Goal: Task Accomplishment & Management: Manage account settings

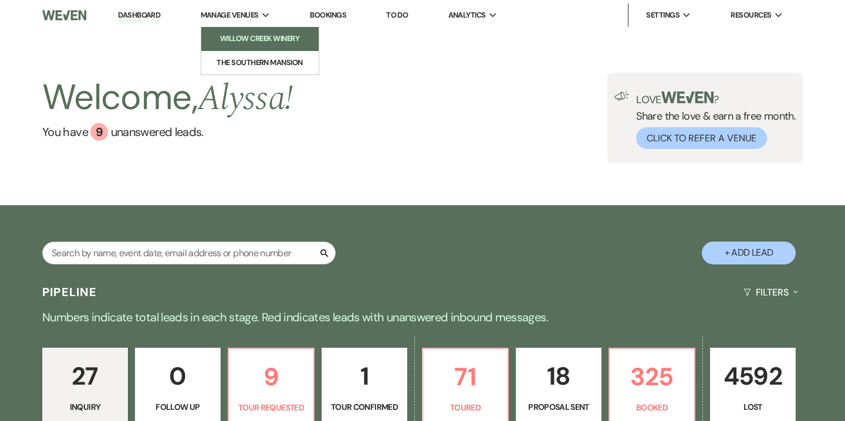
click at [253, 39] on li "Willow Creek Winery" at bounding box center [260, 39] width 106 height 12
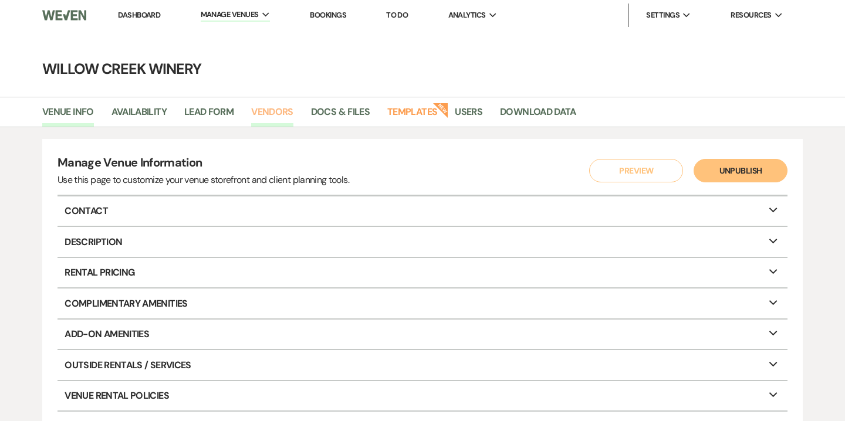
click at [276, 120] on link "Vendors" at bounding box center [272, 115] width 42 height 22
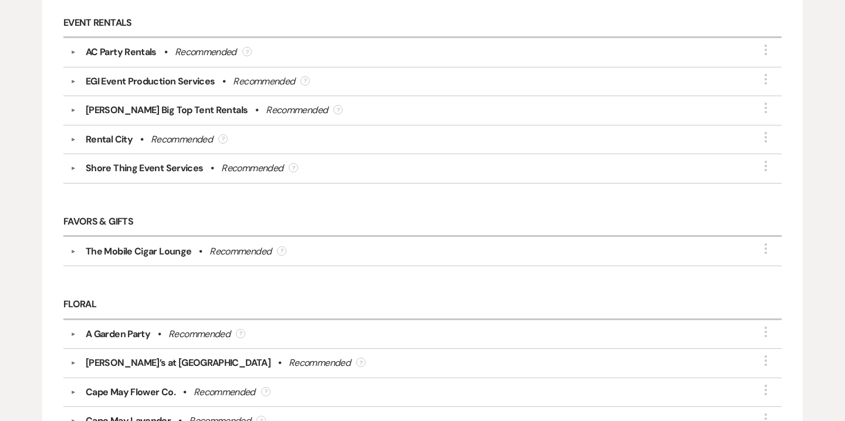
scroll to position [1357, 0]
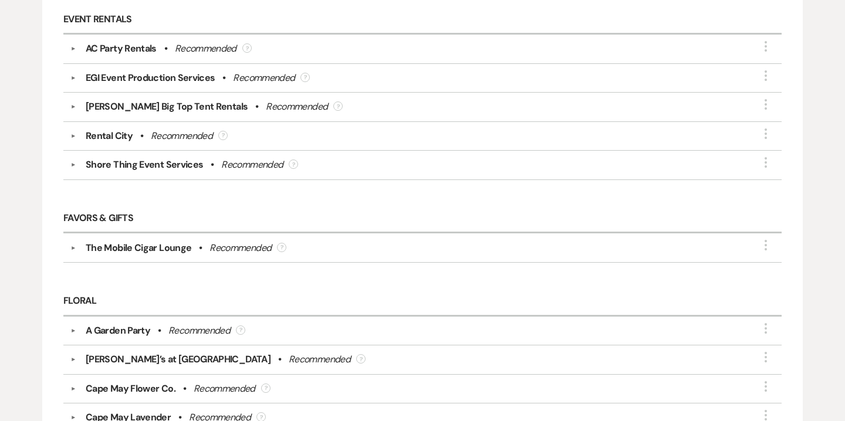
click at [192, 159] on div "Shore Thing Event Services" at bounding box center [144, 165] width 117 height 14
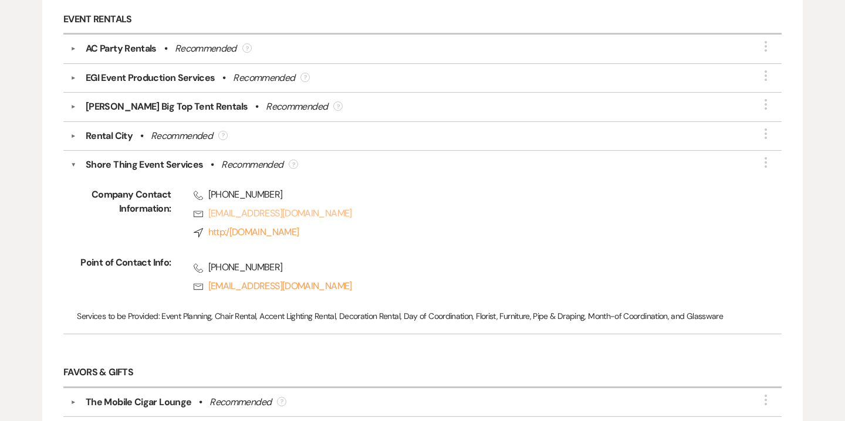
drag, startPoint x: 206, startPoint y: 184, endPoint x: 361, endPoint y: 207, distance: 156.6
click at [361, 207] on div "Phone (609) 498-2777 Rsvp shorethingeventservices@gmail.com Compass http:/www.s…" at bounding box center [455, 216] width 569 height 56
copy div "(609) 498-2777 Rsvp shorethingeventservices@gmail.com"
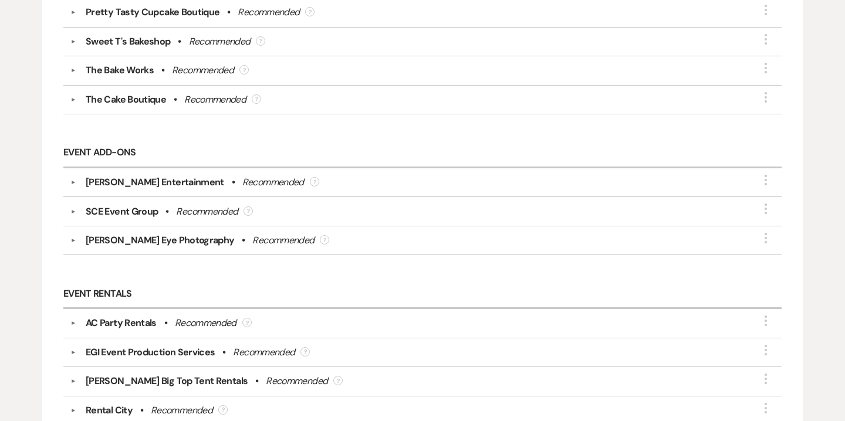
scroll to position [1058, 0]
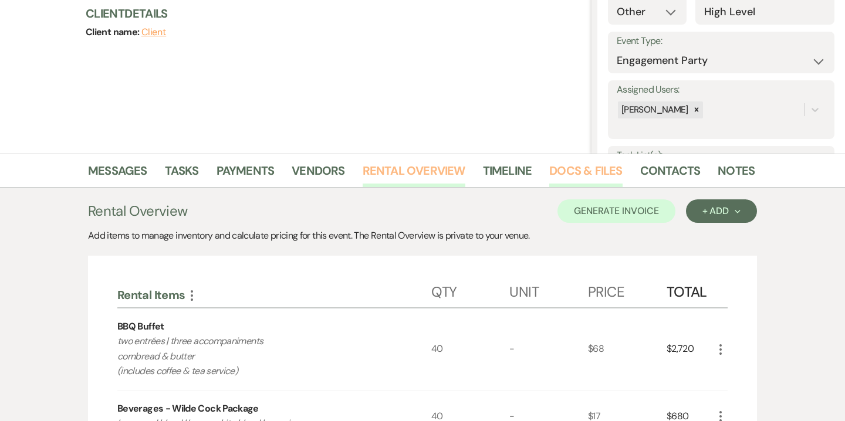
scroll to position [136, 0]
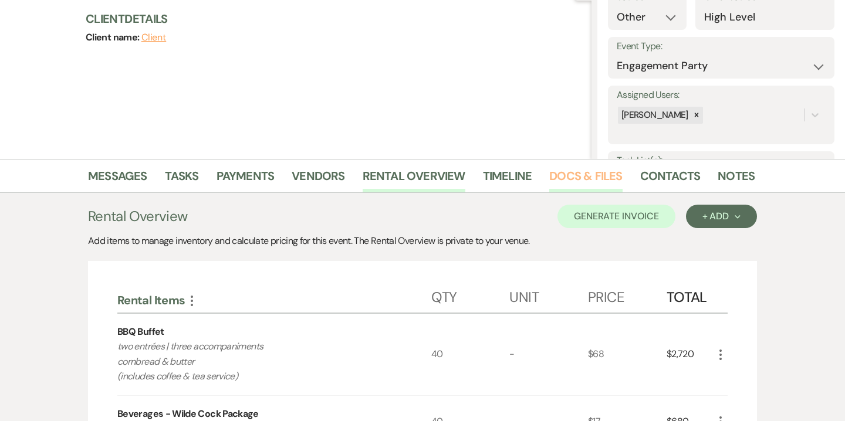
click at [557, 181] on link "Docs & Files" at bounding box center [585, 180] width 73 height 26
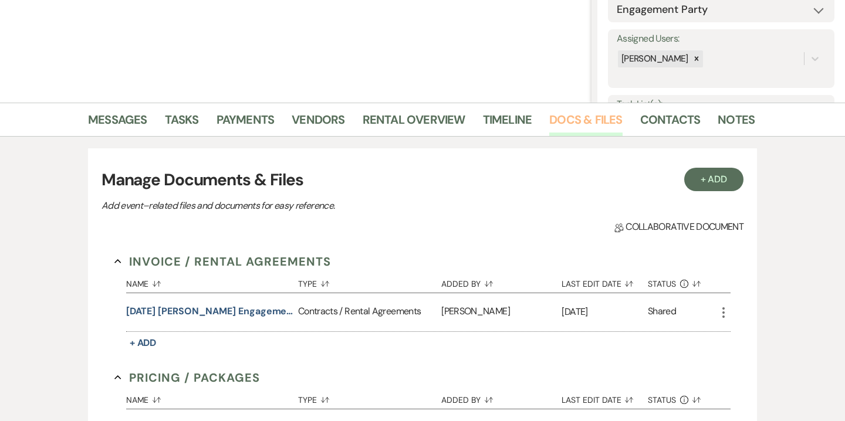
scroll to position [194, 0]
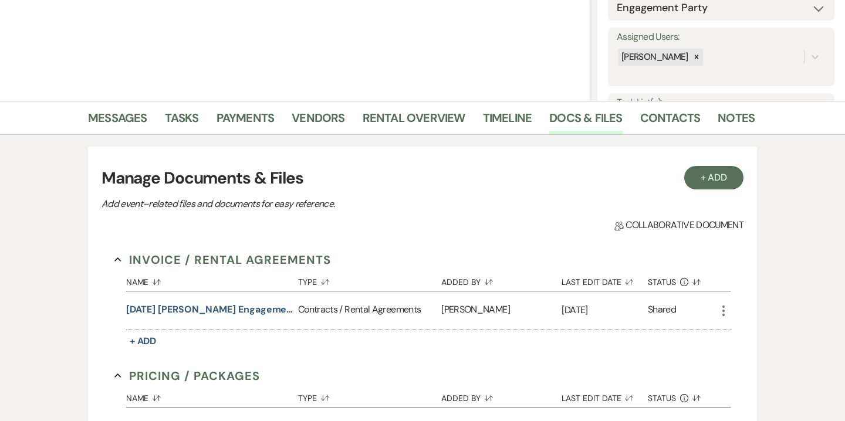
click at [296, 309] on div "10.25.25 Bartusek Engagement Party Contract" at bounding box center [212, 310] width 172 height 14
click at [270, 310] on button "10.25.25 Bartusek Engagement Party Contract" at bounding box center [209, 310] width 167 height 14
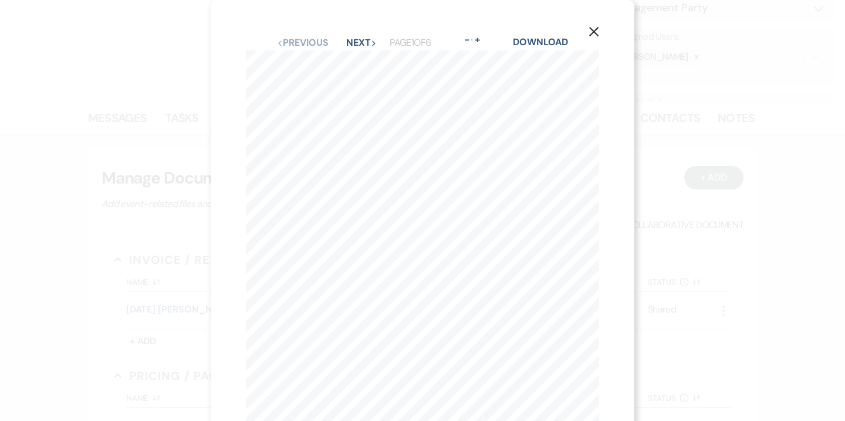
click at [594, 32] on use "button" at bounding box center [593, 31] width 9 height 9
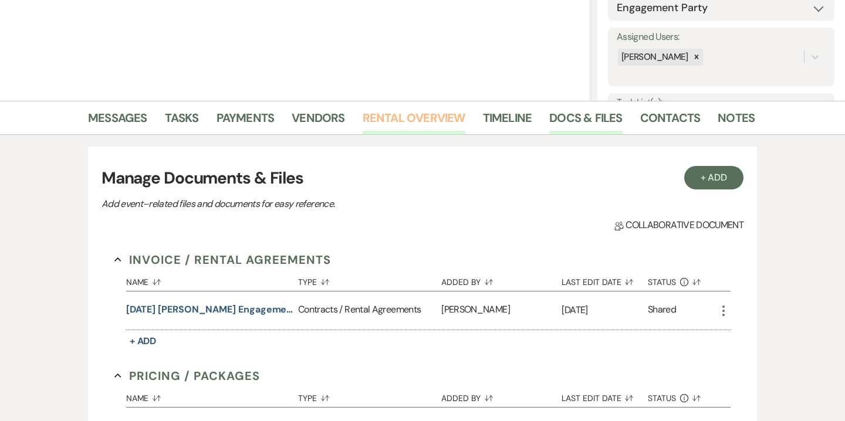
click at [429, 133] on link "Rental Overview" at bounding box center [414, 122] width 103 height 26
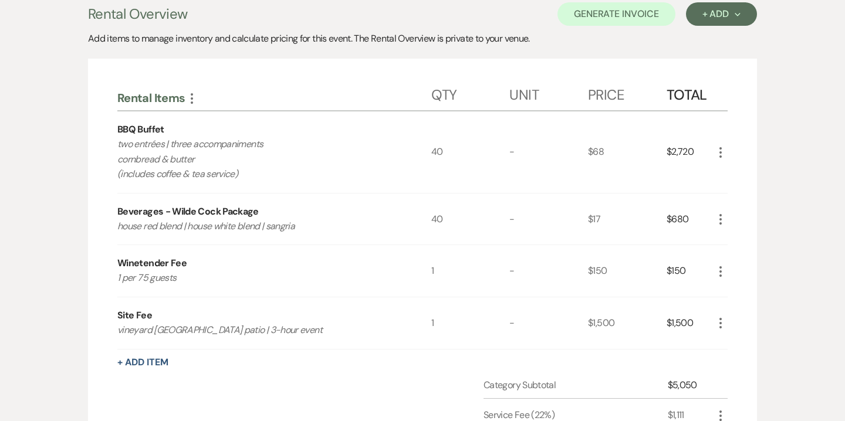
scroll to position [339, 0]
click at [717, 319] on icon "More" at bounding box center [720, 322] width 14 height 14
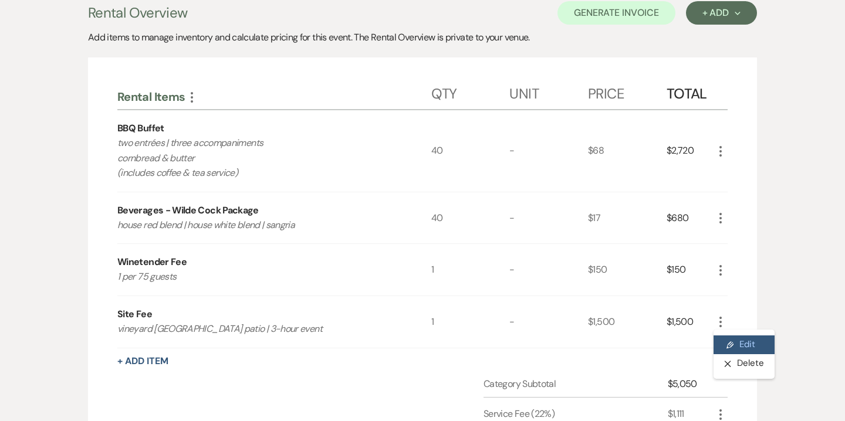
click at [749, 341] on button "Pencil Edit" at bounding box center [743, 345] width 61 height 19
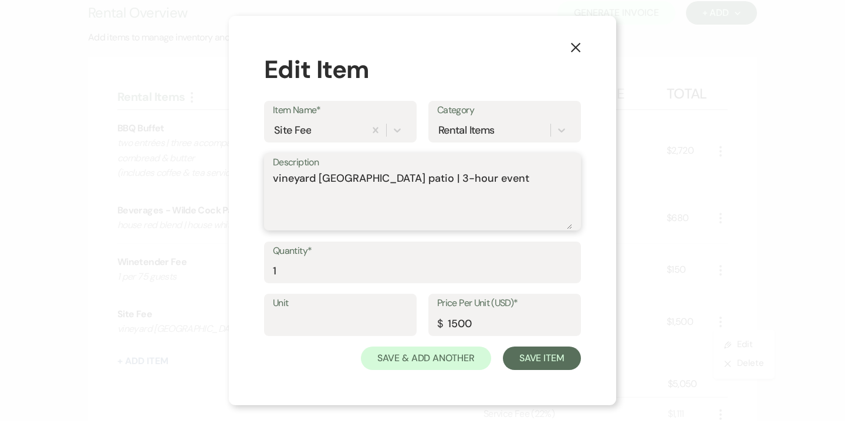
click at [375, 182] on textarea "vineyard bar & courtyard patio | 3-hour event" at bounding box center [422, 200] width 299 height 59
type textarea "5:00 PM - 8:00PM | Tax-Exempt"
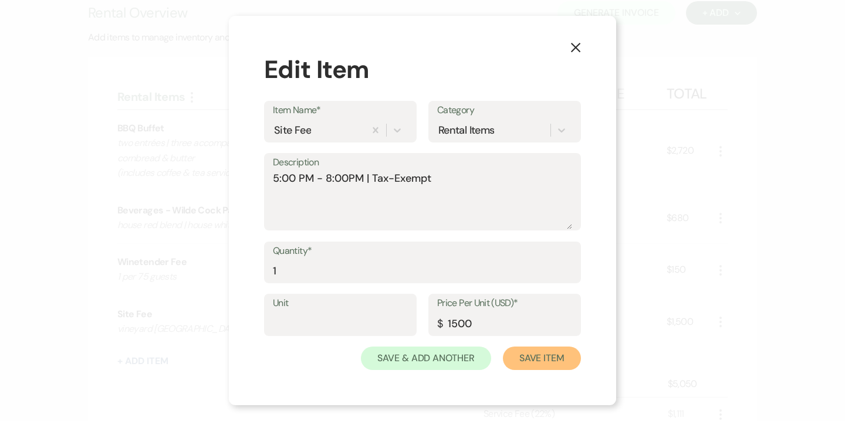
click at [546, 366] on button "Save Item" at bounding box center [542, 358] width 78 height 23
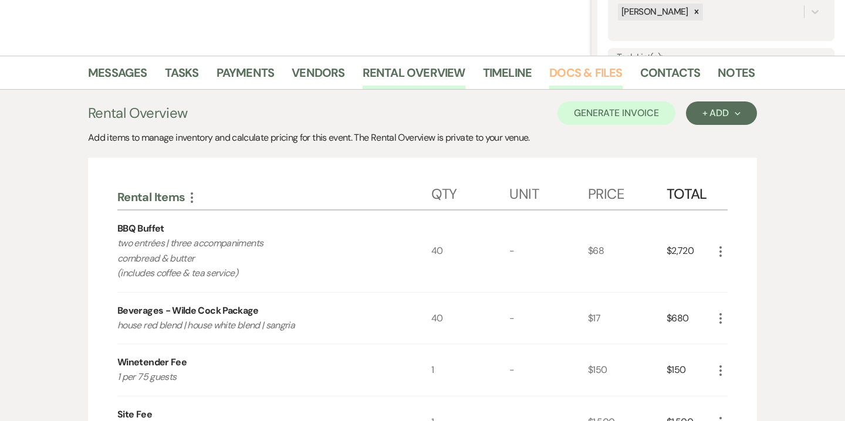
scroll to position [234, 0]
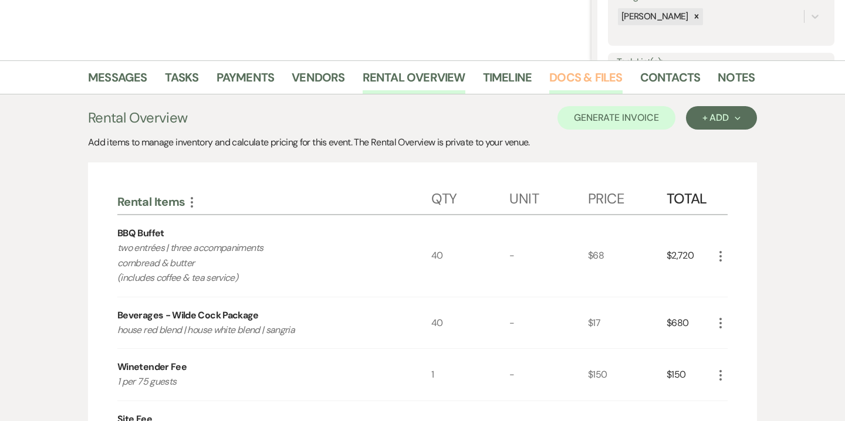
click at [572, 86] on link "Docs & Files" at bounding box center [585, 81] width 73 height 26
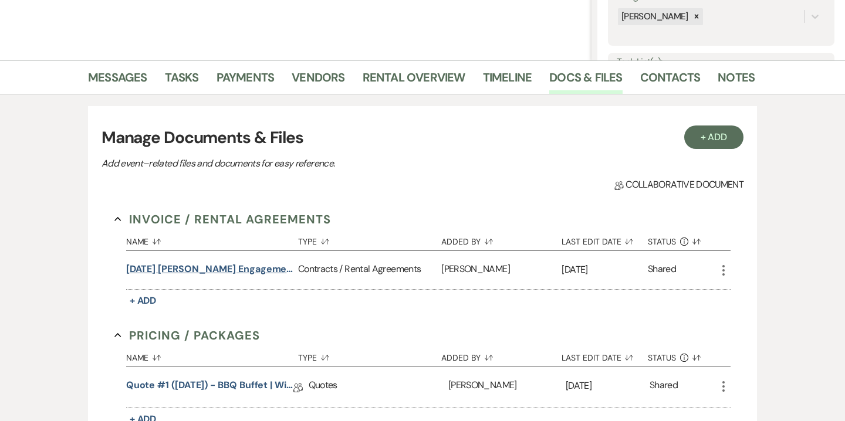
click at [256, 273] on button "10.25.25 Bartusek Engagement Party Contract" at bounding box center [209, 269] width 167 height 14
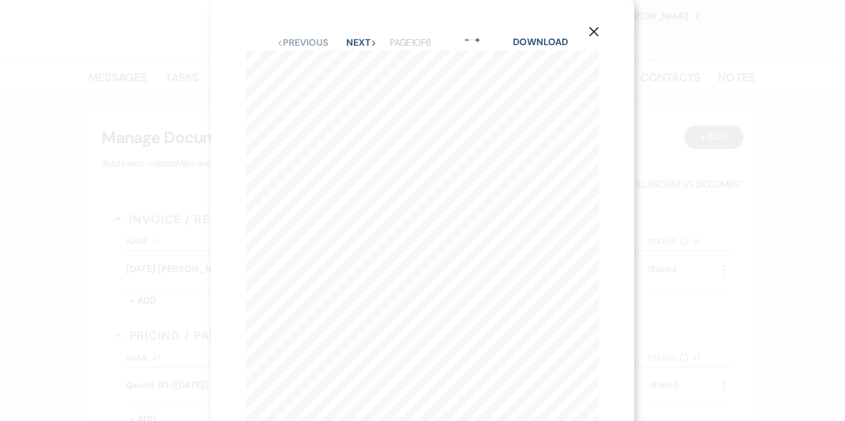
click at [595, 33] on use "button" at bounding box center [593, 31] width 9 height 9
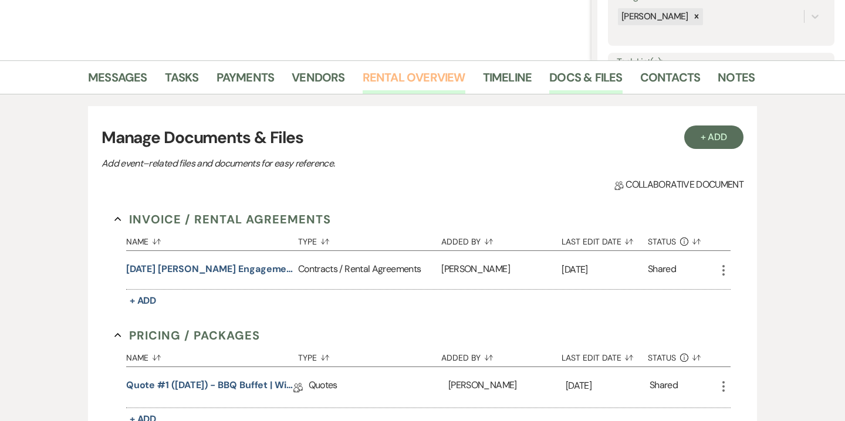
click at [399, 71] on link "Rental Overview" at bounding box center [414, 81] width 103 height 26
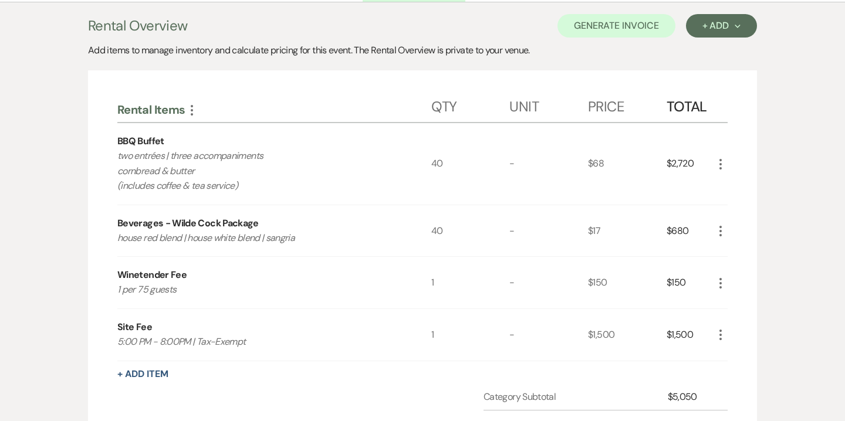
scroll to position [327, 0]
click at [728, 167] on div "Rental Items More Qty Unit Price Total BBQ Buffet two entrées | three accompani…" at bounding box center [422, 334] width 669 height 528
click at [718, 164] on icon "More" at bounding box center [720, 164] width 14 height 14
click at [739, 187] on button "Pencil Edit" at bounding box center [743, 186] width 61 height 19
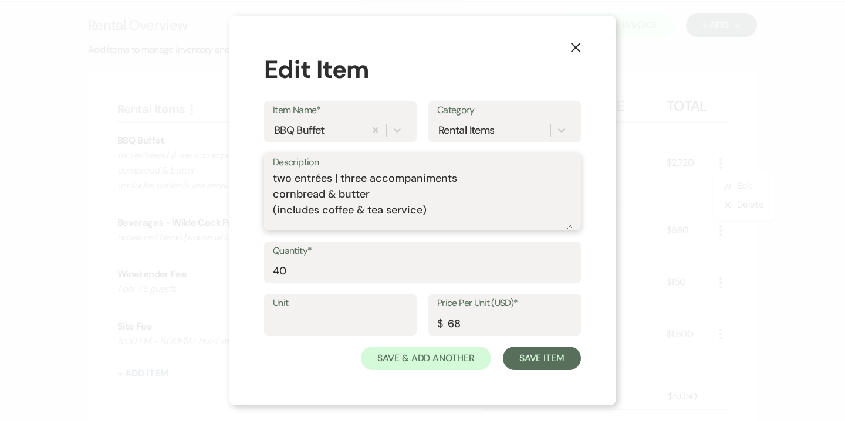
click at [354, 183] on textarea "two entrées | three accompaniments cornbread & butter (includes coffee & tea se…" at bounding box center [422, 200] width 299 height 59
drag, startPoint x: 431, startPoint y: 212, endPoint x: 227, endPoint y: 161, distance: 209.9
click at [227, 161] on div "X Edit Item Item Name* BBQ Buffet Category Rental Items Description two entrées…" at bounding box center [422, 210] width 845 height 421
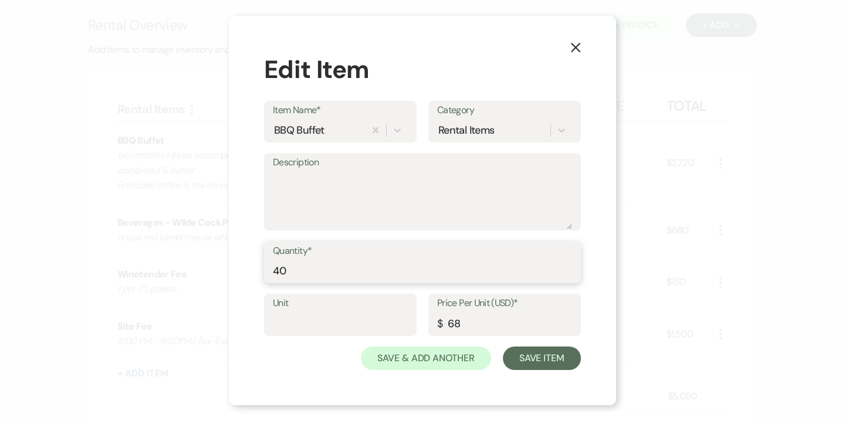
click at [286, 275] on input "40" at bounding box center [422, 270] width 299 height 23
type input "34"
click at [542, 371] on div "X Edit Item Item Name* BBQ Buffet Category Rental Items Description Quantity* 3…" at bounding box center [422, 211] width 387 height 390
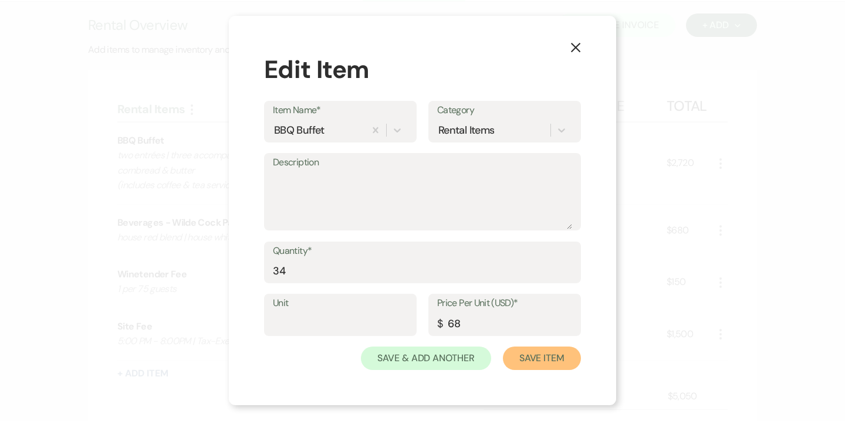
click at [542, 360] on button "Save Item" at bounding box center [542, 358] width 78 height 23
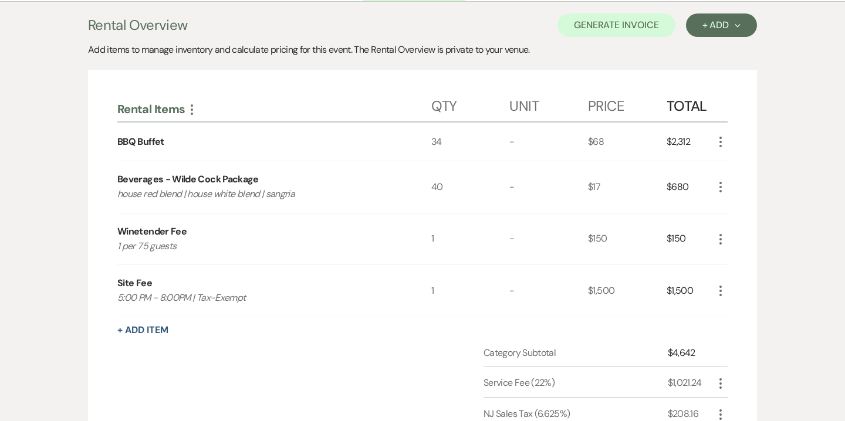
click at [719, 143] on icon "More" at bounding box center [720, 142] width 14 height 14
click at [746, 162] on button "Pencil Edit" at bounding box center [743, 164] width 61 height 19
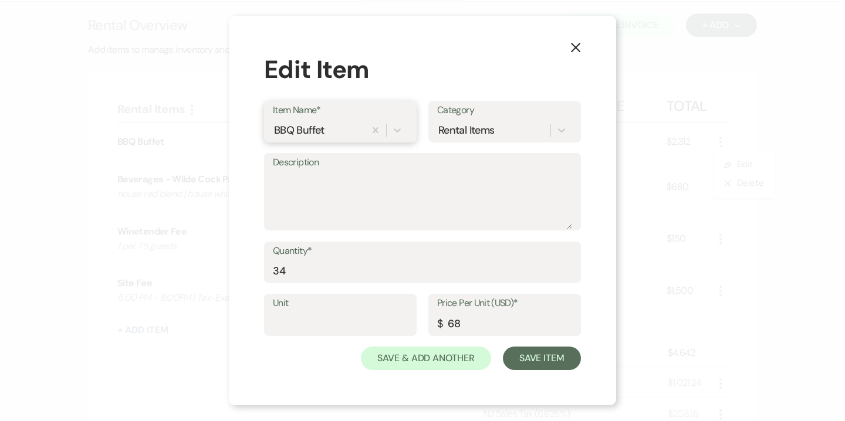
click at [313, 128] on div "BBQ Buffet" at bounding box center [299, 130] width 50 height 16
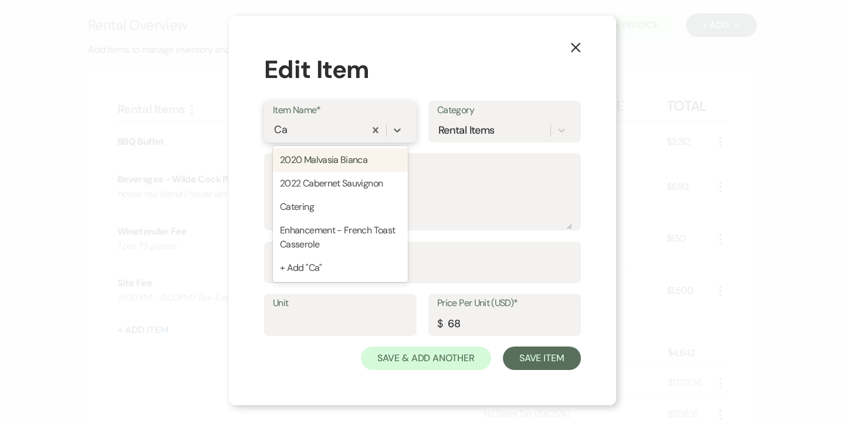
type input "Cat"
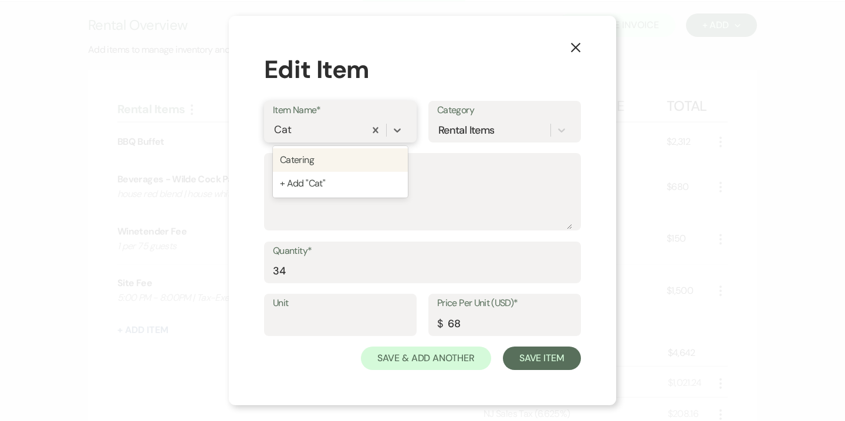
click at [302, 158] on div "Catering" at bounding box center [340, 159] width 135 height 23
type textarea "x-guest minimum"
type input "216"
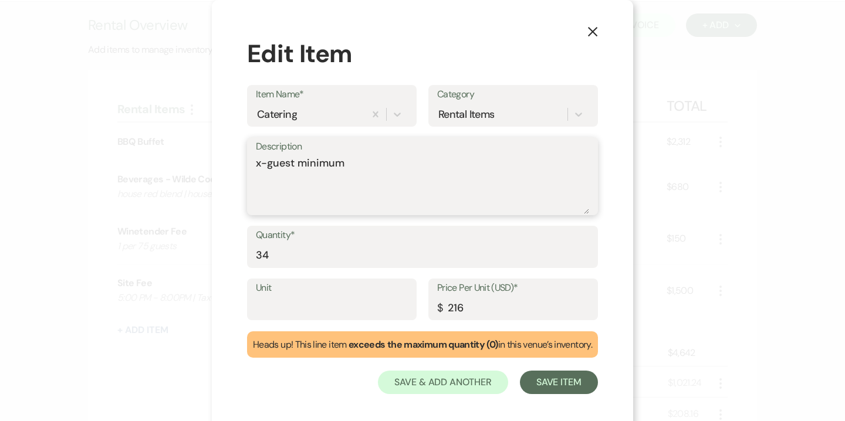
click at [299, 168] on textarea "x-guest minimum" at bounding box center [422, 184] width 333 height 59
type textarea "BBQ Buffet"
click at [475, 306] on input "216" at bounding box center [513, 307] width 152 height 23
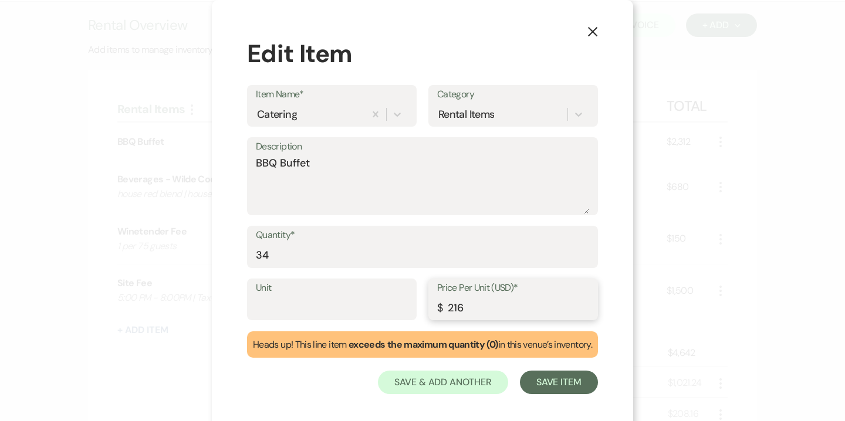
click at [475, 306] on input "216" at bounding box center [513, 307] width 152 height 23
type input "68"
click at [582, 384] on button "Save Item" at bounding box center [559, 382] width 78 height 23
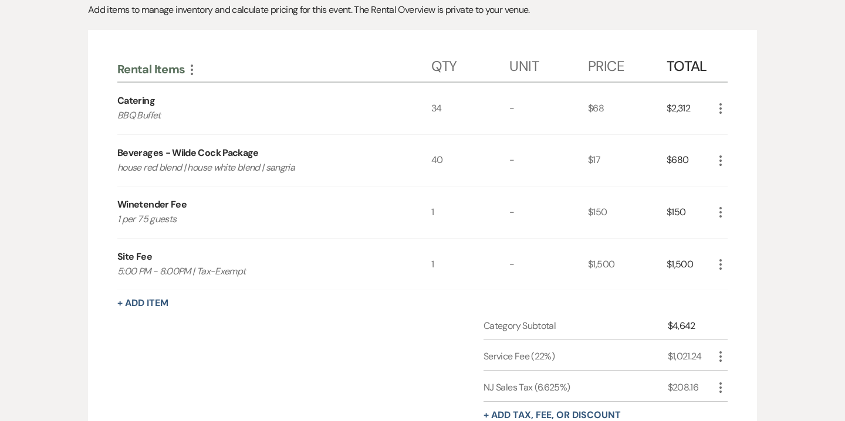
scroll to position [372, 0]
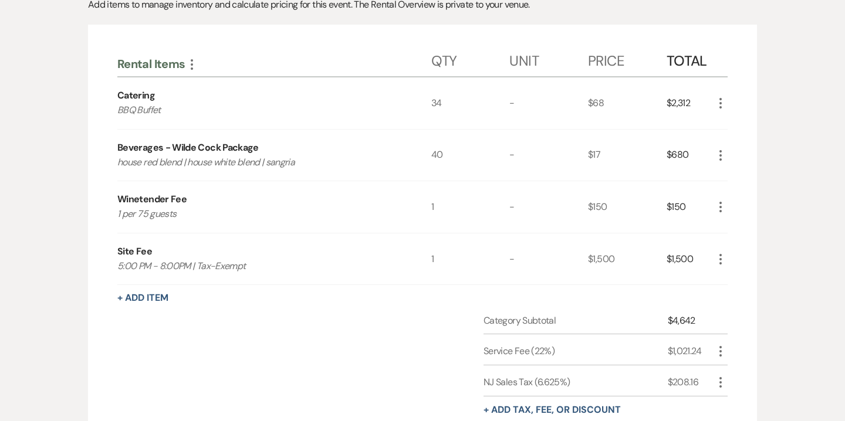
click at [720, 154] on icon "More" at bounding box center [720, 155] width 14 height 14
click at [741, 177] on button "Pencil Edit" at bounding box center [743, 178] width 61 height 19
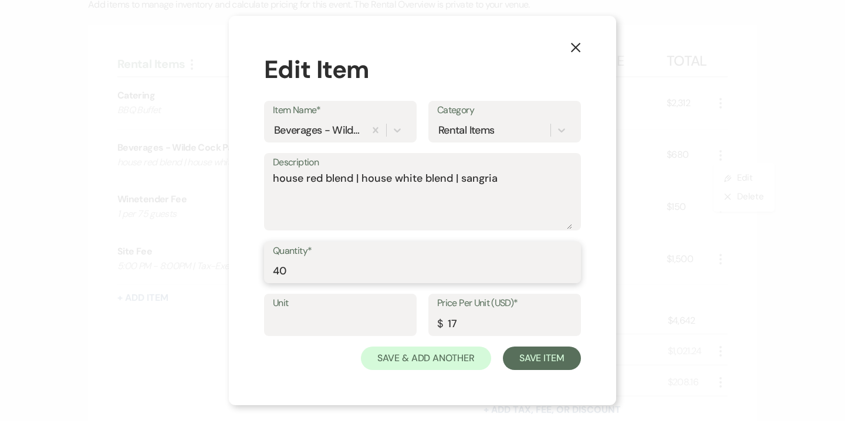
click at [341, 261] on input "40" at bounding box center [422, 270] width 299 height 23
type input "34"
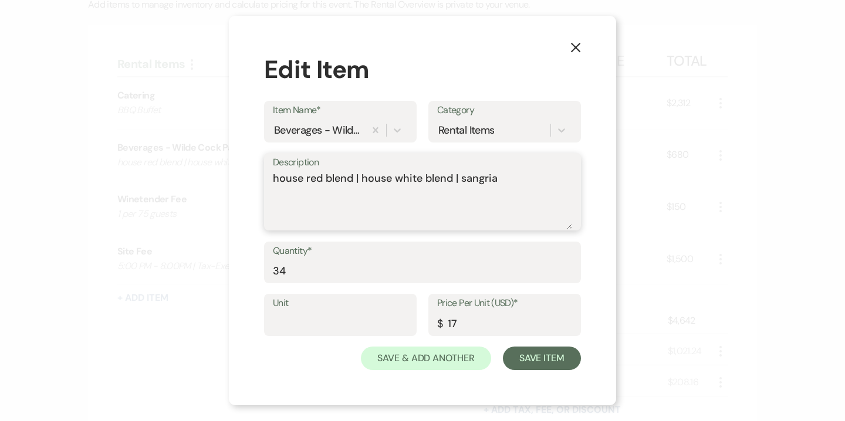
click at [395, 185] on textarea "house red blend | house white blend | sangria" at bounding box center [422, 200] width 299 height 59
click at [302, 191] on textarea "house red blend | house white blend | sangria" at bounding box center [422, 200] width 299 height 59
drag, startPoint x: 277, startPoint y: 177, endPoint x: 262, endPoint y: 177, distance: 15.3
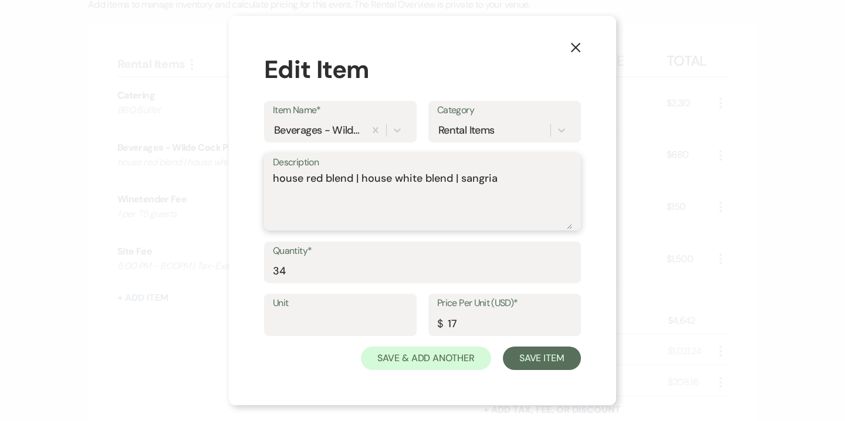
click at [262, 177] on div "X Edit Item Item Name* Beverages - Wilde Cock Package Category Rental Items Des…" at bounding box center [422, 211] width 387 height 390
click at [306, 178] on textarea "House red blend | house white blend | sangria" at bounding box center [422, 200] width 299 height 59
click at [333, 180] on textarea "House Red blend | house white blend | sangria" at bounding box center [422, 200] width 299 height 59
drag, startPoint x: 363, startPoint y: 178, endPoint x: 370, endPoint y: 179, distance: 7.1
click at [370, 179] on textarea "House Red Blend | house white blend | sangria" at bounding box center [422, 200] width 299 height 59
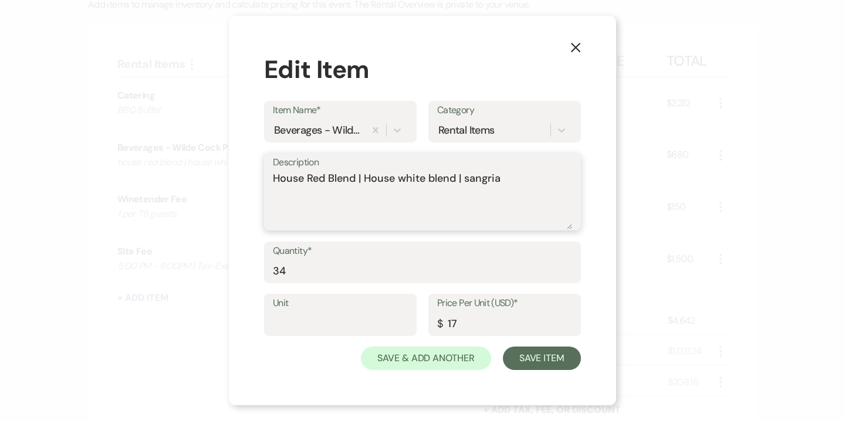
drag, startPoint x: 399, startPoint y: 180, endPoint x: 405, endPoint y: 181, distance: 6.6
click at [405, 181] on textarea "House Red Blend | House white blend | sangria" at bounding box center [422, 200] width 299 height 59
click at [436, 182] on textarea "House Red Blend | House White blend | sangria" at bounding box center [422, 200] width 299 height 59
click at [472, 181] on textarea "House Red Blend | House White Blend | sangria" at bounding box center [422, 200] width 299 height 59
type textarea "House Red Blend | House White Blend | Sangria"
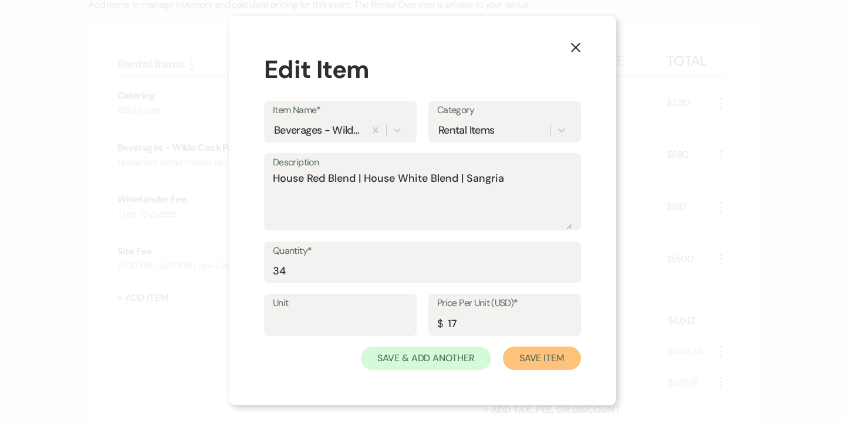
click at [567, 367] on button "Save Item" at bounding box center [542, 358] width 78 height 23
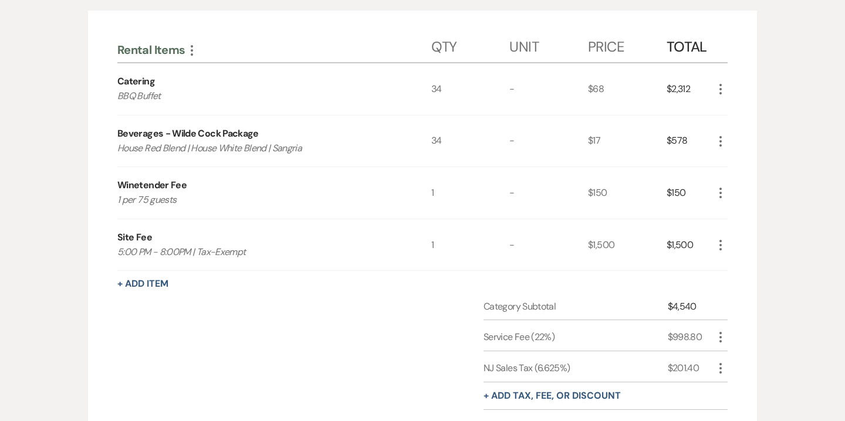
scroll to position [387, 0]
click at [715, 198] on icon "More" at bounding box center [720, 192] width 14 height 14
click at [738, 213] on button "Pencil Edit" at bounding box center [743, 215] width 61 height 19
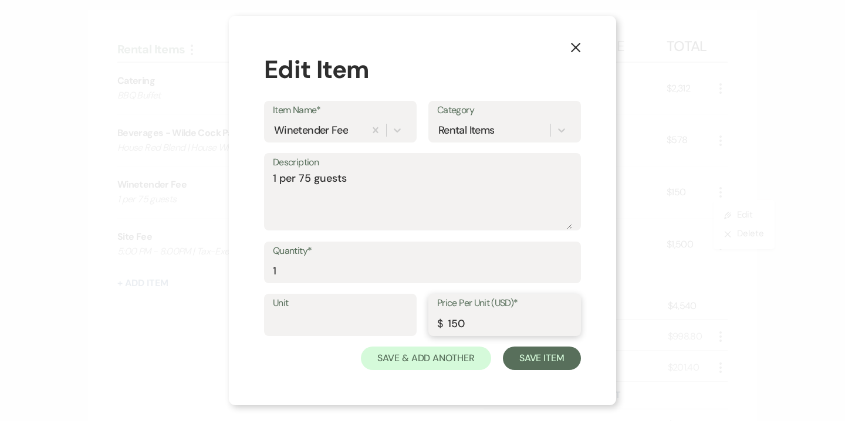
click at [456, 321] on input "150" at bounding box center [504, 323] width 135 height 23
type input "395"
click at [540, 361] on button "Save Item" at bounding box center [542, 358] width 78 height 23
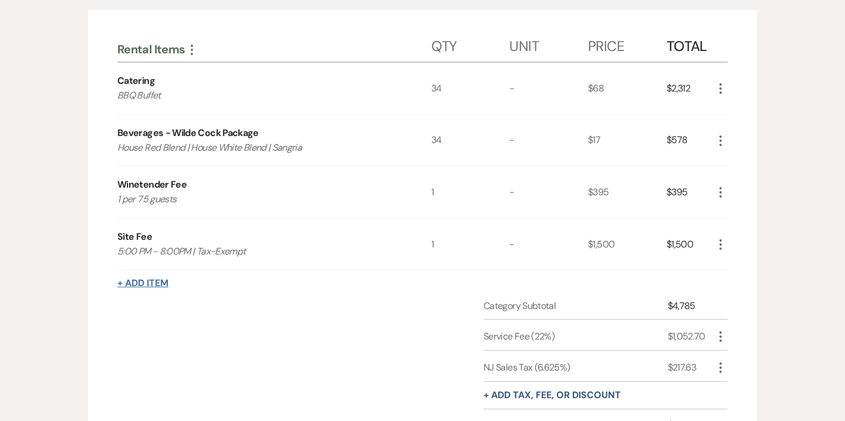
click at [153, 287] on button "+ Add Item" at bounding box center [142, 283] width 51 height 9
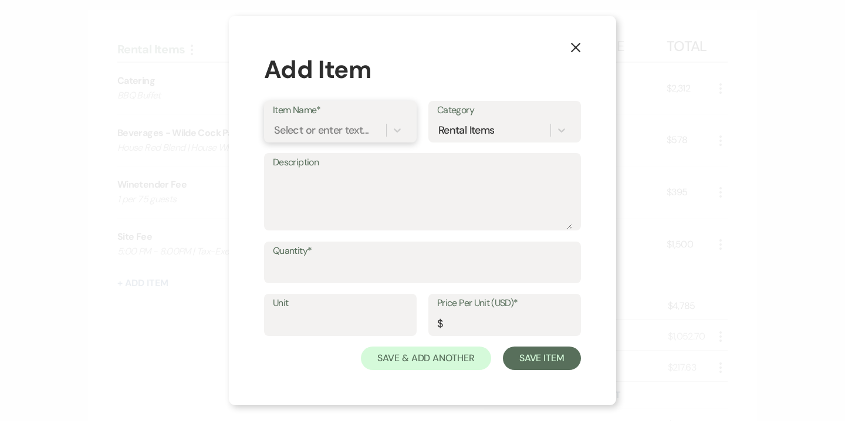
click at [331, 135] on div "Select or enter text..." at bounding box center [321, 130] width 94 height 16
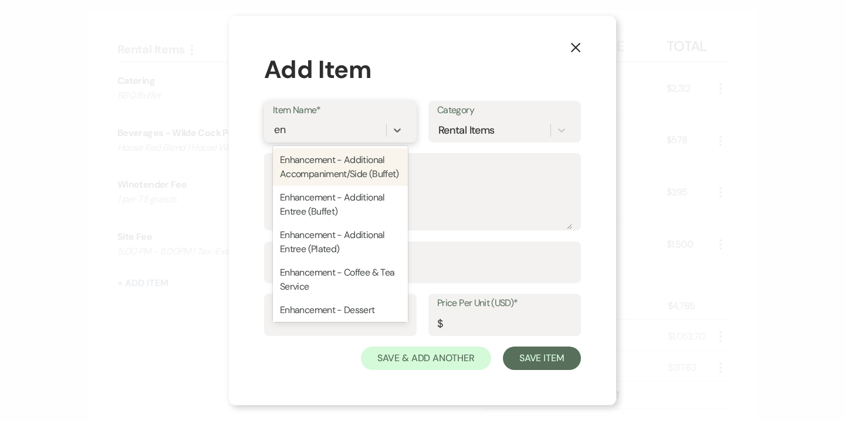
type input "e"
type input "Enhancement"
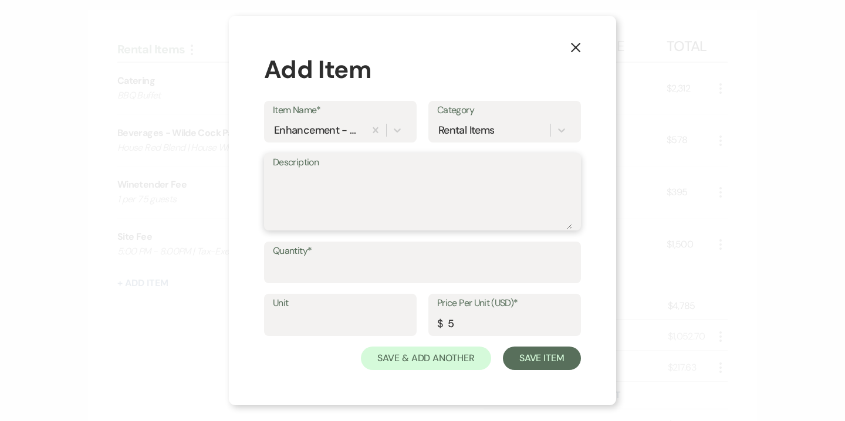
click at [365, 191] on textarea "Description" at bounding box center [422, 200] width 299 height 59
click at [345, 128] on div "Enhancement - Additional Accompaniment/Side (Buffet)" at bounding box center [317, 130] width 87 height 16
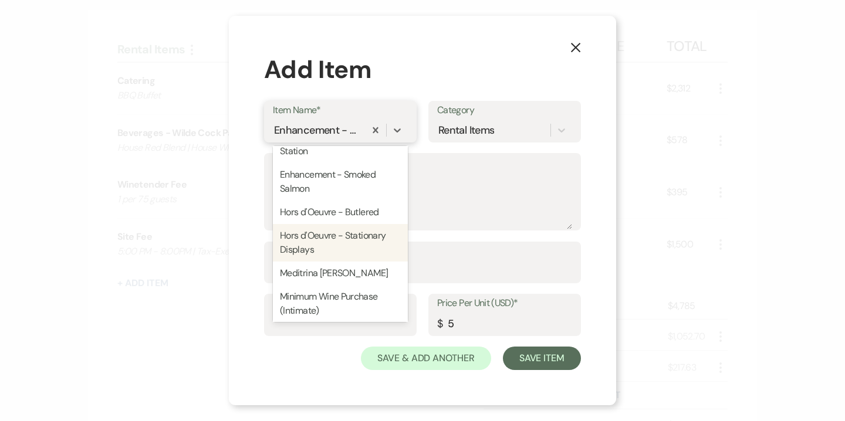
scroll to position [659, 0]
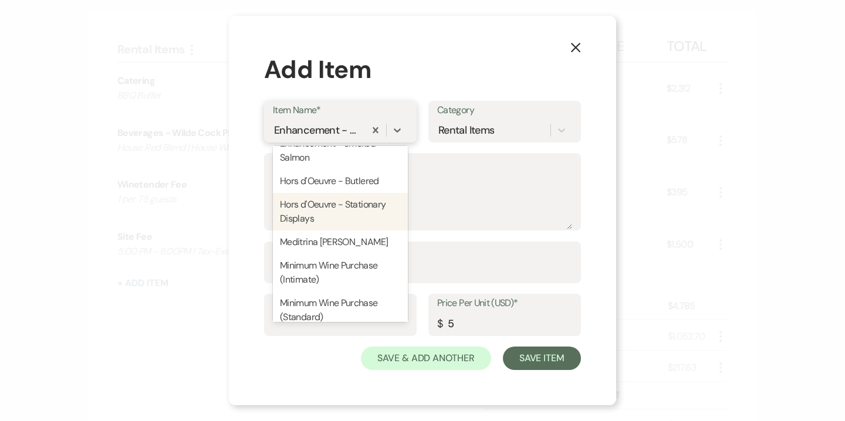
click at [346, 193] on div "Hors d'Oeuvre - Stationary Displays" at bounding box center [340, 212] width 135 height 38
type input "9.5"
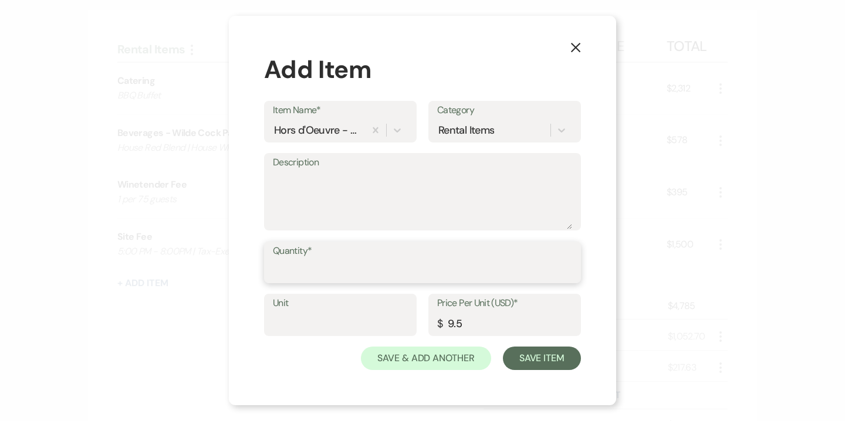
click at [324, 266] on input "Quantity*" at bounding box center [422, 270] width 299 height 23
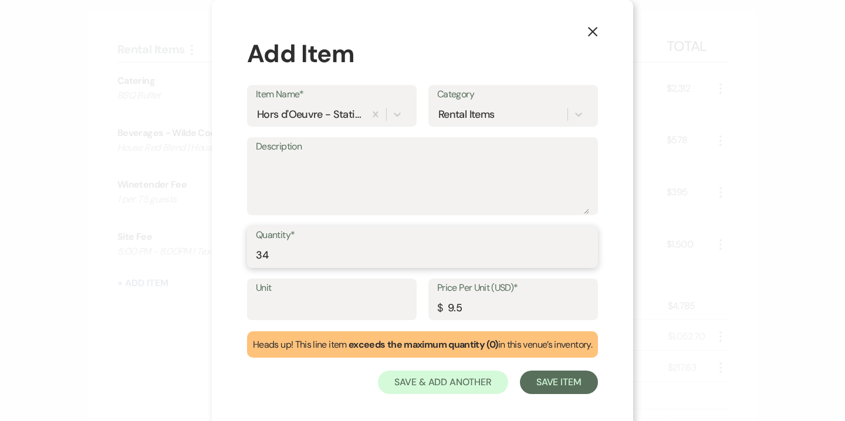
type input "34"
click at [442, 305] on div "$" at bounding box center [439, 308] width 5 height 16
click at [458, 307] on input "9.5" at bounding box center [513, 307] width 152 height 23
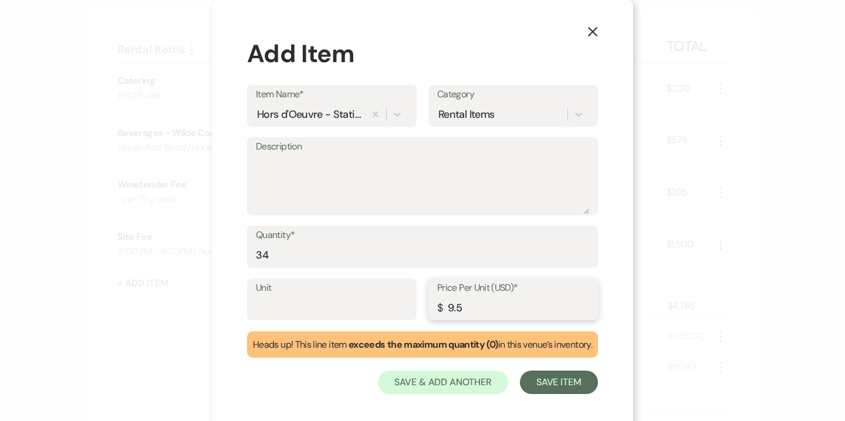
click at [458, 307] on input "9.5" at bounding box center [513, 307] width 152 height 23
type input "8"
click at [567, 372] on button "Save Item" at bounding box center [559, 382] width 78 height 23
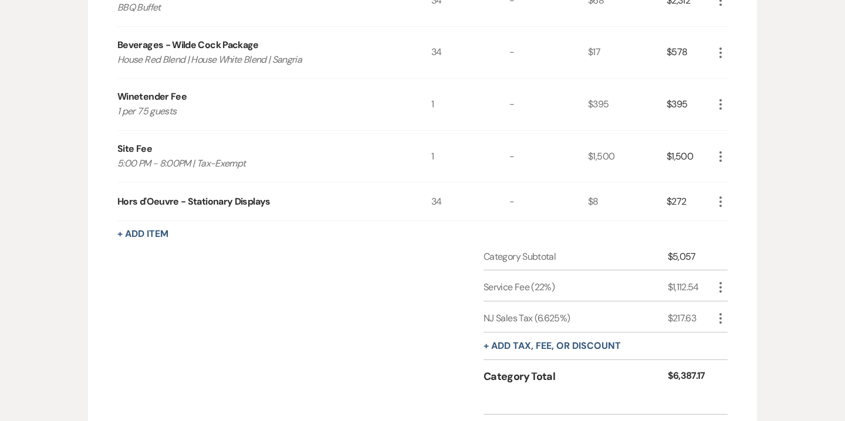
scroll to position [477, 0]
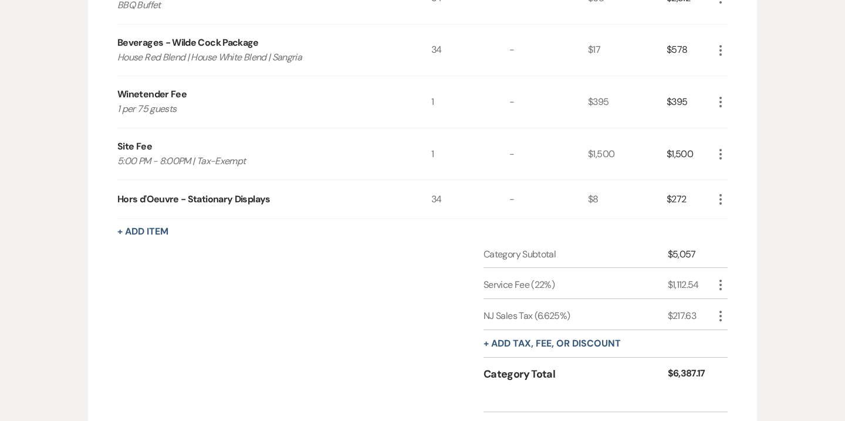
click at [720, 316] on use "button" at bounding box center [720, 316] width 2 height 11
click at [740, 331] on button "Pencil Edit" at bounding box center [743, 339] width 61 height 19
select select "3"
select select "false"
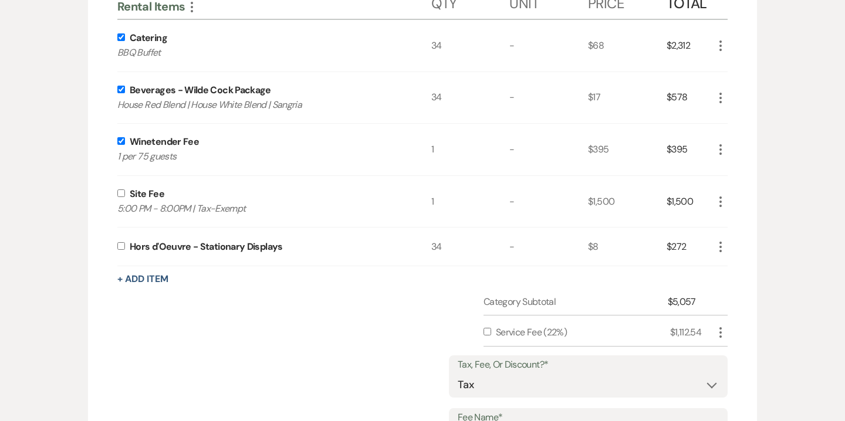
scroll to position [343, 0]
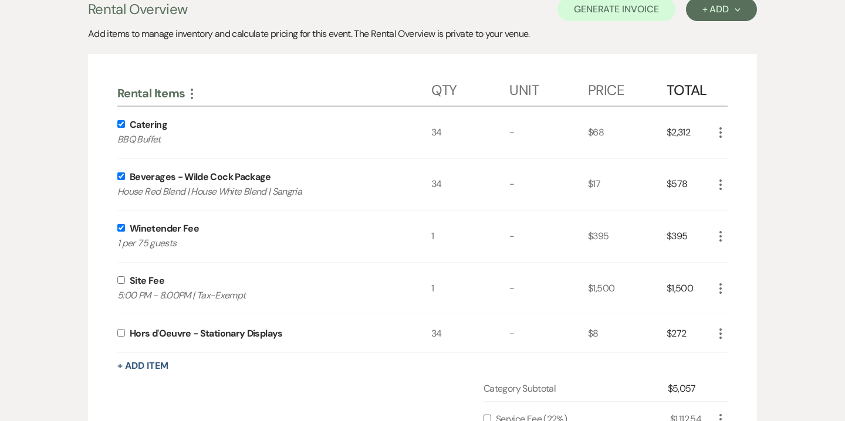
click at [122, 333] on input "checkbox" at bounding box center [121, 333] width 8 height 8
checkbox input "true"
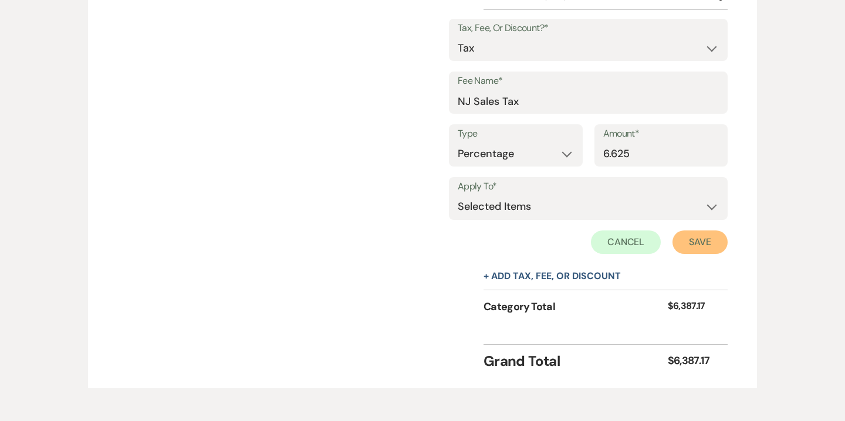
click at [692, 246] on button "Save" at bounding box center [699, 242] width 55 height 23
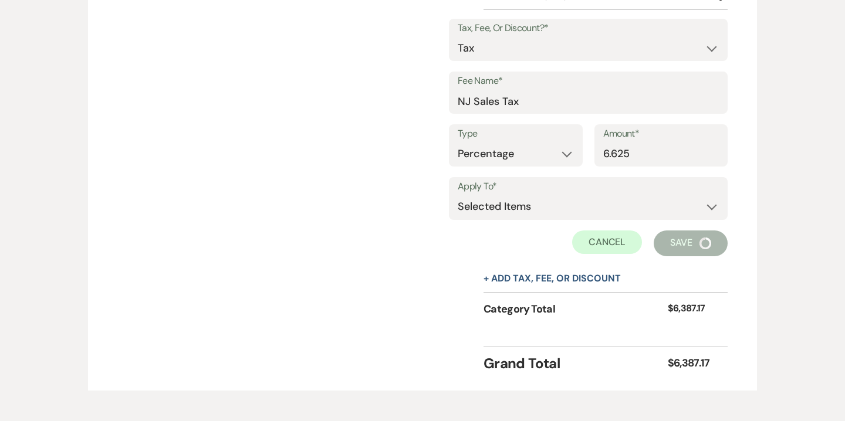
scroll to position [598, 0]
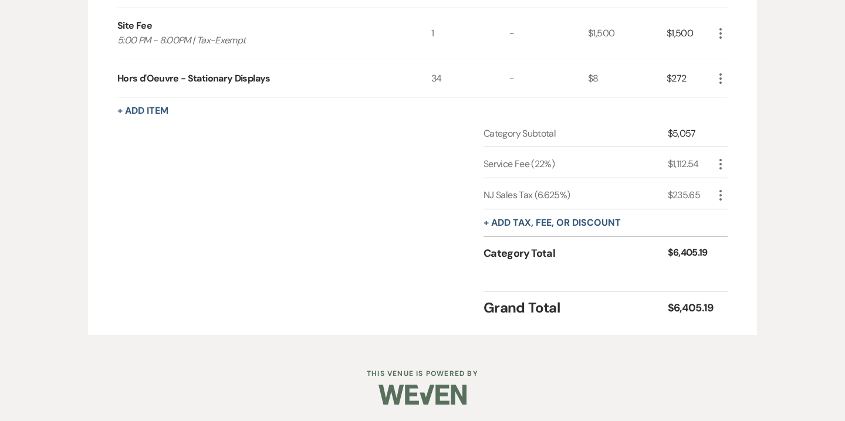
click at [553, 166] on div "Service Fee (22%)" at bounding box center [575, 164] width 184 height 14
click at [724, 161] on icon "More" at bounding box center [720, 164] width 14 height 14
click at [739, 185] on button "Pencil Edit" at bounding box center [743, 187] width 61 height 19
select select "false"
select select "1"
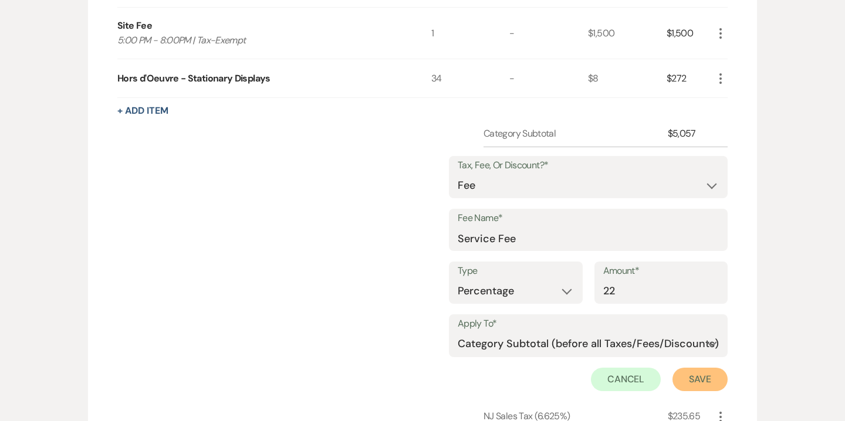
click at [698, 378] on button "Save" at bounding box center [699, 379] width 55 height 23
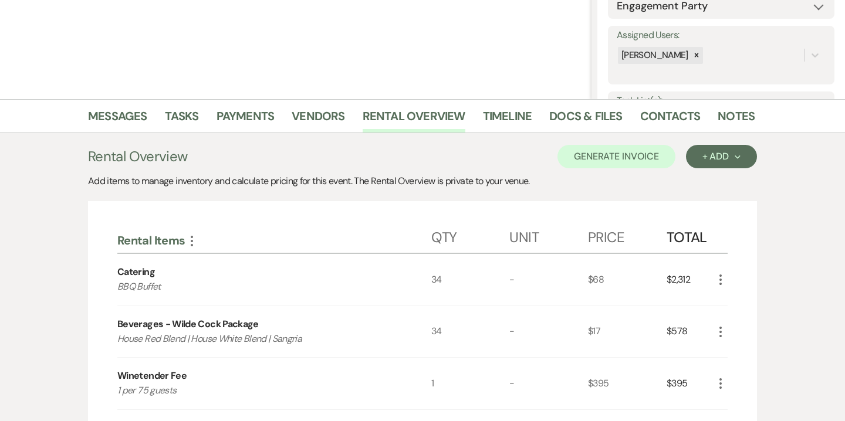
scroll to position [94, 0]
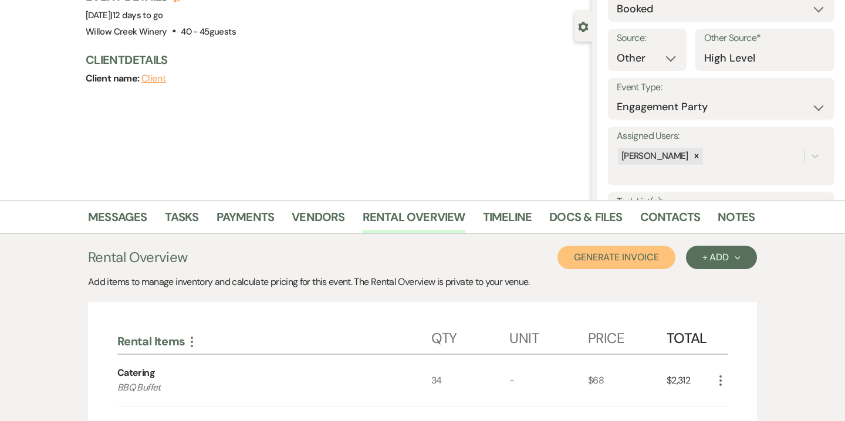
click at [645, 263] on button "Generate Invoice" at bounding box center [616, 257] width 118 height 23
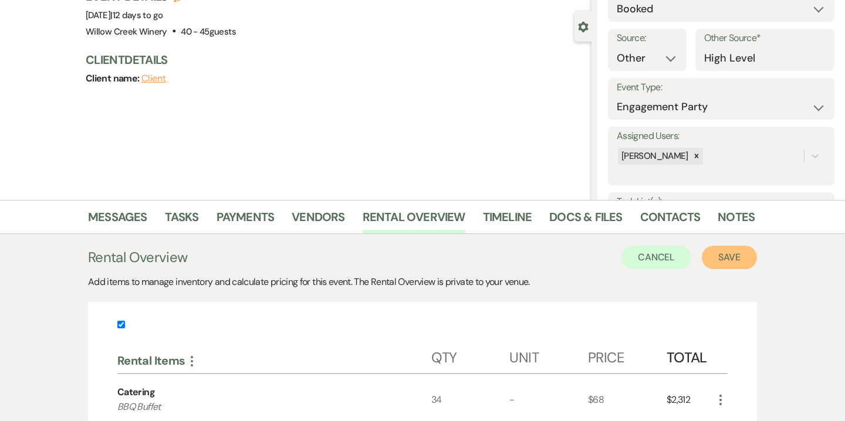
click at [716, 253] on button "Save" at bounding box center [729, 257] width 55 height 23
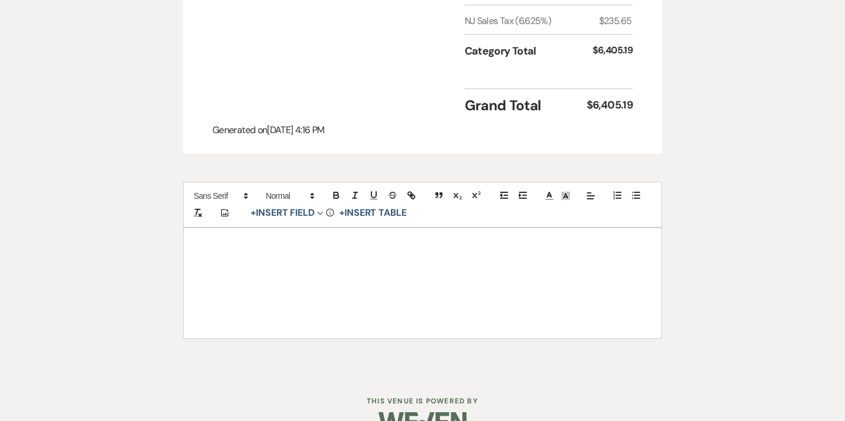
scroll to position [680, 0]
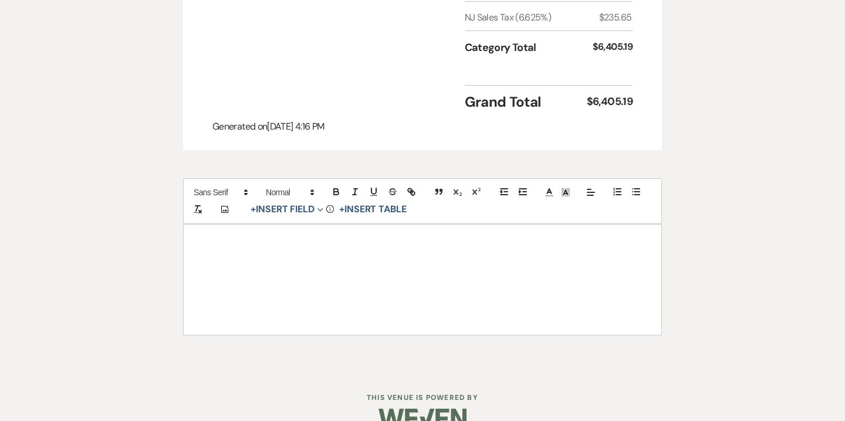
click at [470, 270] on p at bounding box center [422, 271] width 421 height 15
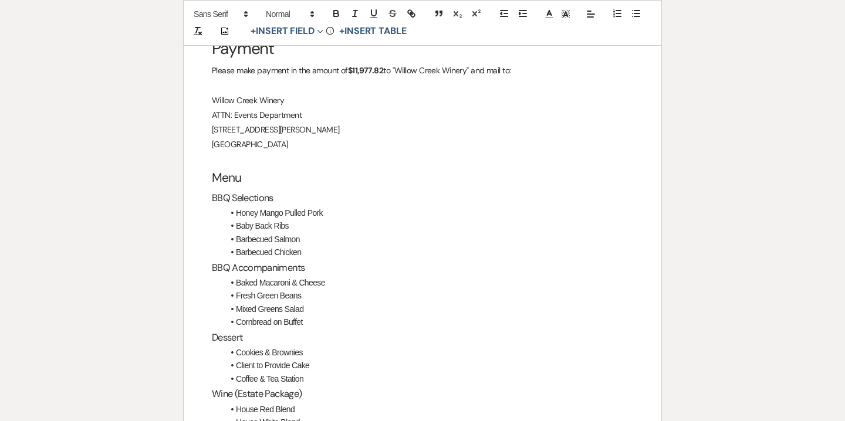
scroll to position [913, 0]
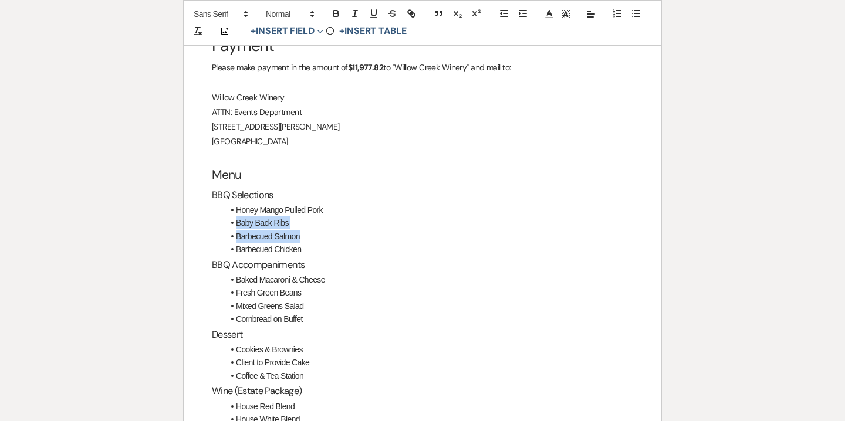
drag, startPoint x: 302, startPoint y: 235, endPoint x: 233, endPoint y: 218, distance: 70.7
click at [233, 218] on ul "Honey Mango Pulled Pork Baby Back Ribs Barbecued Salmon Barbecued Chicken" at bounding box center [428, 230] width 409 height 53
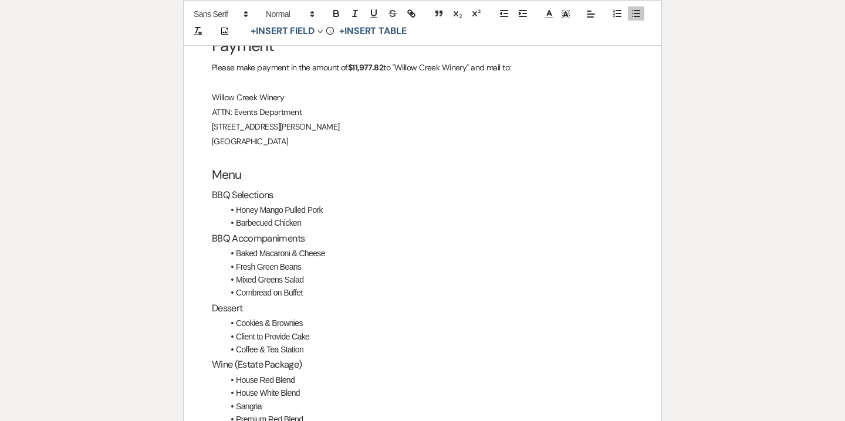
drag, startPoint x: 313, startPoint y: 292, endPoint x: 304, endPoint y: 292, distance: 8.8
click at [304, 292] on li "Cornbread on Buffet" at bounding box center [428, 292] width 409 height 13
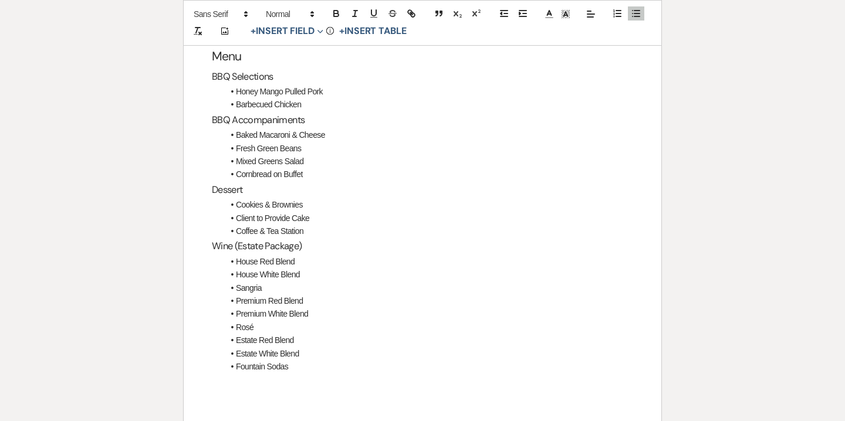
scroll to position [1038, 0]
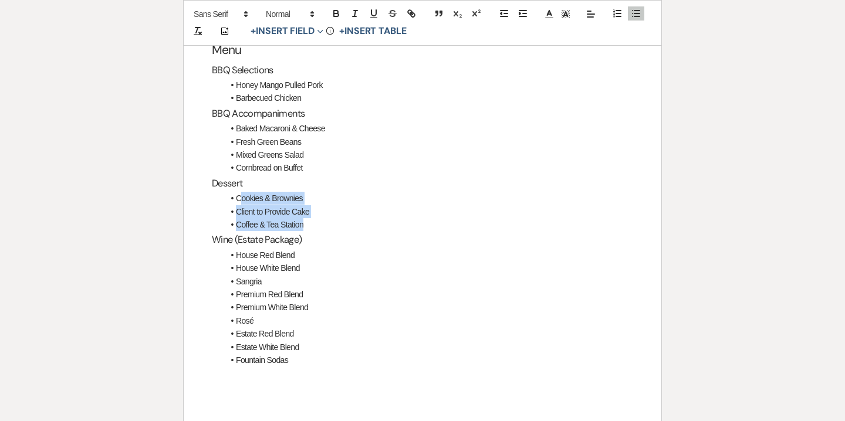
drag, startPoint x: 304, startPoint y: 226, endPoint x: 242, endPoint y: 202, distance: 66.3
click at [242, 202] on ul "Cookies & Brownies Client to Provide Cake Coffee & Tea Station" at bounding box center [428, 211] width 409 height 39
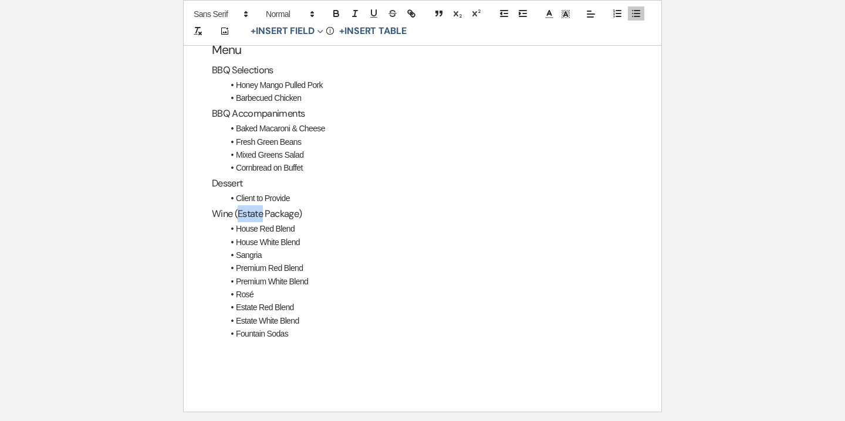
drag, startPoint x: 238, startPoint y: 215, endPoint x: 265, endPoint y: 214, distance: 26.4
click at [265, 214] on h3 "Wine (Estate Package)" at bounding box center [422, 213] width 421 height 17
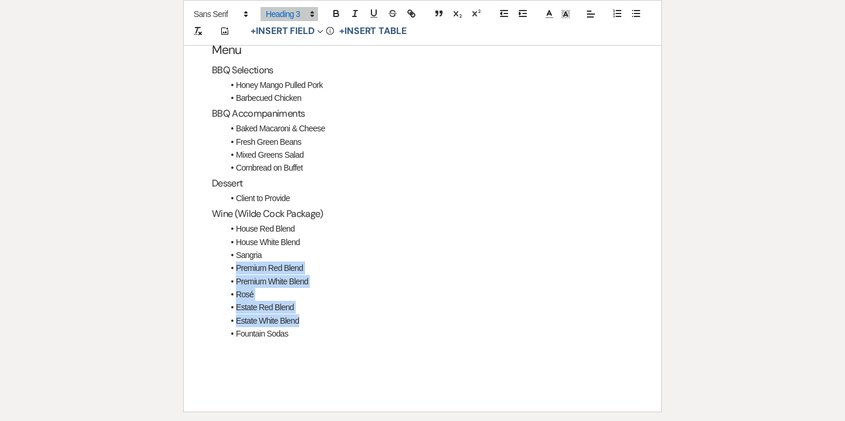
drag, startPoint x: 238, startPoint y: 268, endPoint x: 301, endPoint y: 316, distance: 79.5
click at [301, 316] on ul "House Red Blend House White Blend Sangria Premium Red Blend Premium White Blend…" at bounding box center [428, 281] width 409 height 119
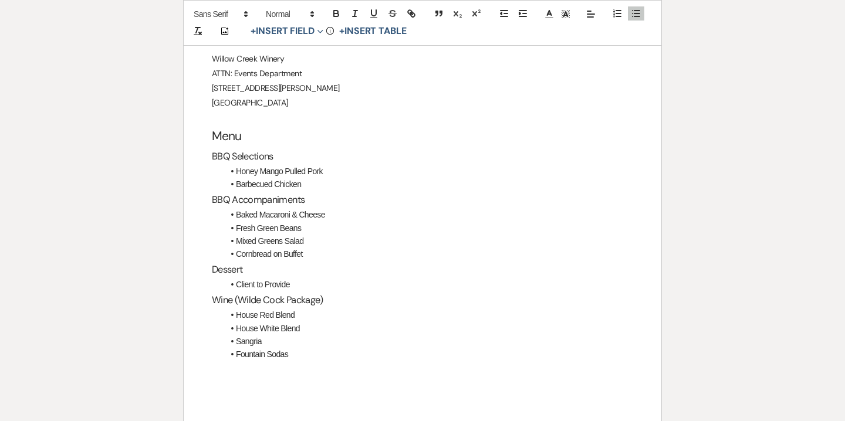
scroll to position [932, 0]
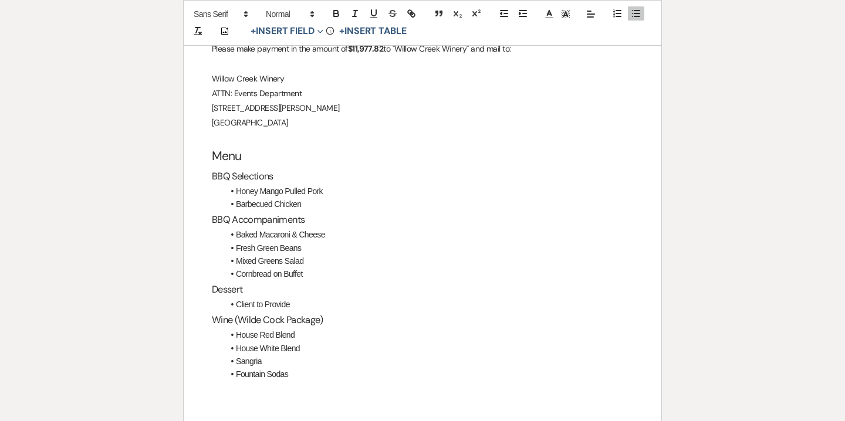
click at [213, 177] on h3 "BBQ Selections" at bounding box center [422, 176] width 421 height 17
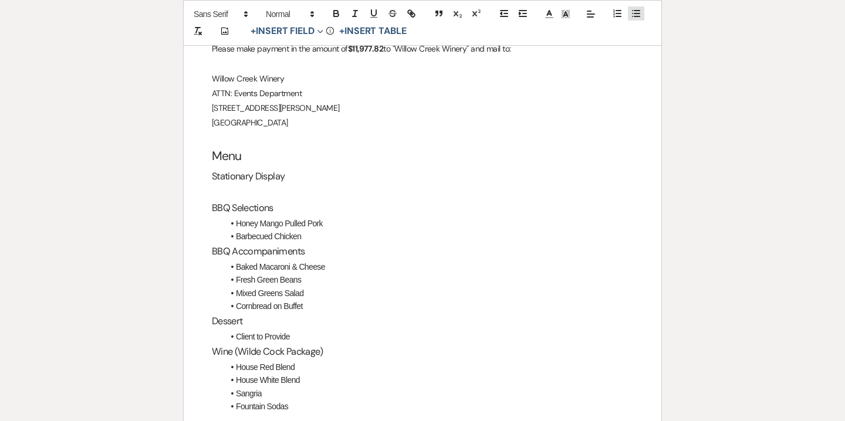
click at [639, 11] on icon "button" at bounding box center [636, 13] width 11 height 11
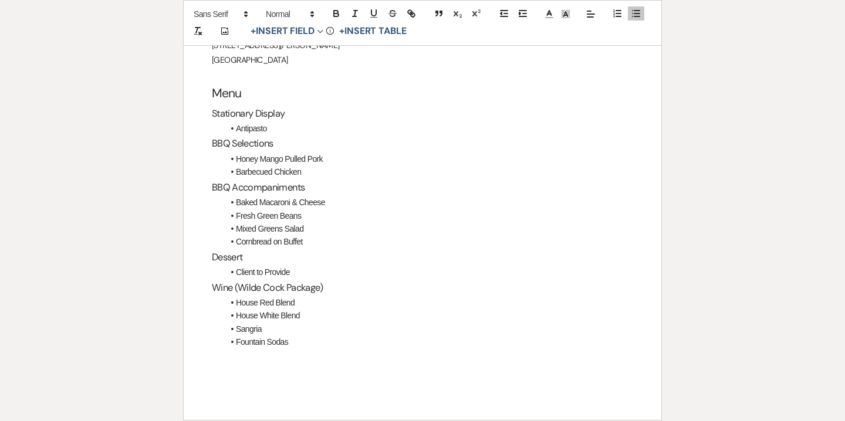
scroll to position [996, 0]
click at [302, 371] on div "Payment Please make payment in the amount of $11,977.82 to "Willow Creek Winery…" at bounding box center [423, 164] width 478 height 510
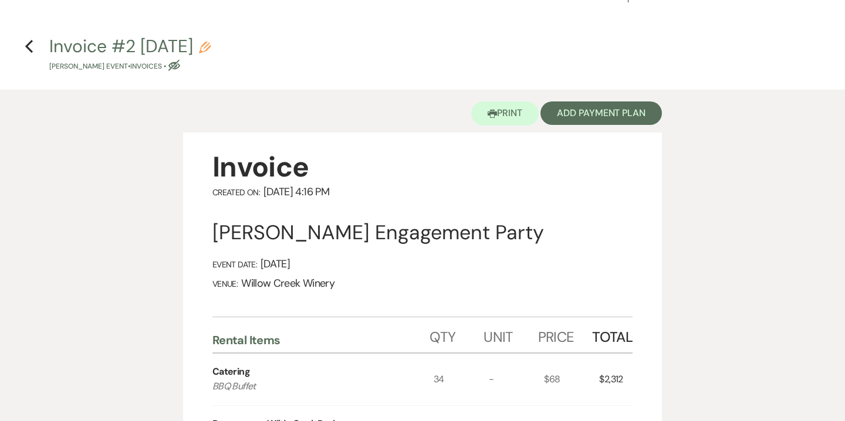
scroll to position [0, 0]
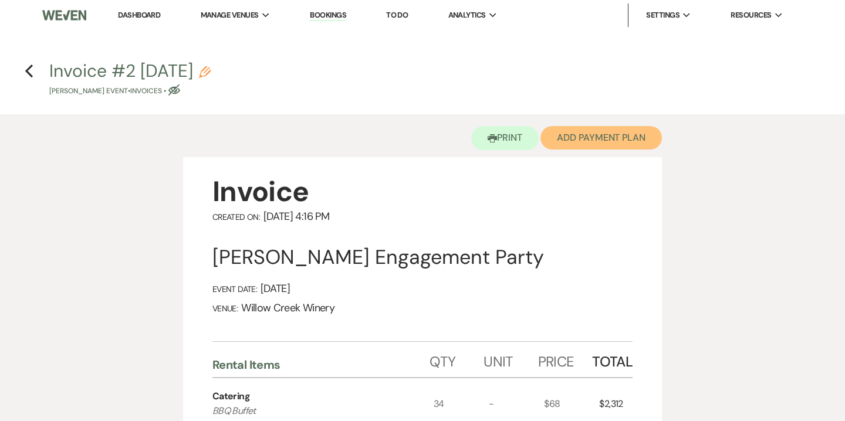
click at [577, 143] on button "Add Payment Plan" at bounding box center [600, 137] width 121 height 23
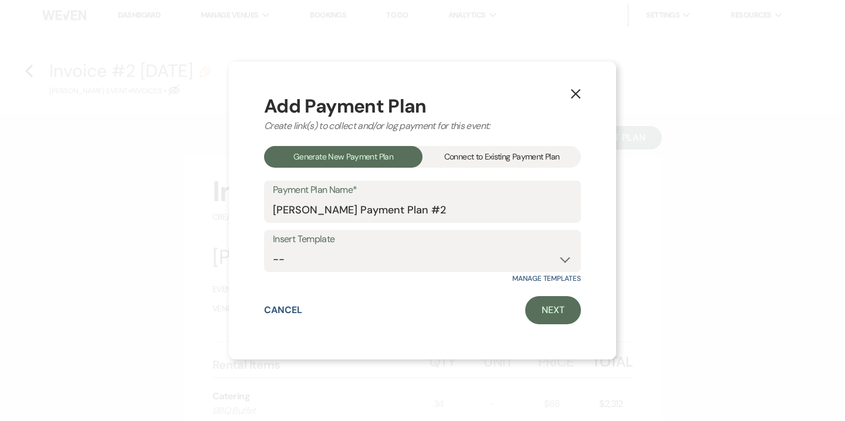
click at [506, 153] on div "Connect to Existing Payment Plan" at bounding box center [501, 157] width 158 height 22
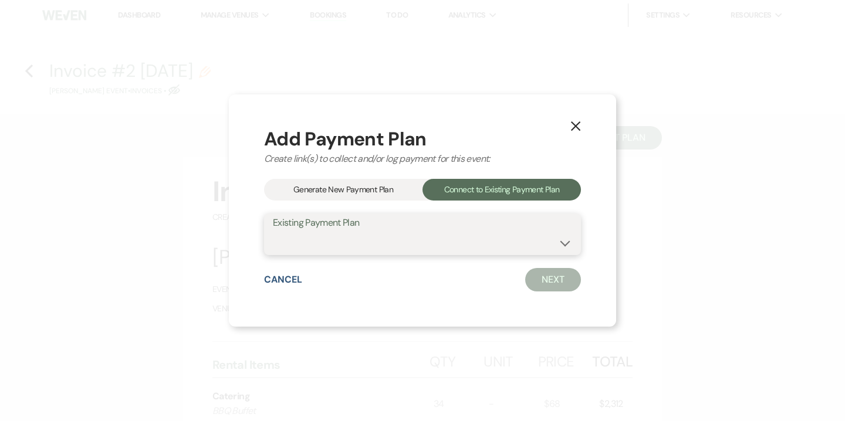
click at [468, 250] on select "Cindi Bartusek's Payment Plan #1" at bounding box center [422, 242] width 299 height 23
select select "24790"
click at [273, 231] on select "Cindi Bartusek's Payment Plan #1" at bounding box center [422, 242] width 299 height 23
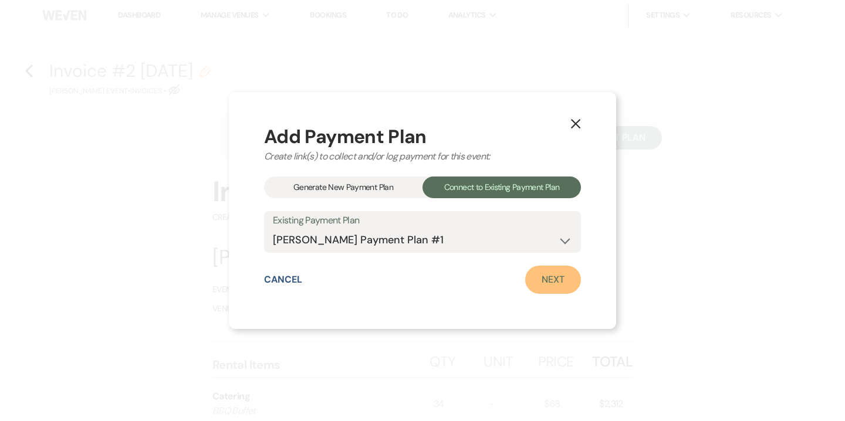
click at [568, 280] on link "Next" at bounding box center [553, 280] width 56 height 28
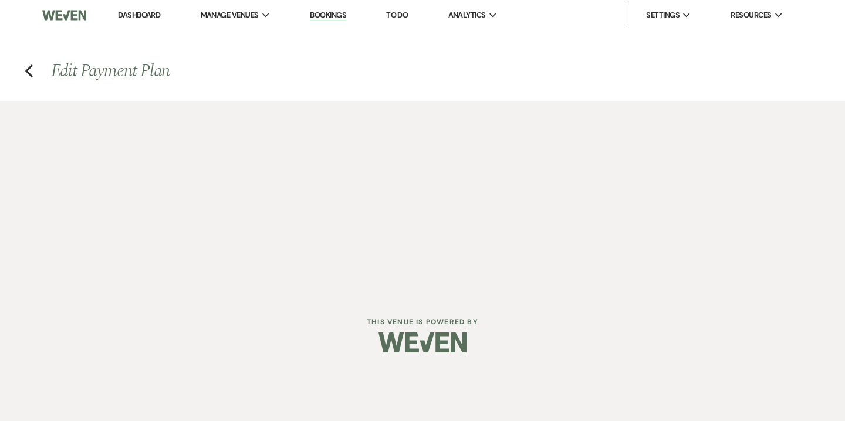
select select "29873"
select select "1"
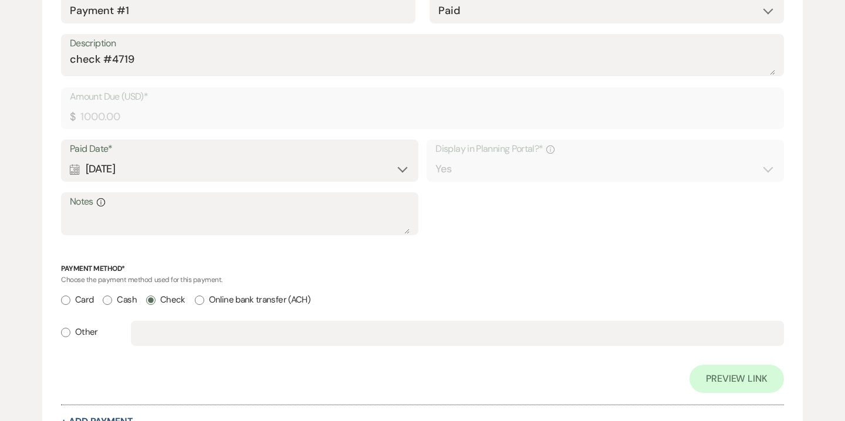
scroll to position [376, 0]
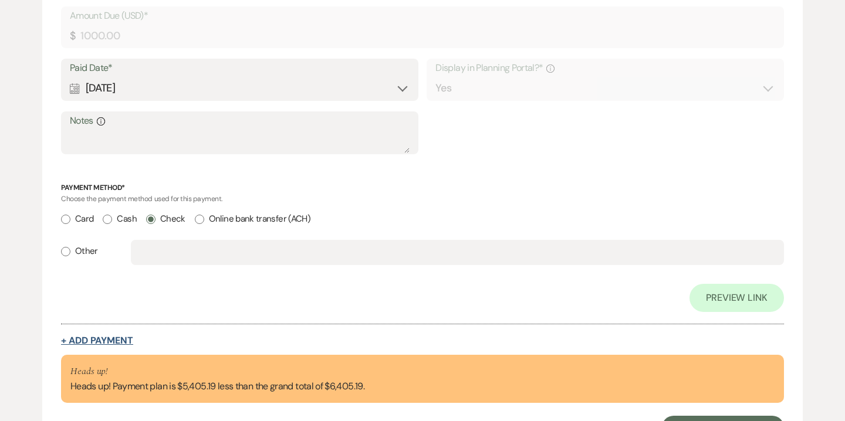
click at [126, 340] on button "+ Add Payment" at bounding box center [97, 340] width 72 height 9
select select "2"
select select "flat"
select select "true"
select select "client"
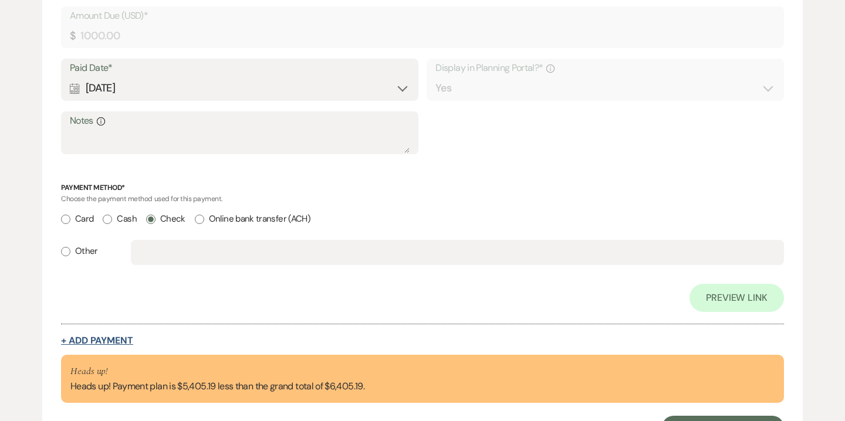
select select "weeks"
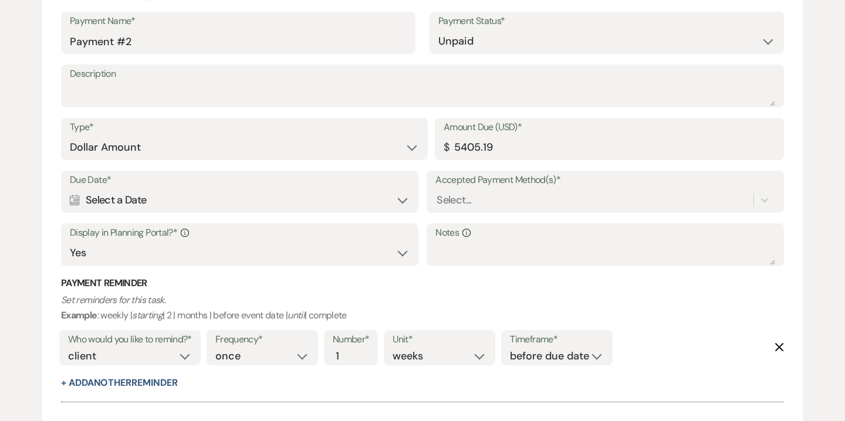
scroll to position [734, 0]
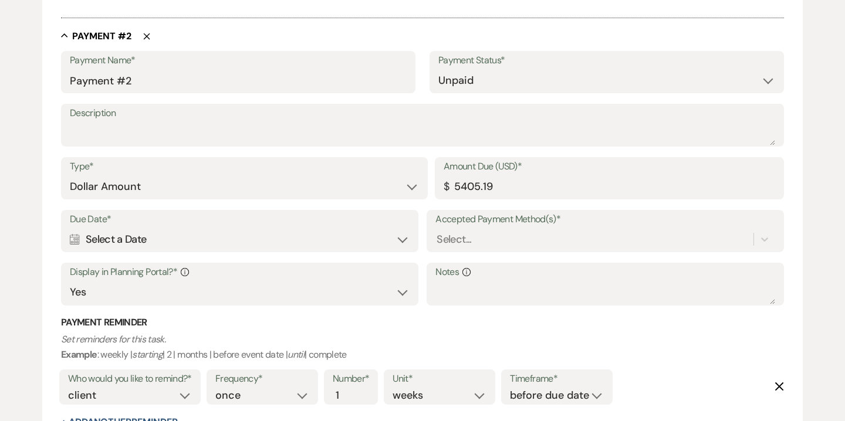
click at [387, 245] on div "Calendar Select a Date Expand" at bounding box center [240, 239] width 340 height 23
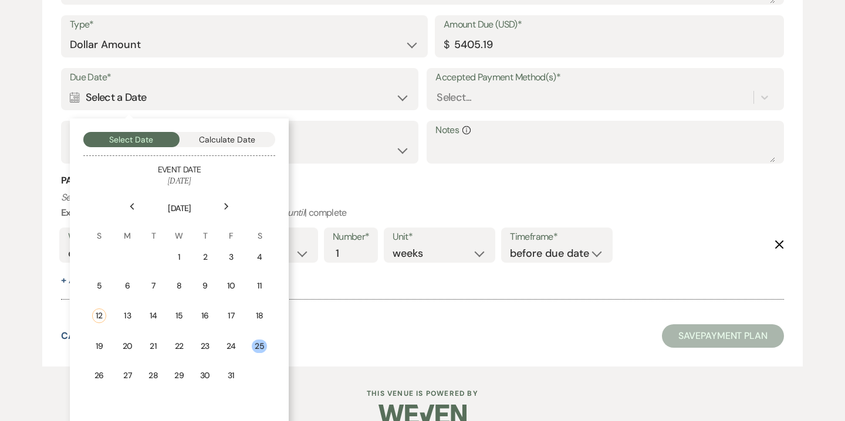
scroll to position [880, 0]
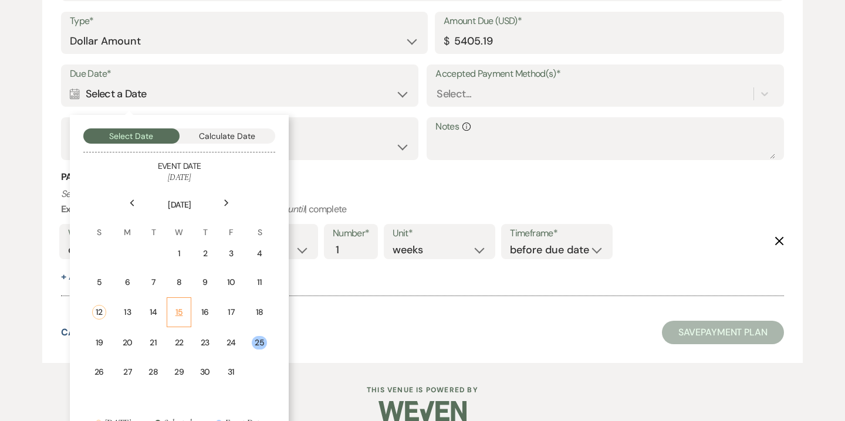
click at [180, 316] on div "15" at bounding box center [178, 312] width 9 height 12
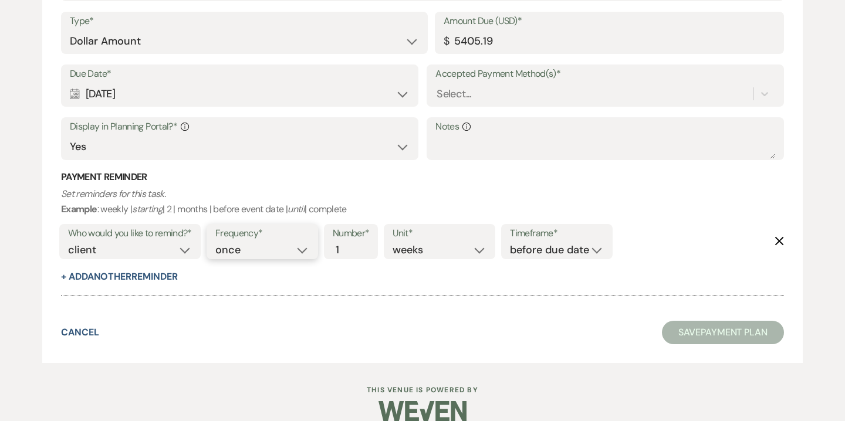
click at [238, 251] on select "once daily weekly monthly" at bounding box center [262, 250] width 94 height 16
select select "daily"
click at [217, 242] on select "once daily weekly monthly" at bounding box center [262, 250] width 94 height 16
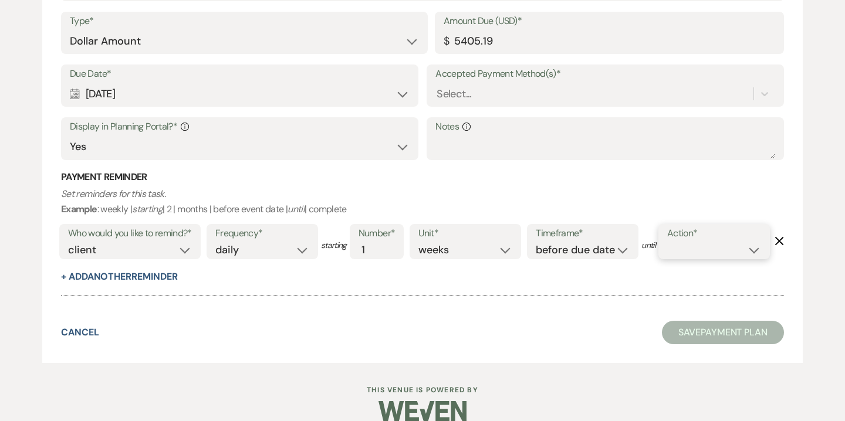
click at [667, 258] on select "complete due date custom date" at bounding box center [714, 250] width 94 height 16
select select "complete"
click at [667, 258] on select "complete due date custom date" at bounding box center [714, 250] width 94 height 16
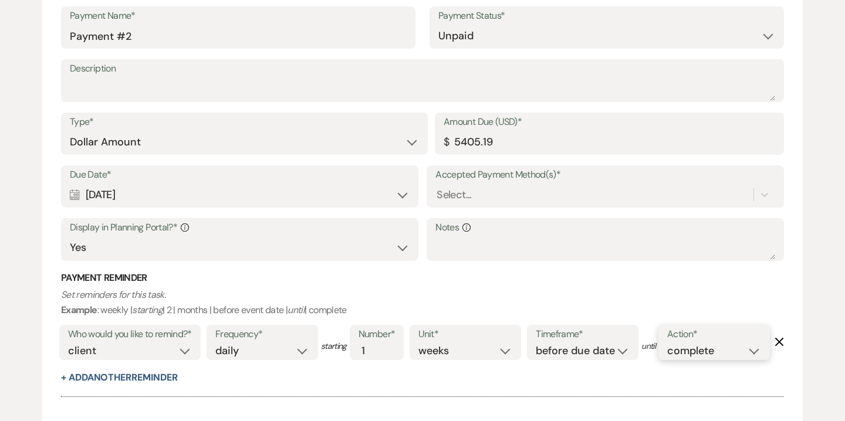
scroll to position [771, 0]
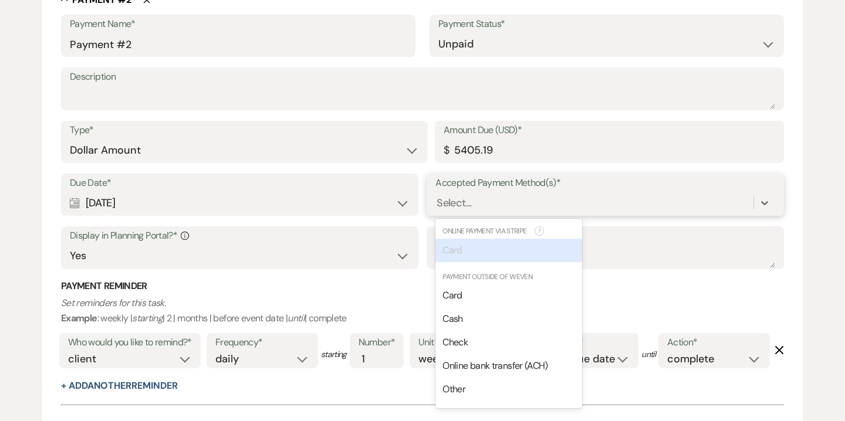
click at [507, 202] on div "Select..." at bounding box center [594, 202] width 318 height 21
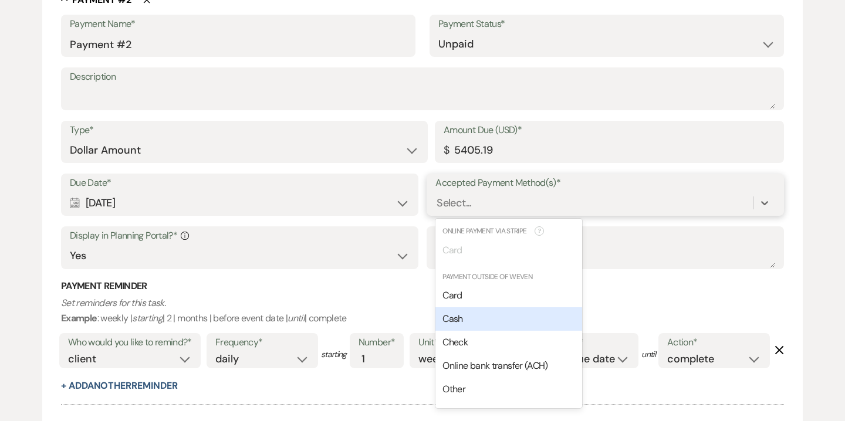
click at [475, 317] on div "Cash" at bounding box center [508, 318] width 147 height 23
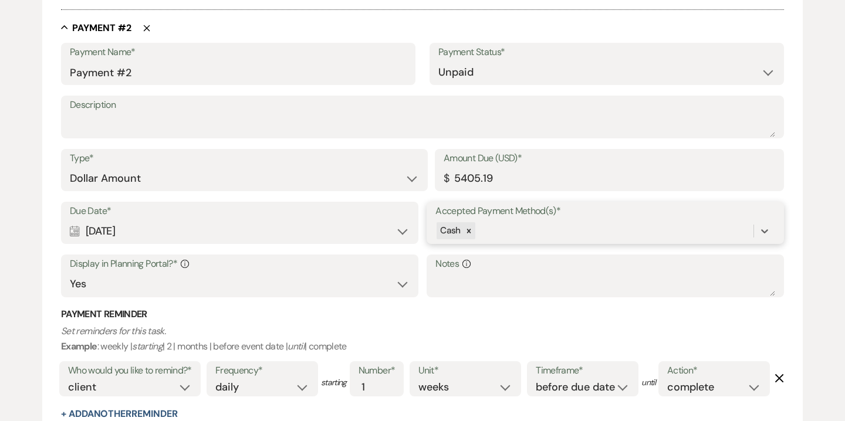
scroll to position [799, 0]
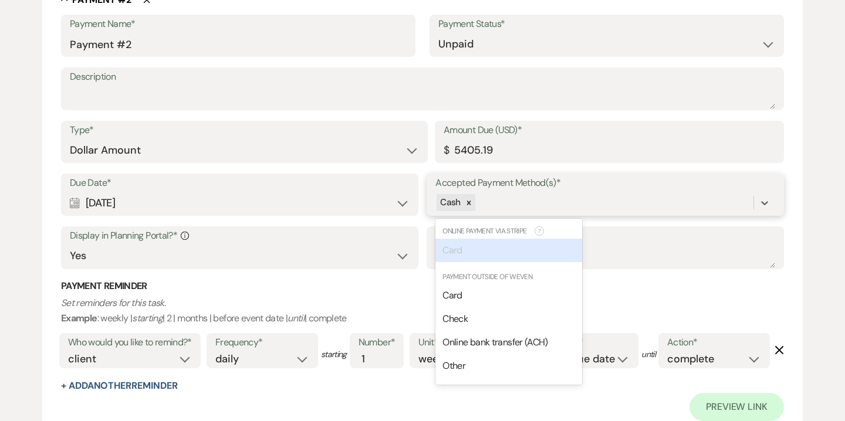
click at [490, 206] on div "Cash" at bounding box center [594, 202] width 318 height 21
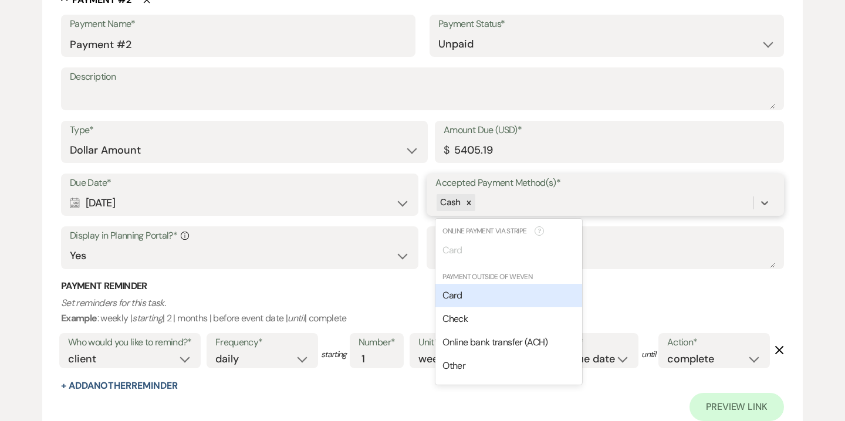
click at [475, 296] on div "Card" at bounding box center [508, 295] width 147 height 23
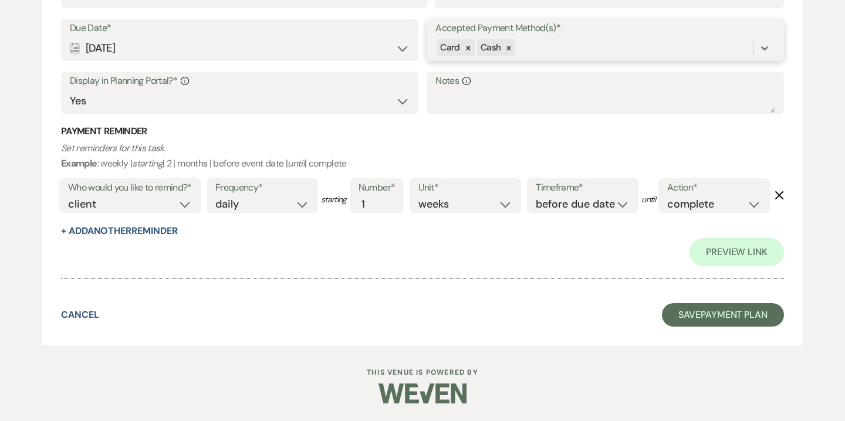
scroll to position [1002, 0]
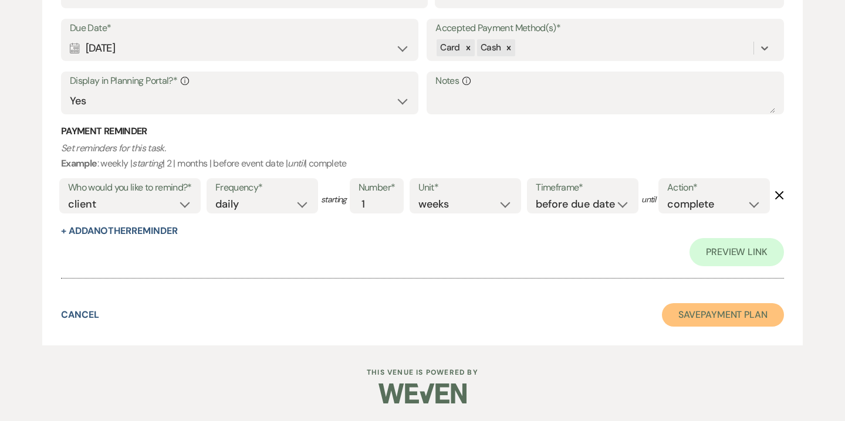
click at [730, 304] on button "Save Payment Plan" at bounding box center [723, 314] width 122 height 23
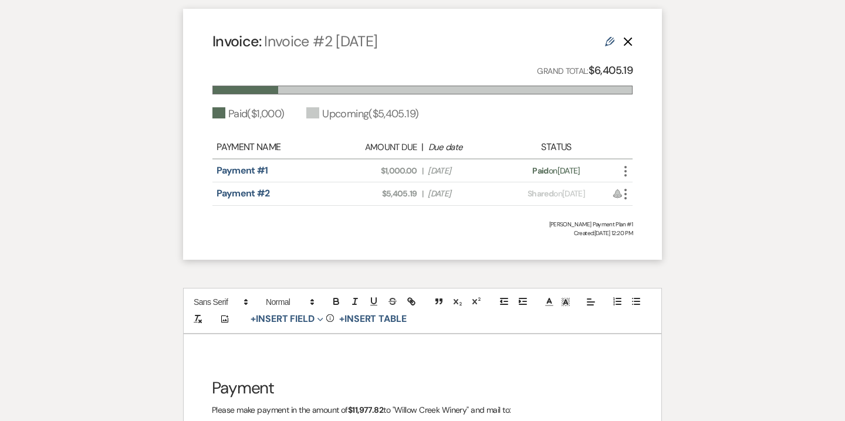
scroll to position [854, 0]
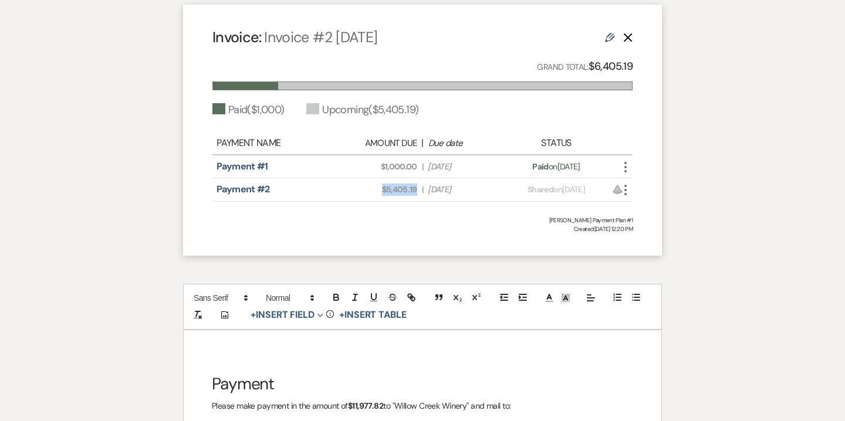
drag, startPoint x: 383, startPoint y: 189, endPoint x: 417, endPoint y: 189, distance: 34.0
click at [417, 189] on div "Amount Due: $5,405.19 | Due Date Oct 15, 2025" at bounding box center [422, 190] width 165 height 12
copy span "$5,405.19"
drag, startPoint x: 350, startPoint y: 405, endPoint x: 384, endPoint y: 407, distance: 34.0
click at [383, 407] on strong "$11,977.82" at bounding box center [365, 406] width 35 height 11
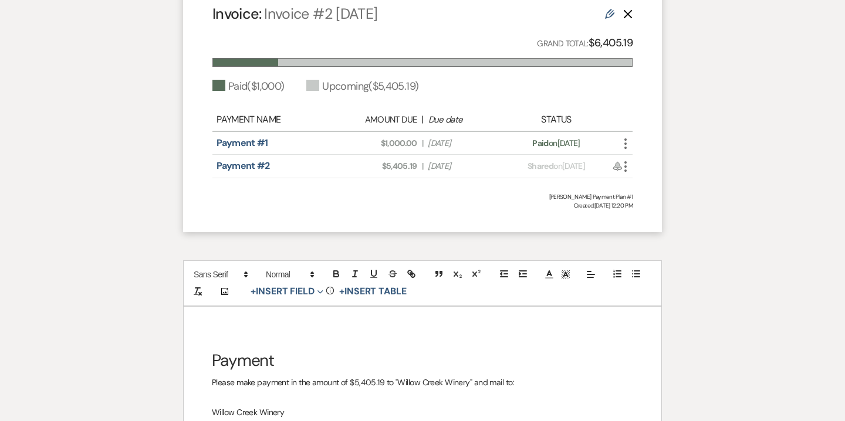
scroll to position [885, 0]
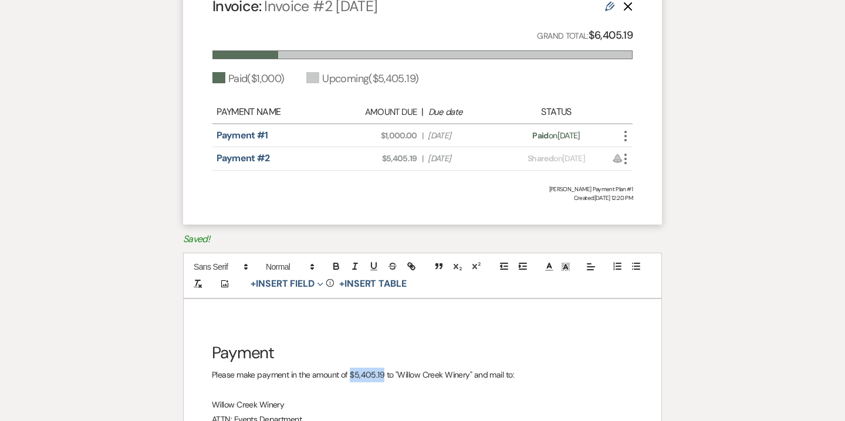
drag, startPoint x: 350, startPoint y: 374, endPoint x: 384, endPoint y: 374, distance: 34.0
click at [384, 374] on p "Please make payment in the amount of $5,405.19 to "Willow Creek Winery" and mai…" at bounding box center [422, 375] width 421 height 15
click at [334, 263] on icon "button" at bounding box center [336, 264] width 4 height 3
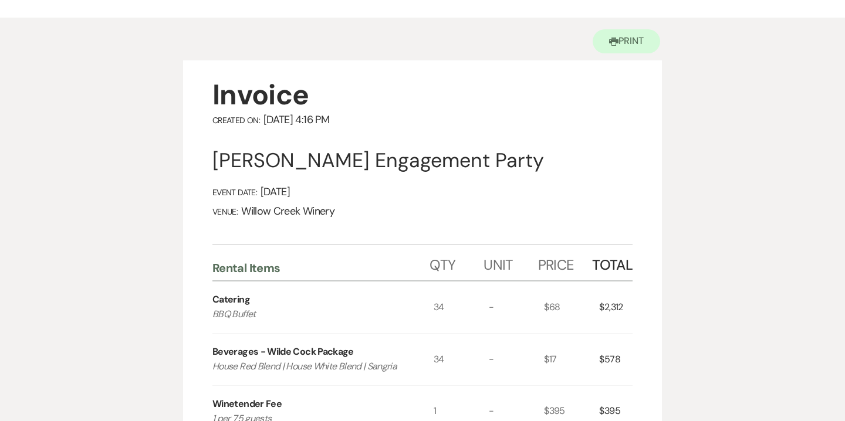
scroll to position [0, 0]
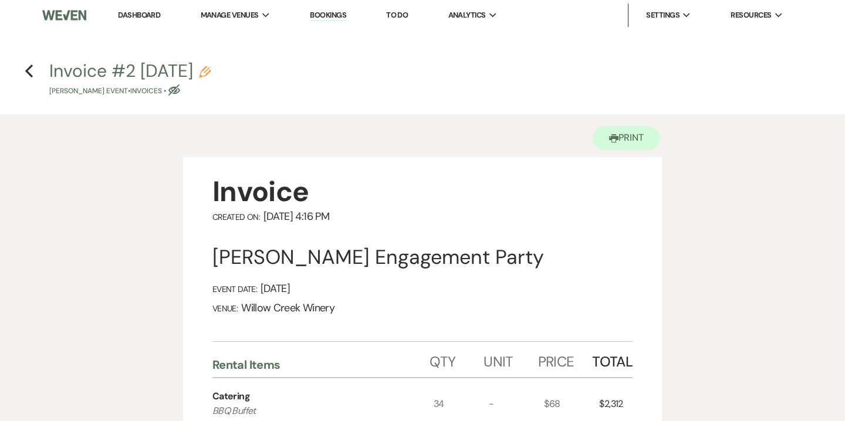
click at [211, 69] on icon "Pencil" at bounding box center [205, 72] width 12 height 12
select select "22"
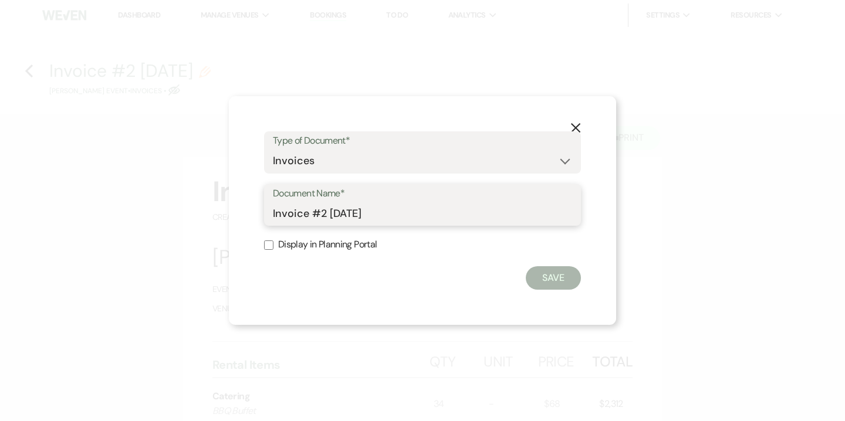
click at [273, 210] on input "Invoice #2 10-12-2025" at bounding box center [422, 213] width 299 height 23
drag, startPoint x: 337, startPoint y: 211, endPoint x: 351, endPoint y: 212, distance: 13.5
click at [351, 212] on input "Final Invoice #2 10-12-2025" at bounding box center [422, 213] width 299 height 23
type input "Final Invoice as of 10-12-2025"
click at [549, 270] on button "Save" at bounding box center [553, 277] width 55 height 23
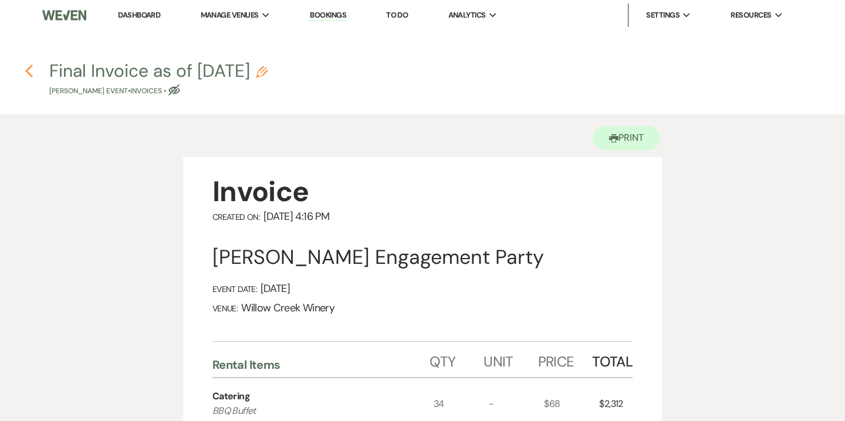
click at [28, 77] on icon "Previous" at bounding box center [29, 71] width 9 height 14
select select "14"
select select "10"
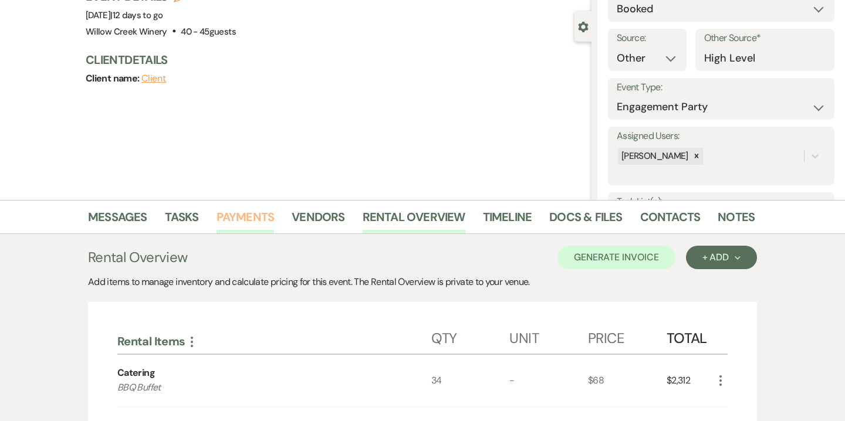
click at [251, 223] on link "Payments" at bounding box center [245, 221] width 58 height 26
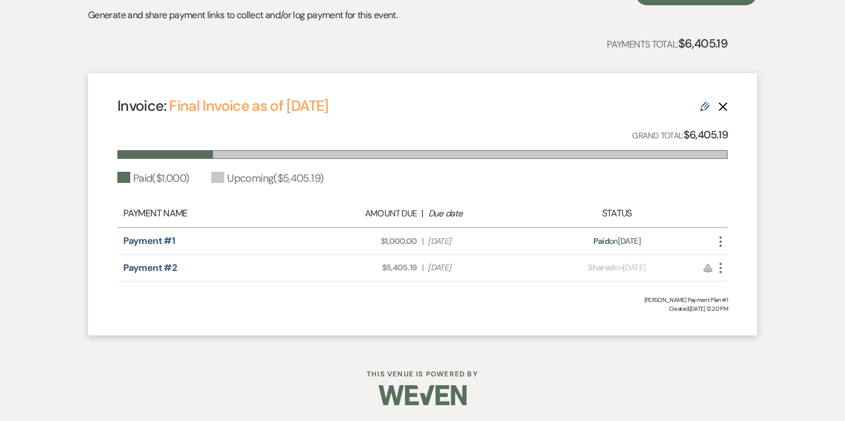
scroll to position [372, 0]
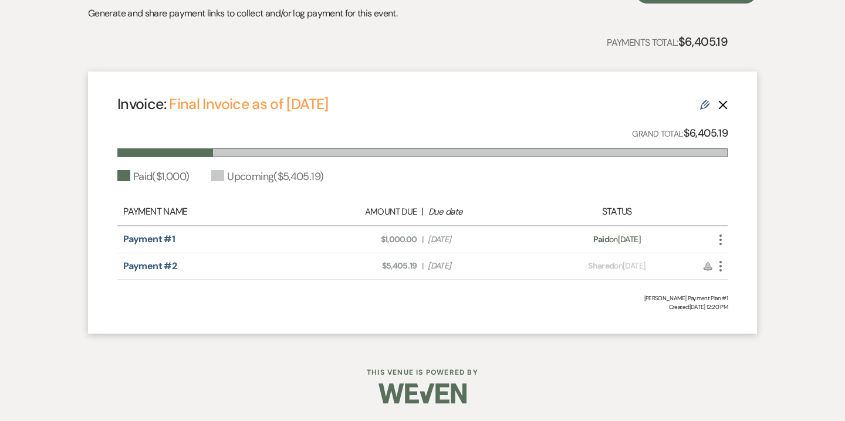
click at [723, 266] on icon "More" at bounding box center [720, 266] width 14 height 14
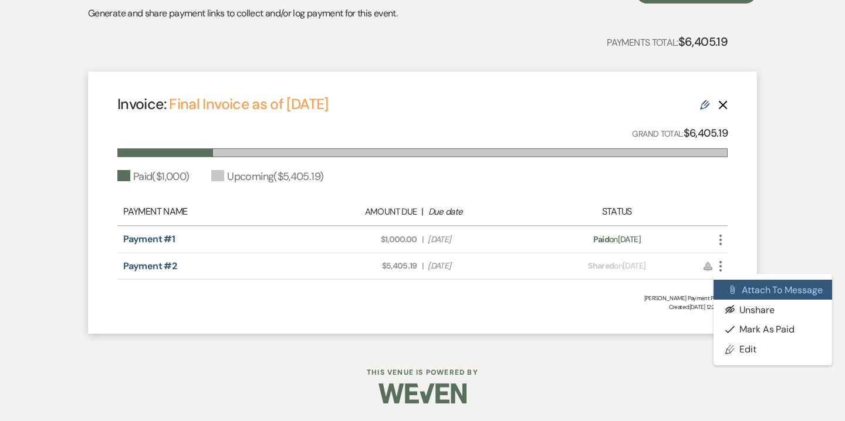
click at [756, 289] on button "Attach File Attach to Message" at bounding box center [772, 290] width 119 height 20
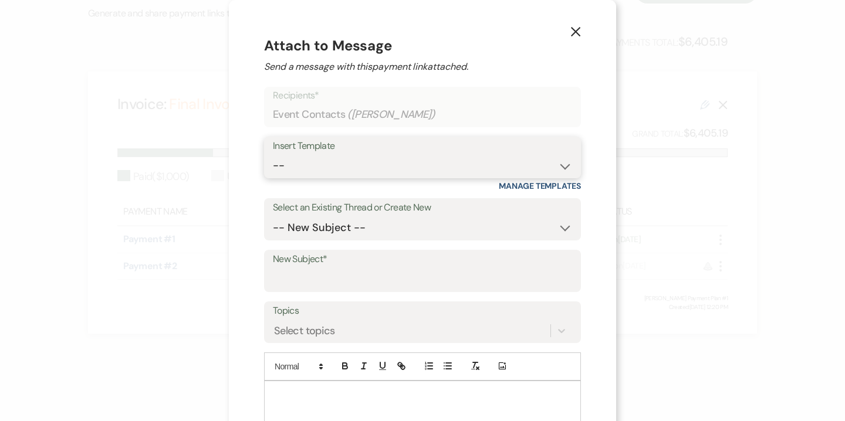
click at [366, 167] on select "-- Weven Planning Portal Introduction (Booked Events) 6-Month Check-in Review R…" at bounding box center [422, 165] width 299 height 23
select select "3629"
click at [273, 154] on select "-- Weven Planning Portal Introduction (Booked Events) 6-Month Check-in Review R…" at bounding box center [422, 165] width 299 height 23
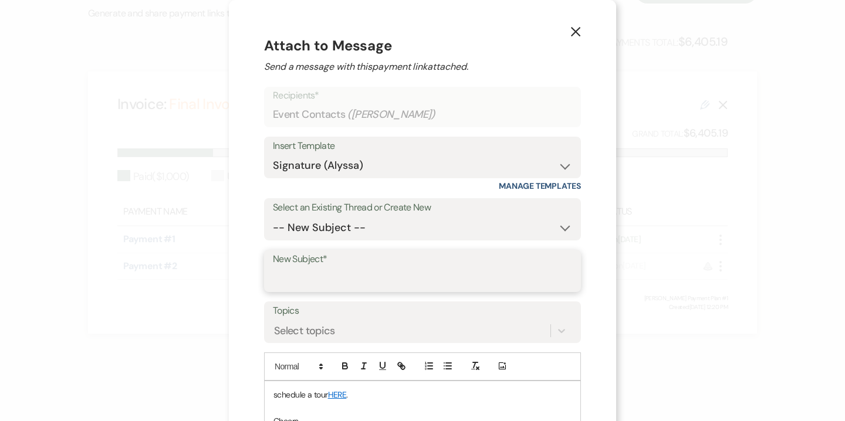
click at [351, 287] on input "New Subject*" at bounding box center [422, 279] width 299 height 23
type input "Final Invoice"
click at [320, 394] on p "schedule a tour HERE ." at bounding box center [422, 394] width 298 height 13
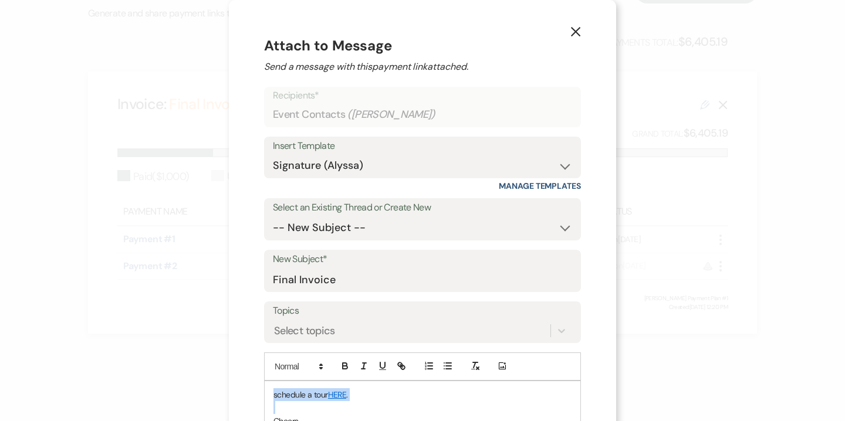
click at [320, 394] on p "schedule a tour HERE ." at bounding box center [422, 394] width 298 height 13
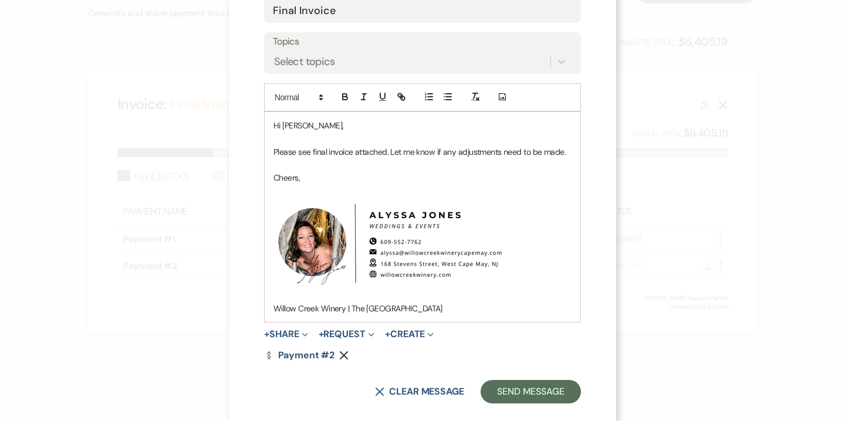
scroll to position [287, 0]
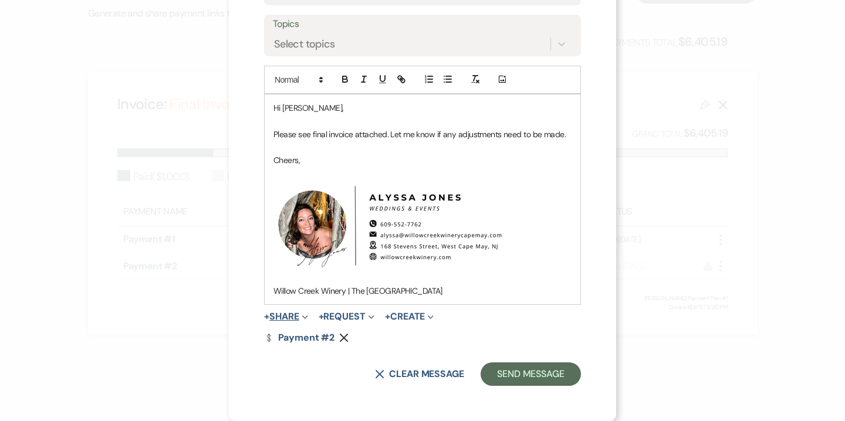
click at [300, 312] on button "+ Share Expand" at bounding box center [286, 316] width 44 height 9
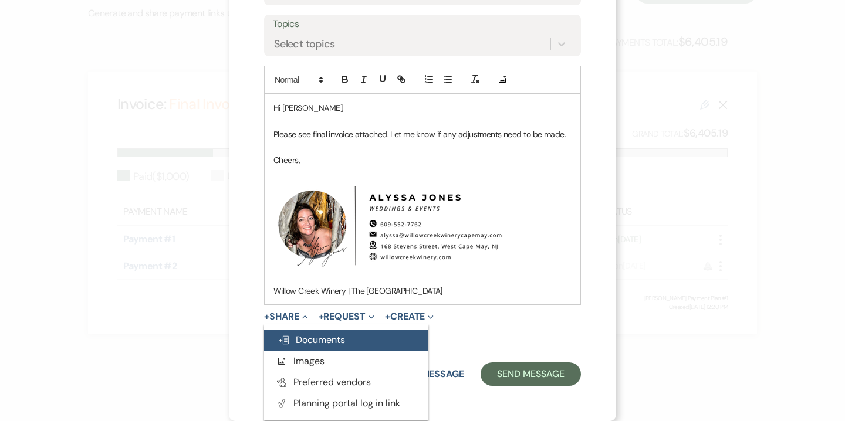
click at [329, 338] on span "Doc Upload Documents" at bounding box center [311, 340] width 67 height 12
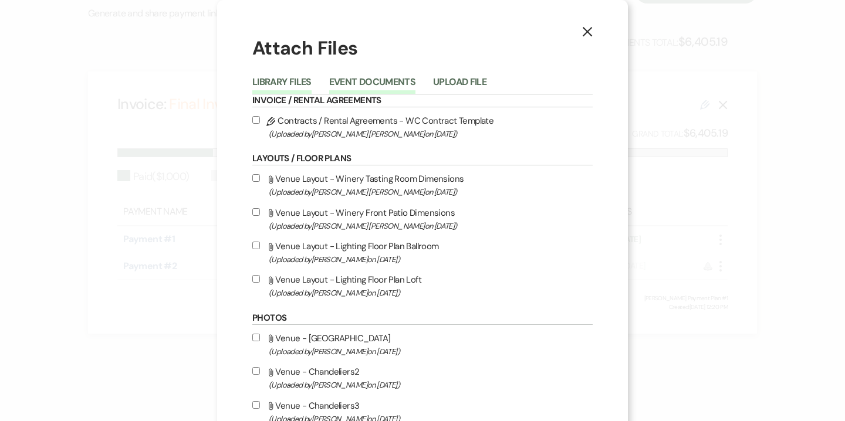
click at [398, 83] on button "Event Documents" at bounding box center [372, 85] width 86 height 16
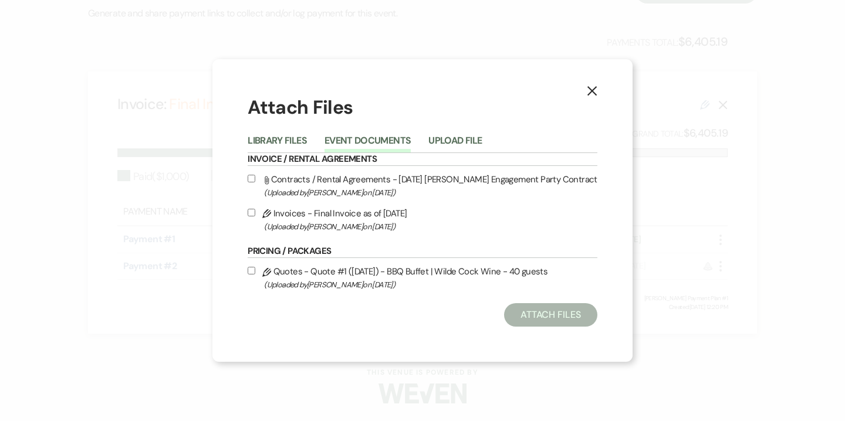
click at [371, 290] on span "(Uploaded by Alyssa Jones on Aug 5th, 2025 )" at bounding box center [430, 284] width 333 height 13
click at [255, 275] on input "Pencil Quotes - Quote #1 (8-5-2025) - BBQ Buffet | Wilde Cock Wine - 40 guests …" at bounding box center [252, 271] width 8 height 8
click at [375, 283] on span "(Uploaded by Alyssa Jones on Aug 5th, 2025 )" at bounding box center [430, 284] width 333 height 13
click at [255, 275] on input "Pencil Quotes - Quote #1 (8-5-2025) - BBQ Buffet | Wilde Cock Wine - 40 guests …" at bounding box center [252, 271] width 8 height 8
checkbox input "false"
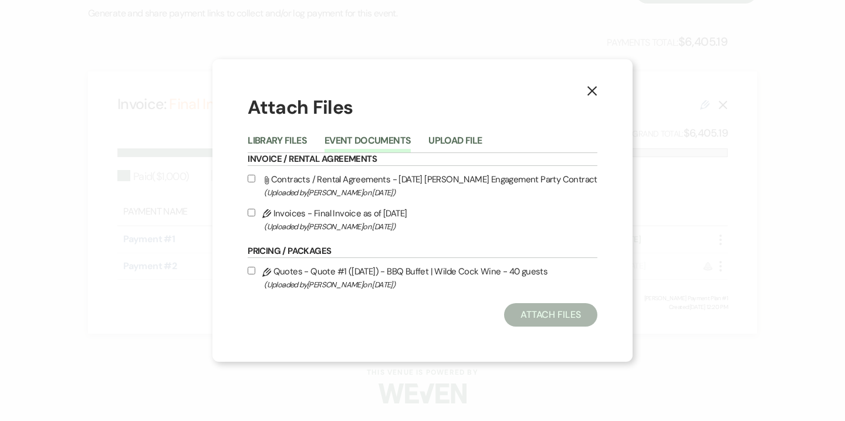
click at [373, 220] on span "(Uploaded by Alyssa Jones on Oct 12th, 2025 )" at bounding box center [430, 226] width 333 height 13
click at [255, 216] on input "Pencil Invoices - Final Invoice as of 10-12-2025 (Uploaded by Alyssa Jones on O…" at bounding box center [252, 213] width 8 height 8
checkbox input "true"
click at [574, 313] on button "Attach Files" at bounding box center [550, 314] width 93 height 23
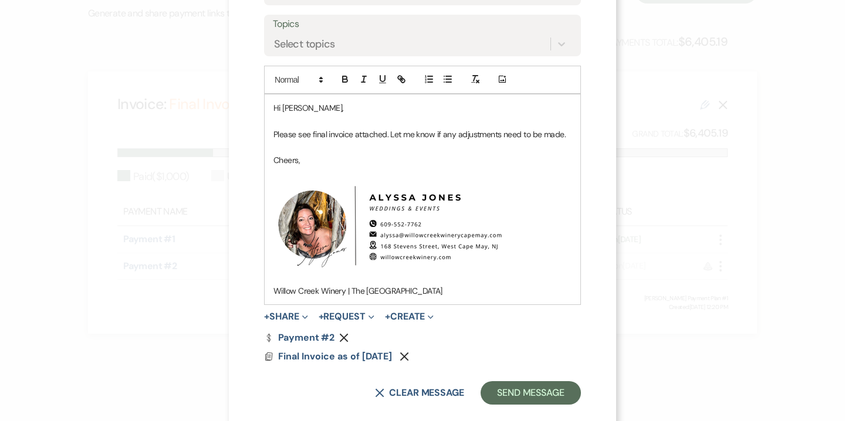
scroll to position [306, 0]
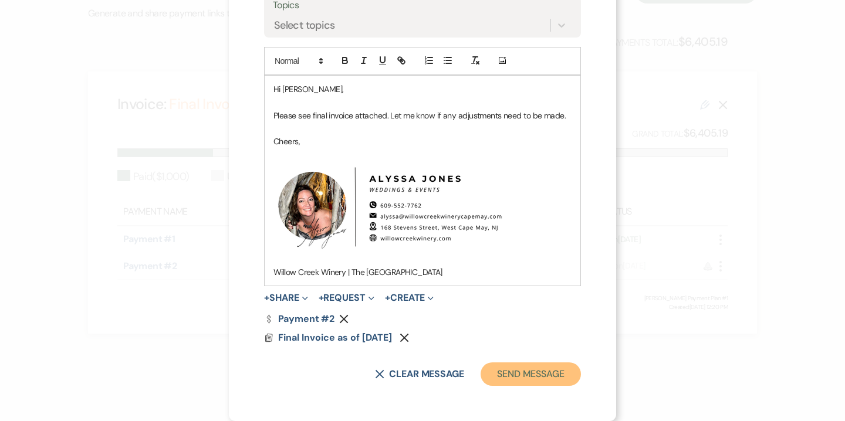
click at [536, 379] on button "Send Message" at bounding box center [530, 374] width 100 height 23
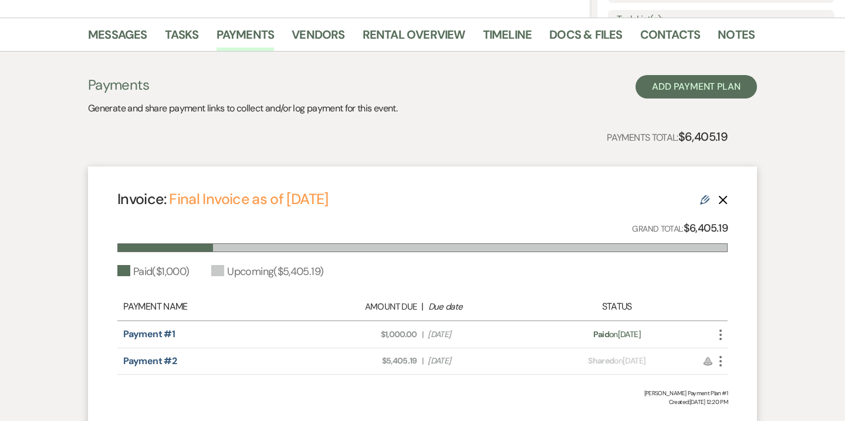
scroll to position [0, 0]
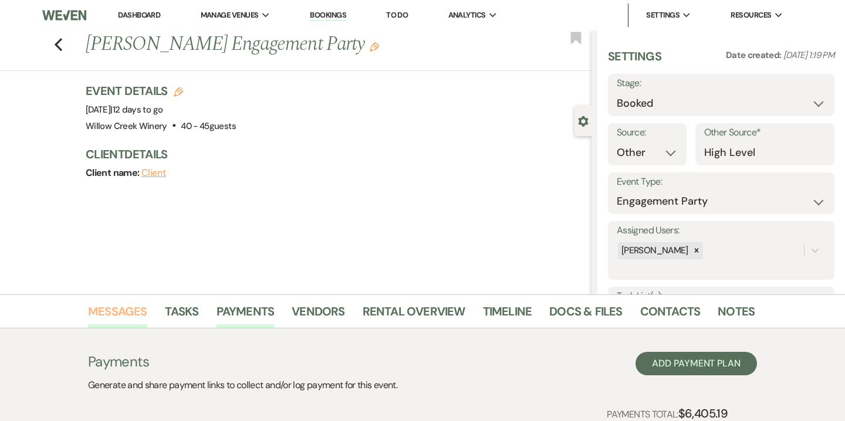
click at [134, 316] on link "Messages" at bounding box center [117, 315] width 59 height 26
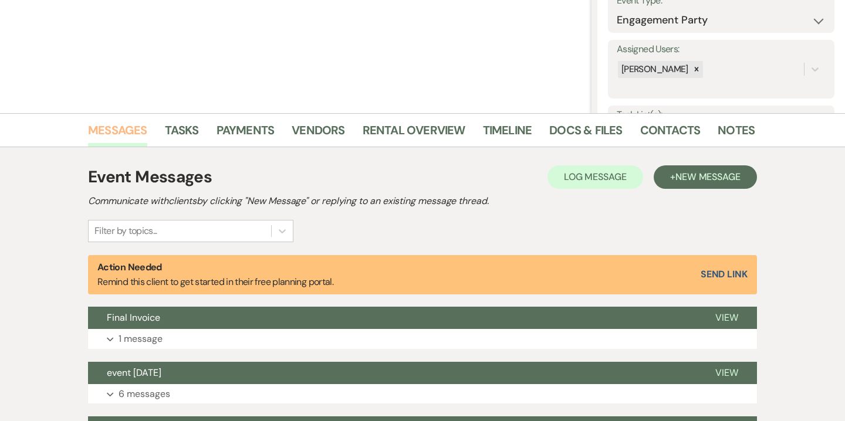
scroll to position [265, 0]
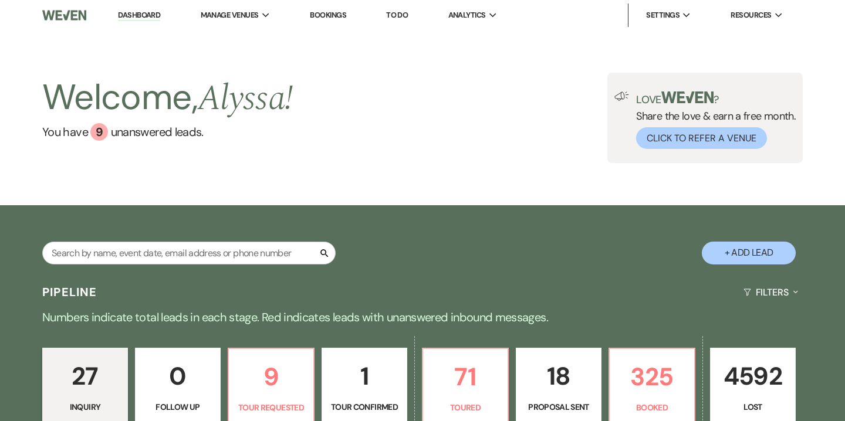
click at [333, 12] on link "Bookings" at bounding box center [328, 15] width 36 height 10
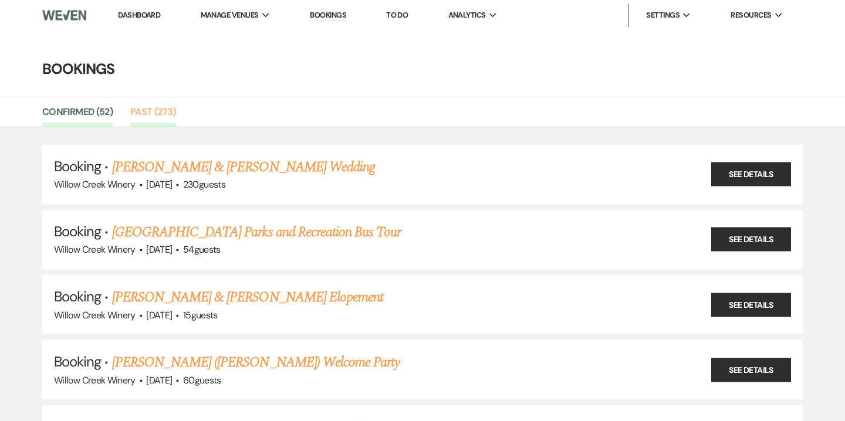
click at [167, 111] on link "Past (273)" at bounding box center [153, 115] width 46 height 22
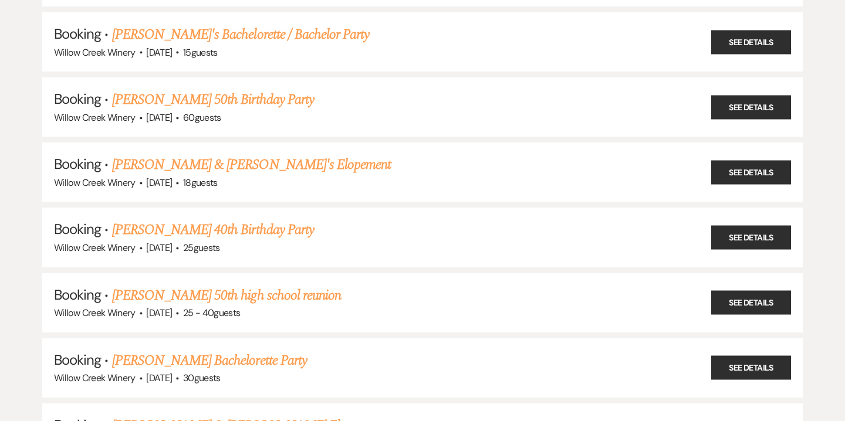
scroll to position [16176, 0]
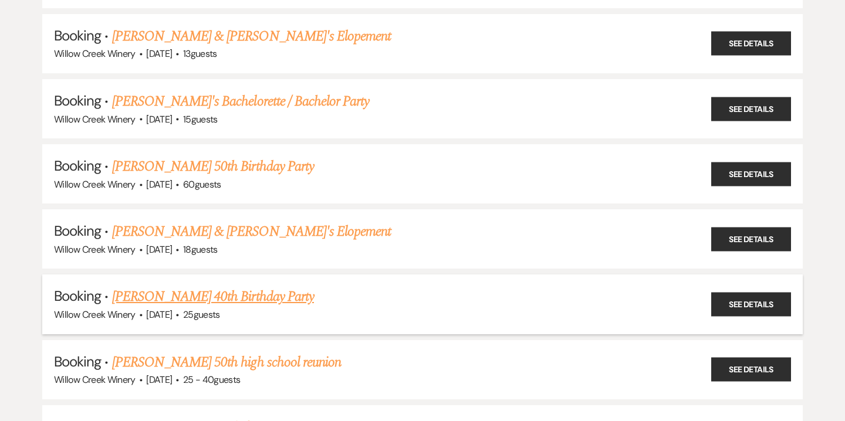
click at [218, 286] on link "Kaitlin Lamanna's 40th Birthday Party" at bounding box center [213, 296] width 202 height 21
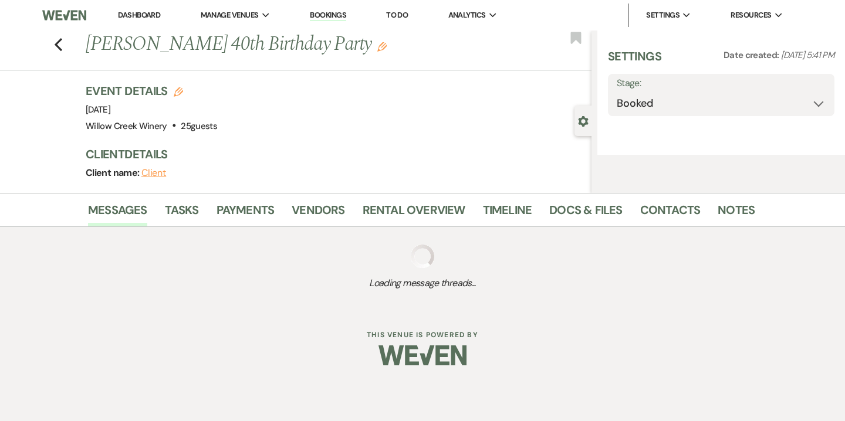
select select "14"
select select "4"
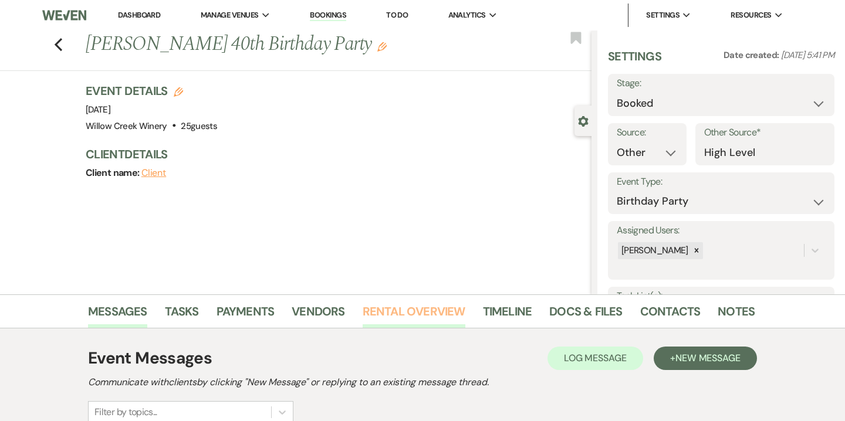
click at [434, 316] on link "Rental Overview" at bounding box center [414, 315] width 103 height 26
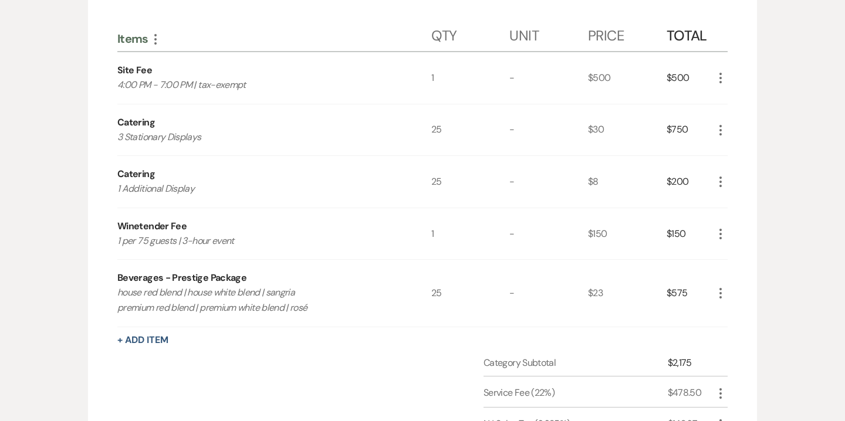
scroll to position [456, 0]
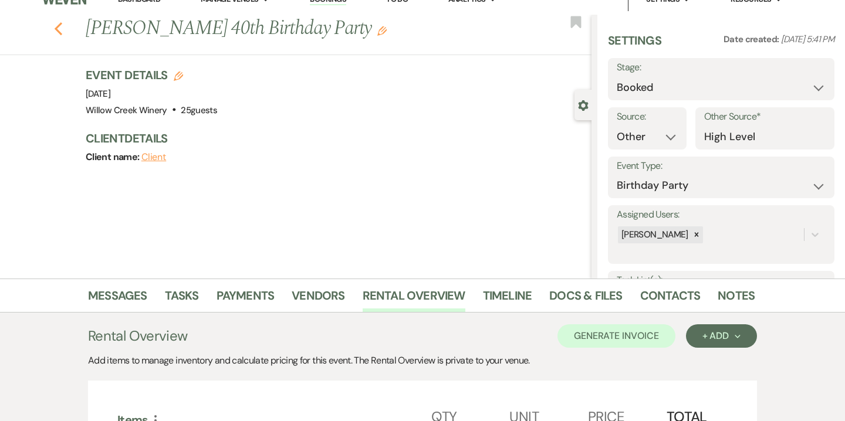
click at [59, 29] on icon "Previous" at bounding box center [58, 29] width 9 height 14
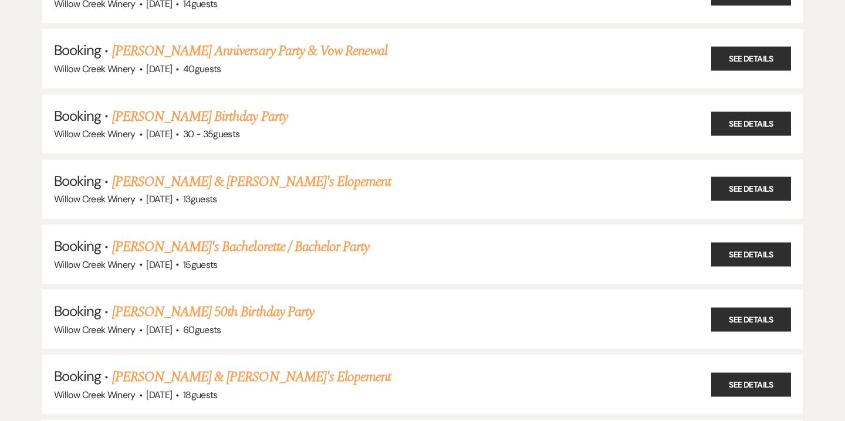
scroll to position [15999, 0]
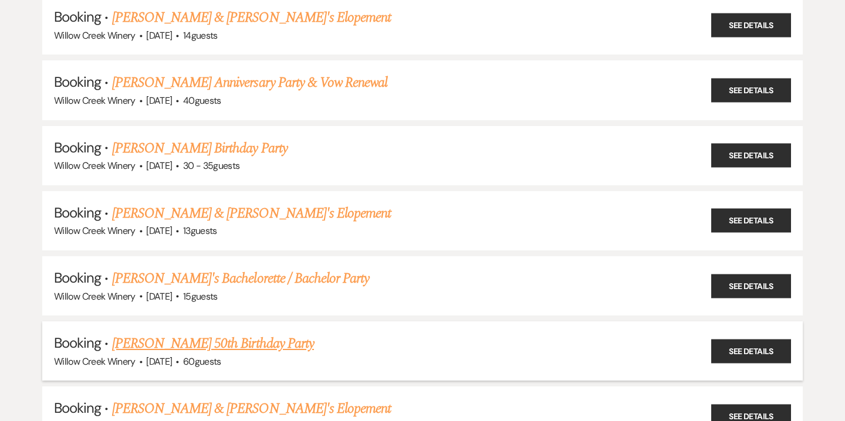
click at [209, 333] on link "Ryan Graham's 50th Birthday Party" at bounding box center [213, 343] width 202 height 21
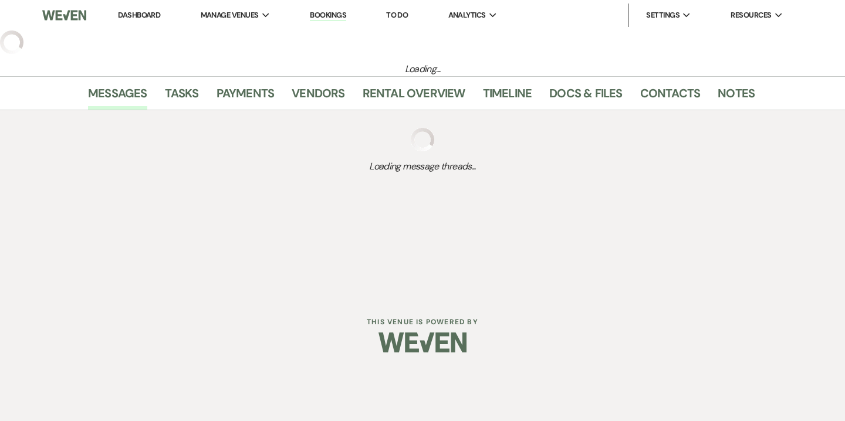
select select "14"
select select "4"
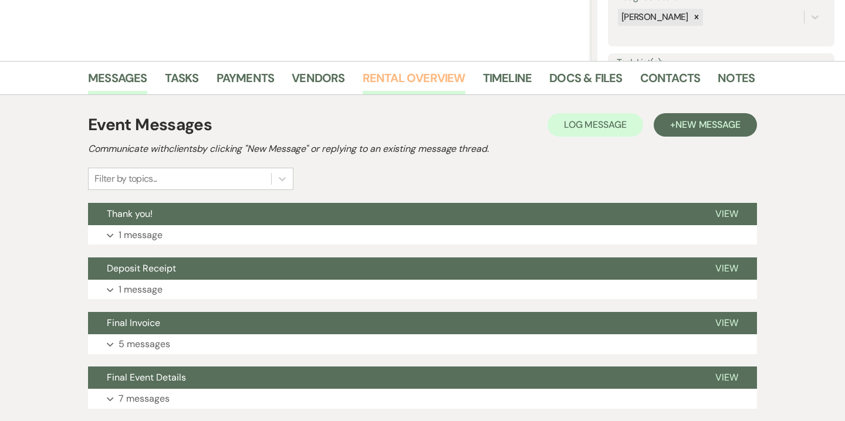
click at [432, 70] on link "Rental Overview" at bounding box center [414, 82] width 103 height 26
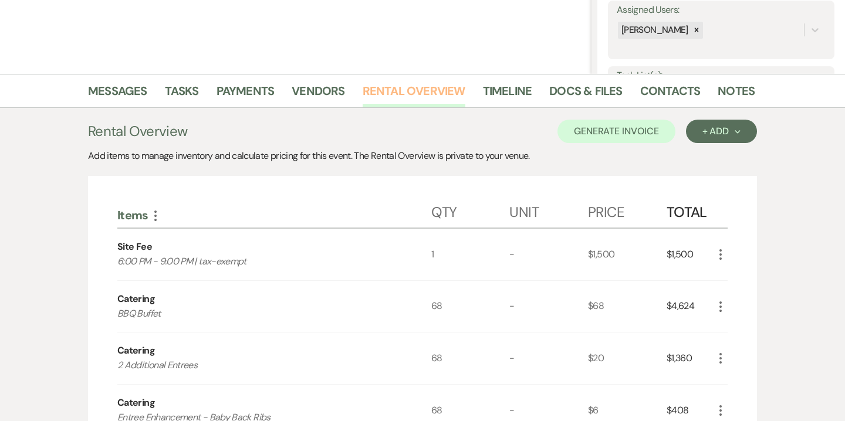
scroll to position [202, 0]
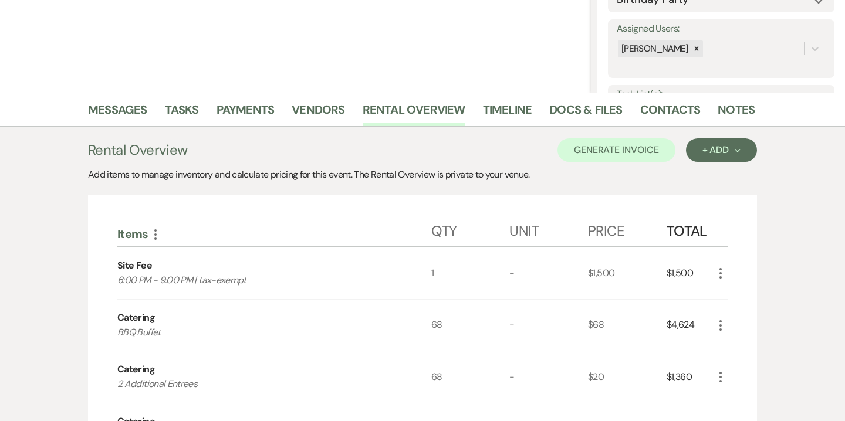
click at [566, 115] on link "Docs & Files" at bounding box center [585, 113] width 73 height 26
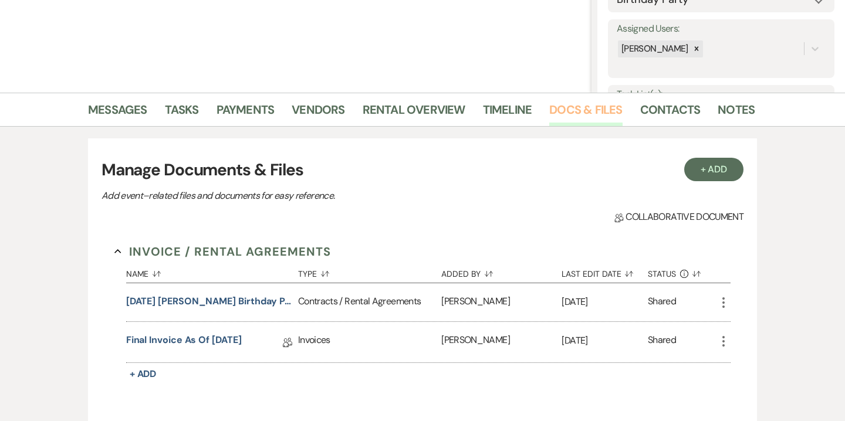
scroll to position [364, 0]
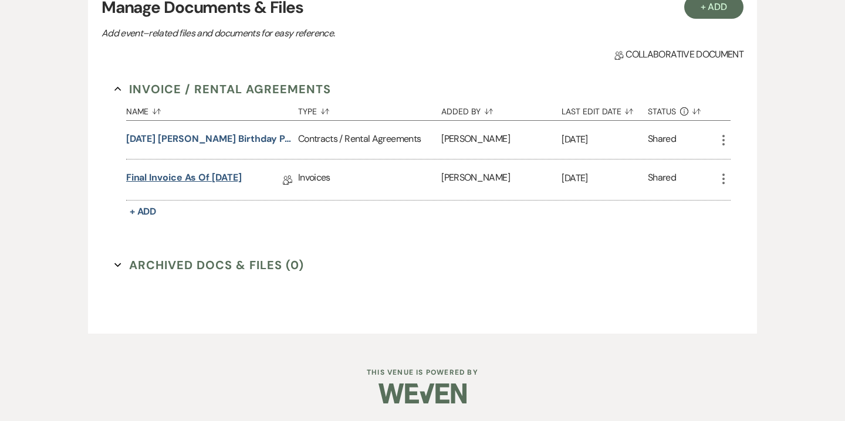
click at [242, 182] on link "Final Invoice as of 7-22-2025" at bounding box center [184, 180] width 116 height 18
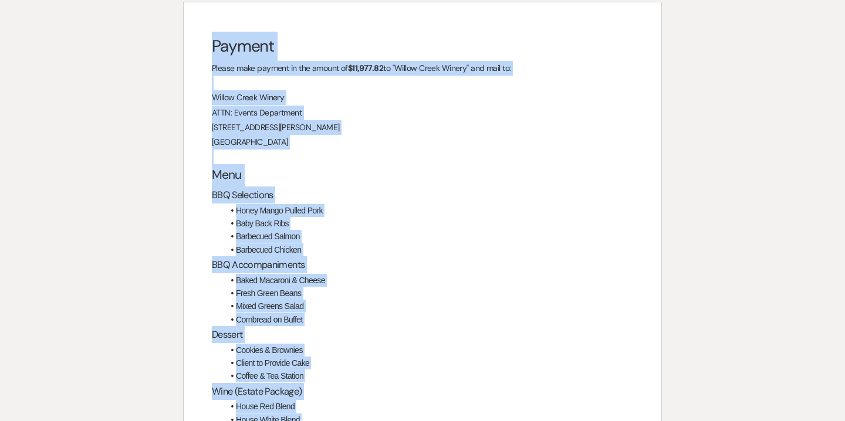
scroll to position [1565, 0]
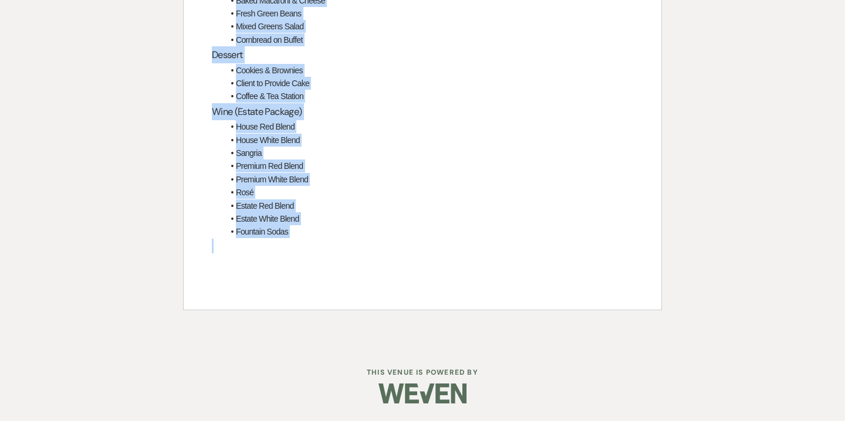
drag, startPoint x: 212, startPoint y: 182, endPoint x: 373, endPoint y: 256, distance: 176.6
click at [373, 256] on div "Payment Please make payment in the amount of $11,977.82 to "Willow Creek Winery…" at bounding box center [423, 16] width 478 height 587
copy div "Payment Please make payment in the amount of $11,977.82 to "Willow Creek Winery…"
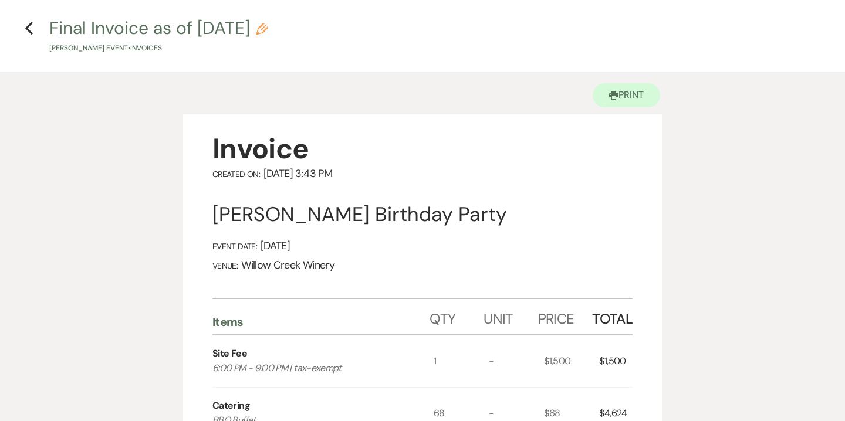
scroll to position [0, 0]
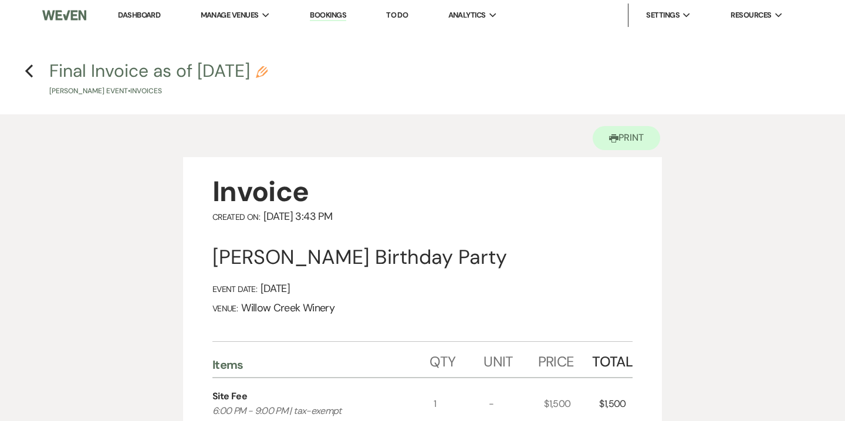
click at [157, 13] on link "Dashboard" at bounding box center [139, 15] width 42 height 10
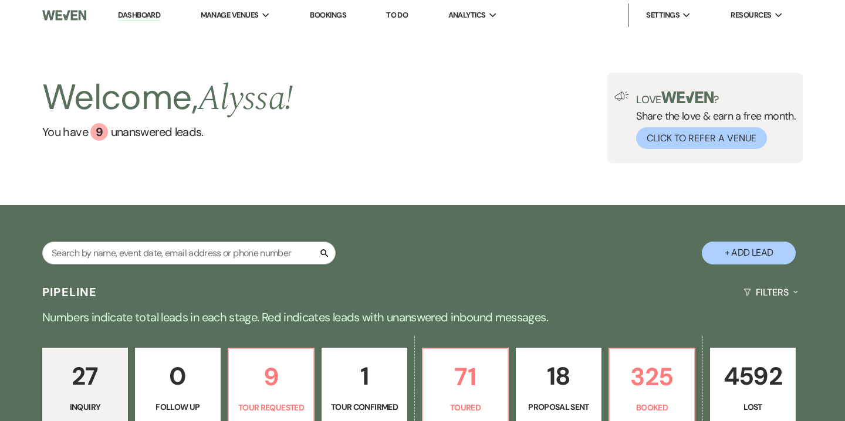
click at [339, 22] on li "Bookings" at bounding box center [328, 15] width 48 height 23
click at [337, 15] on link "Bookings" at bounding box center [328, 15] width 36 height 10
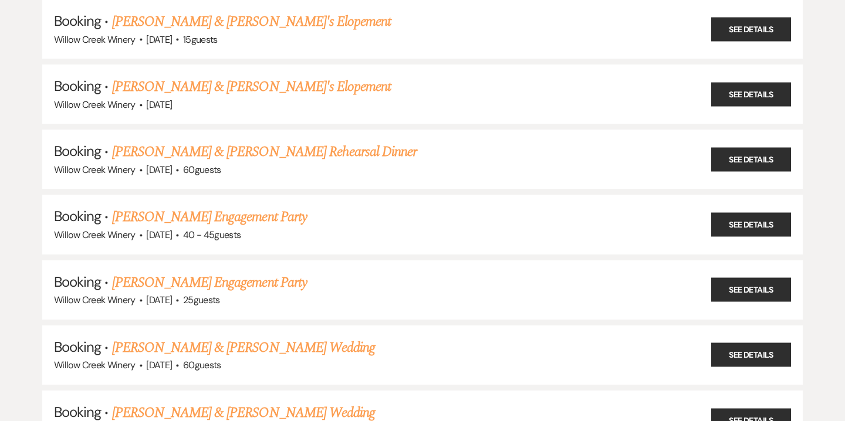
scroll to position [648, 0]
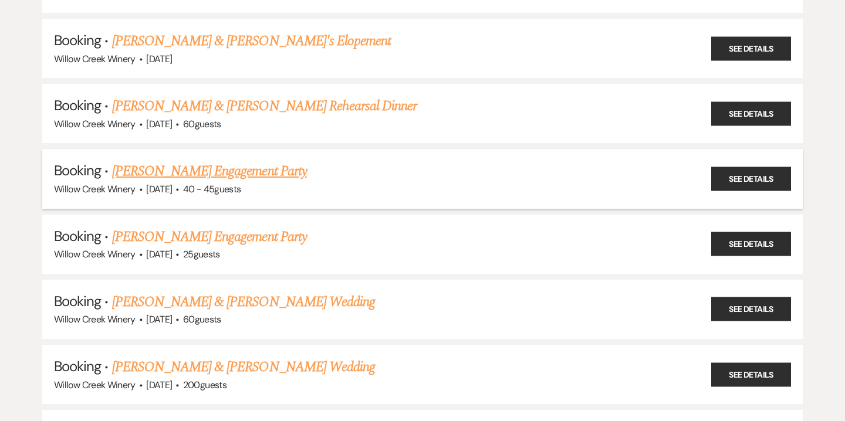
click at [254, 162] on link "Cindi Bartusek's Engagement Party" at bounding box center [209, 171] width 195 height 21
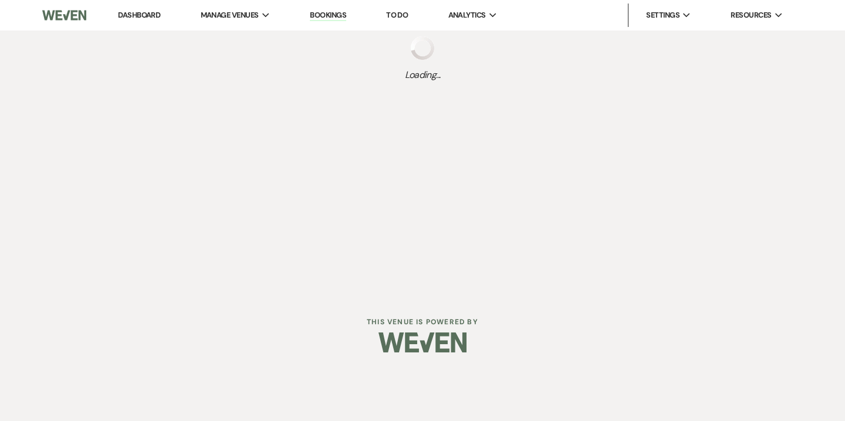
select select "14"
select select "10"
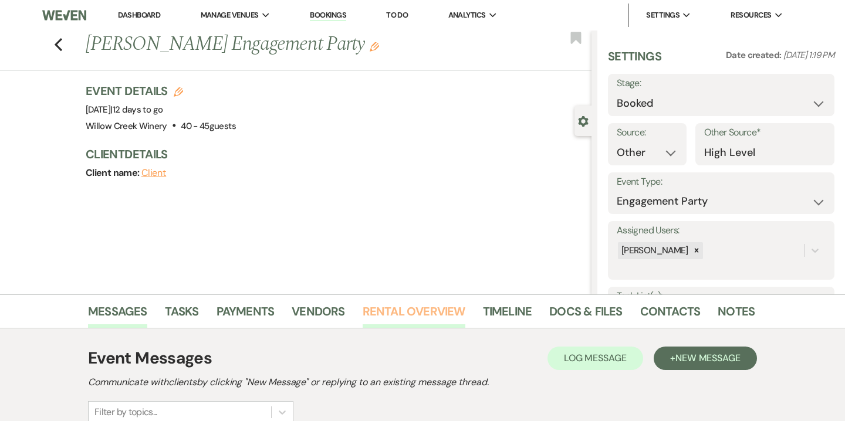
click at [425, 313] on link "Rental Overview" at bounding box center [414, 315] width 103 height 26
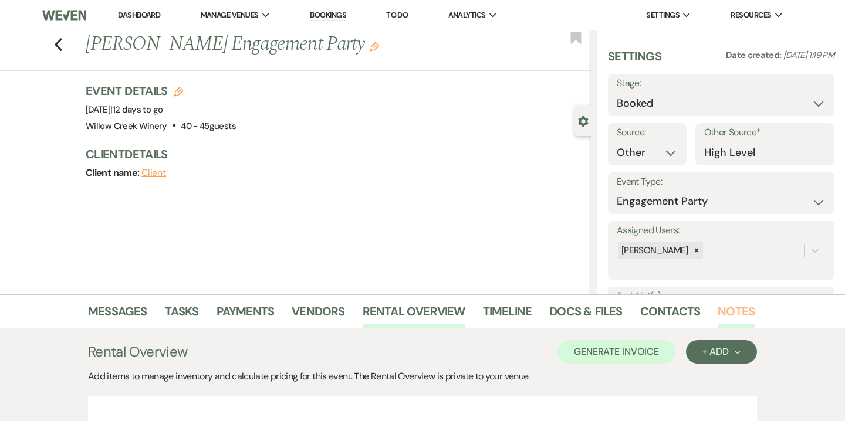
click at [717, 310] on link "Notes" at bounding box center [735, 315] width 37 height 26
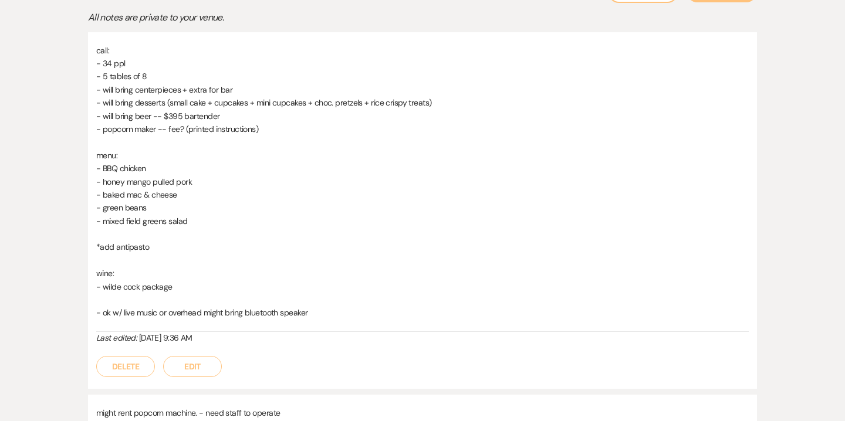
scroll to position [363, 0]
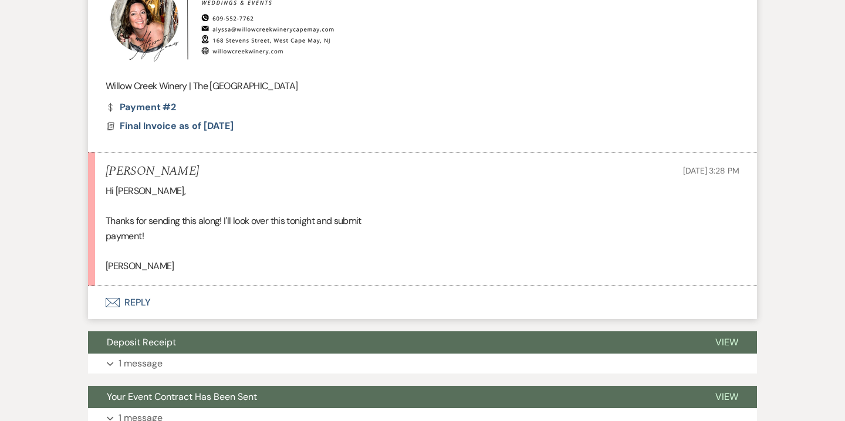
scroll to position [543, 0]
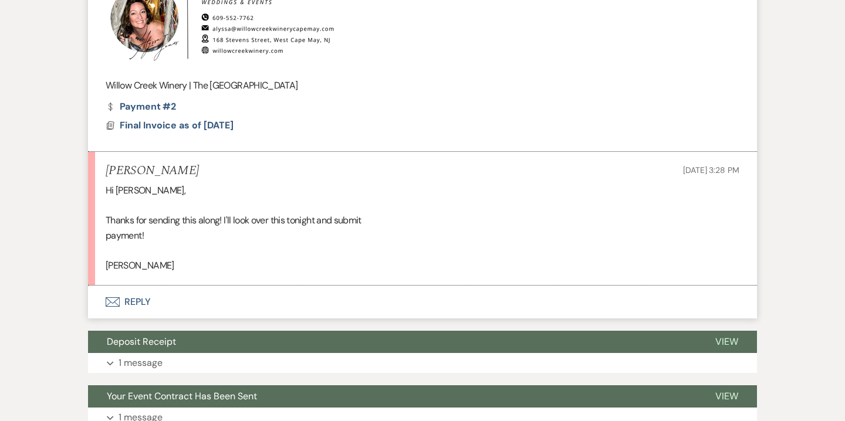
click at [136, 304] on button "Envelope Reply" at bounding box center [422, 302] width 669 height 33
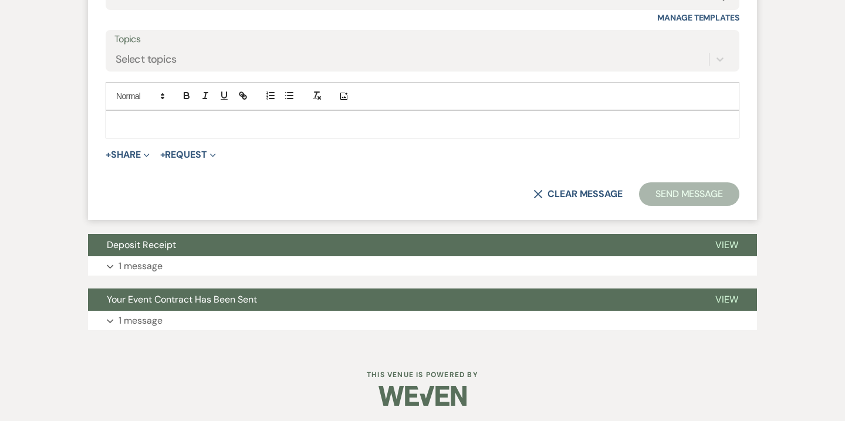
scroll to position [958, 0]
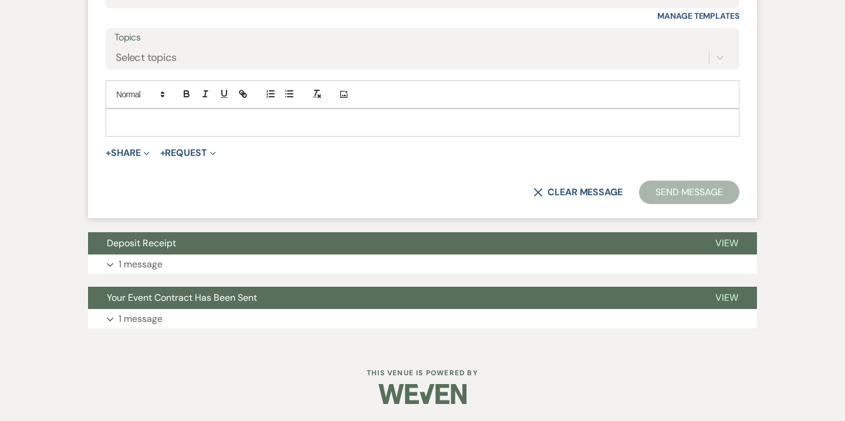
click at [309, 124] on p at bounding box center [422, 122] width 615 height 13
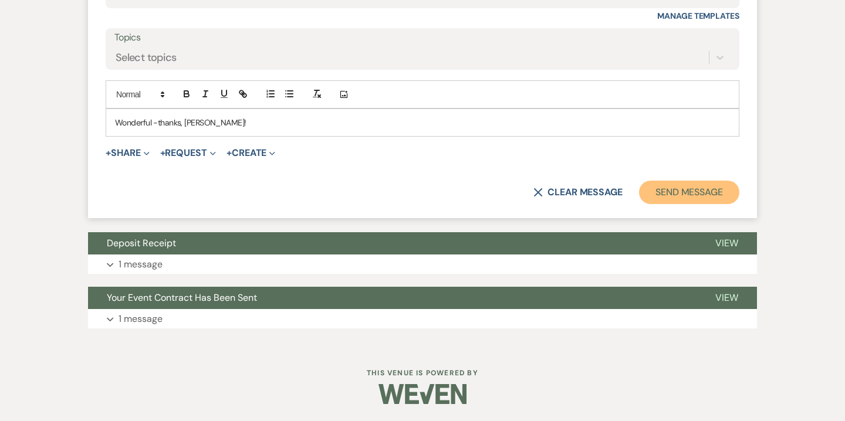
click at [705, 186] on button "Send Message" at bounding box center [689, 192] width 100 height 23
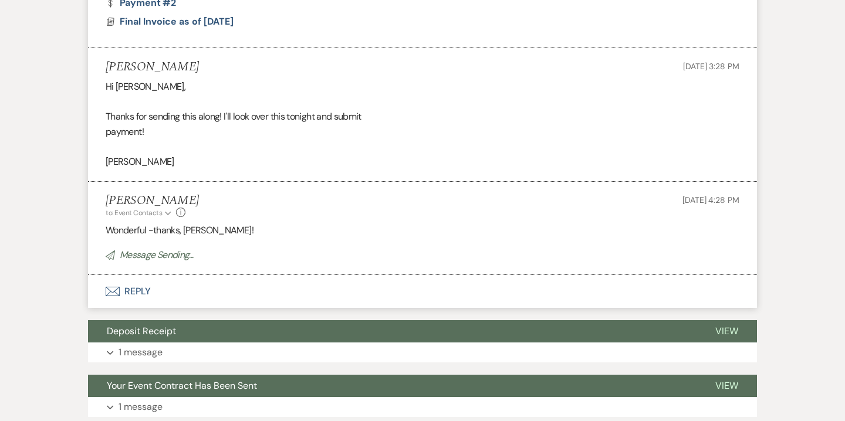
scroll to position [624, 0]
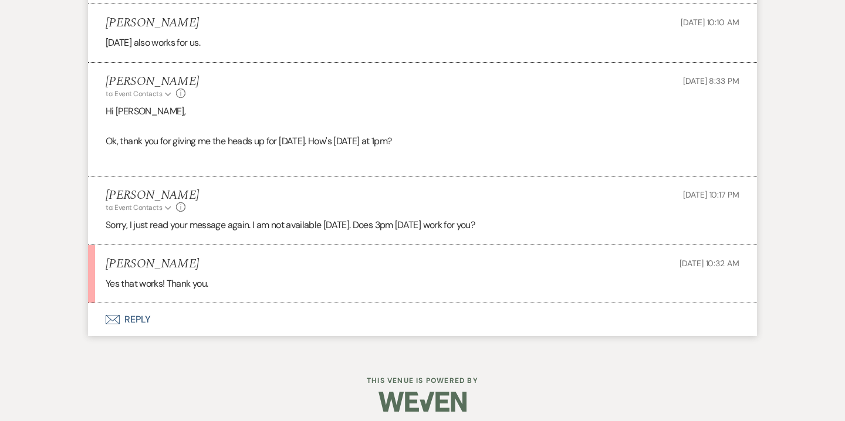
scroll to position [2049, 0]
click at [145, 319] on button "Envelope Reply" at bounding box center [422, 320] width 669 height 33
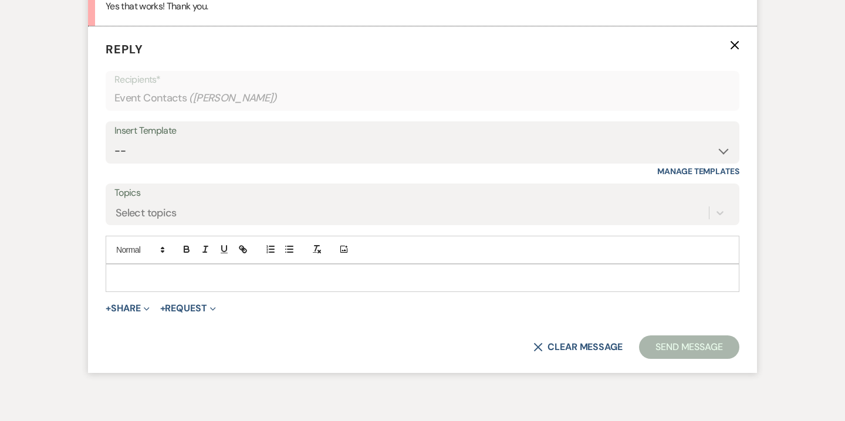
scroll to position [2353, 0]
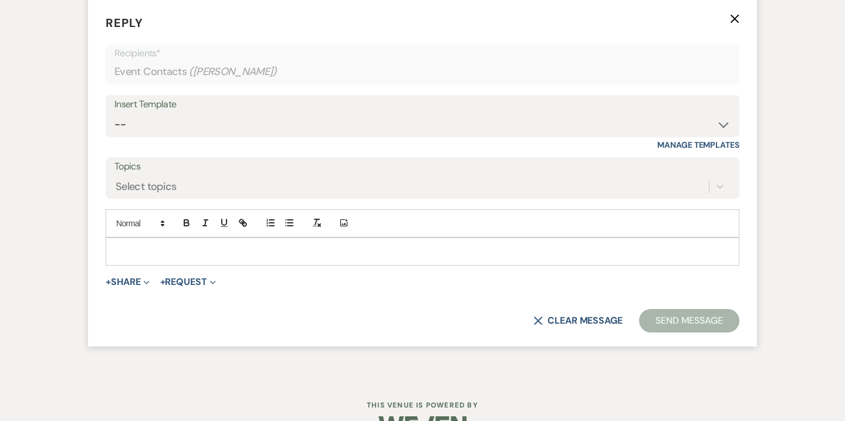
click at [275, 246] on p at bounding box center [422, 251] width 615 height 13
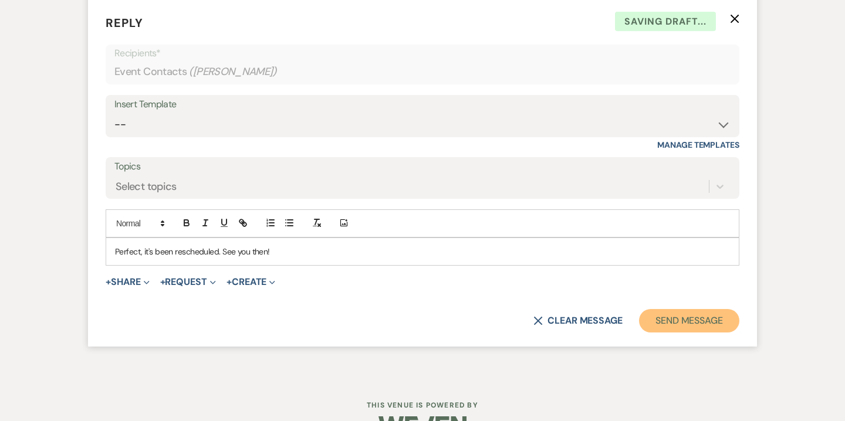
click at [699, 324] on button "Send Message" at bounding box center [689, 320] width 100 height 23
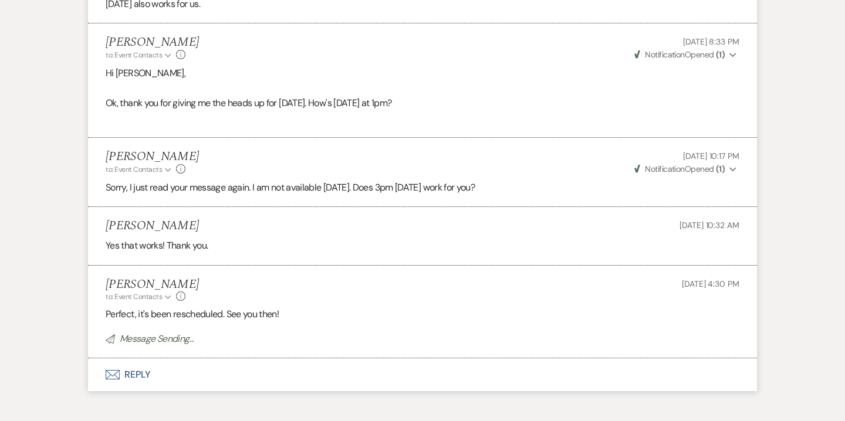
scroll to position [2067, 0]
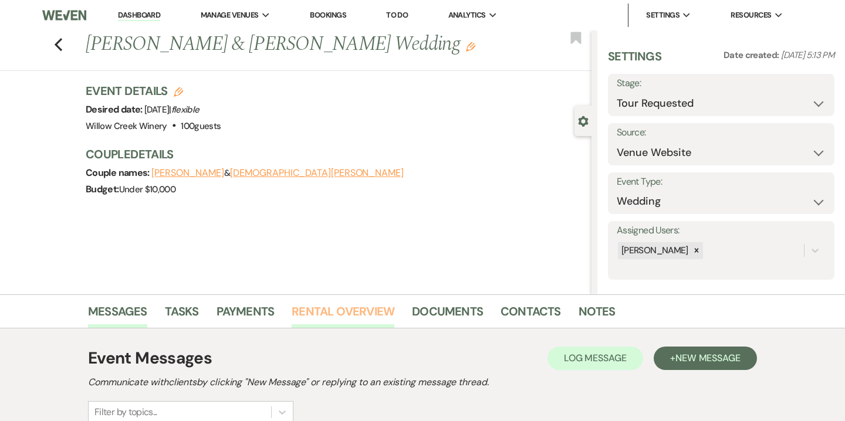
click at [370, 315] on link "Rental Overview" at bounding box center [343, 315] width 103 height 26
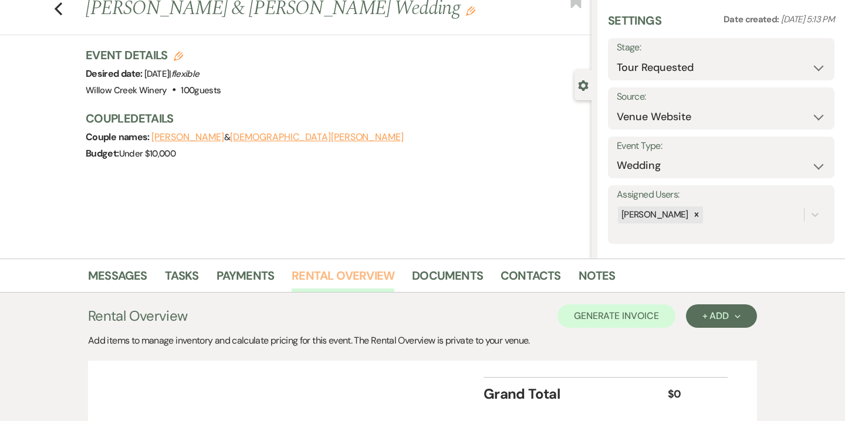
scroll to position [123, 0]
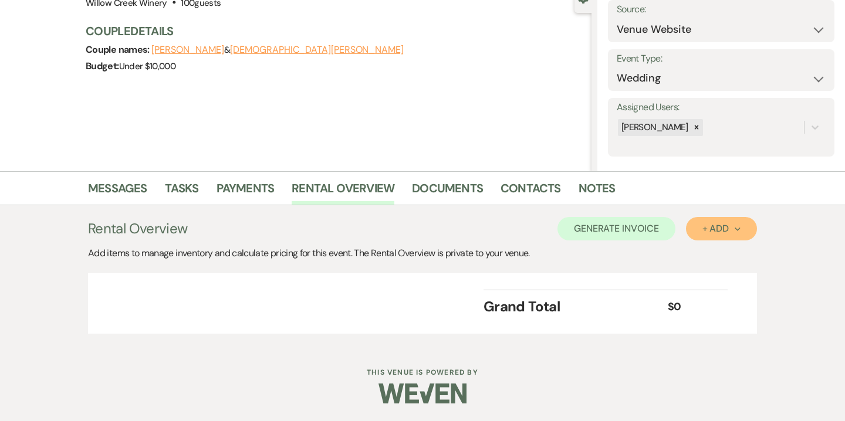
click at [711, 239] on button "+ Add Next" at bounding box center [721, 228] width 71 height 23
click at [573, 172] on div "Messages Tasks Payments Rental Overview Documents Contacts Notes" at bounding box center [422, 188] width 845 height 34
click at [578, 195] on link "Notes" at bounding box center [596, 192] width 37 height 26
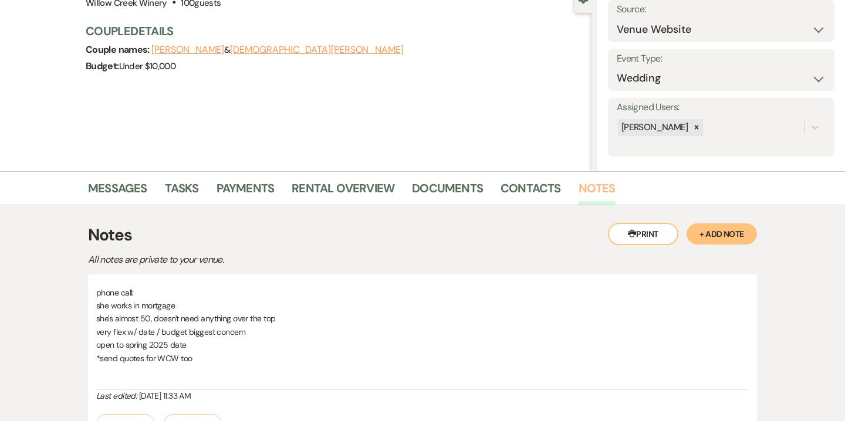
scroll to position [242, 0]
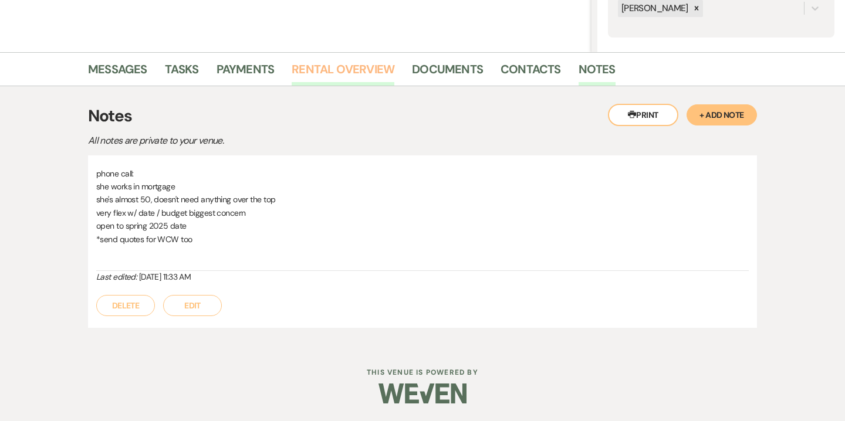
click at [371, 78] on link "Rental Overview" at bounding box center [343, 73] width 103 height 26
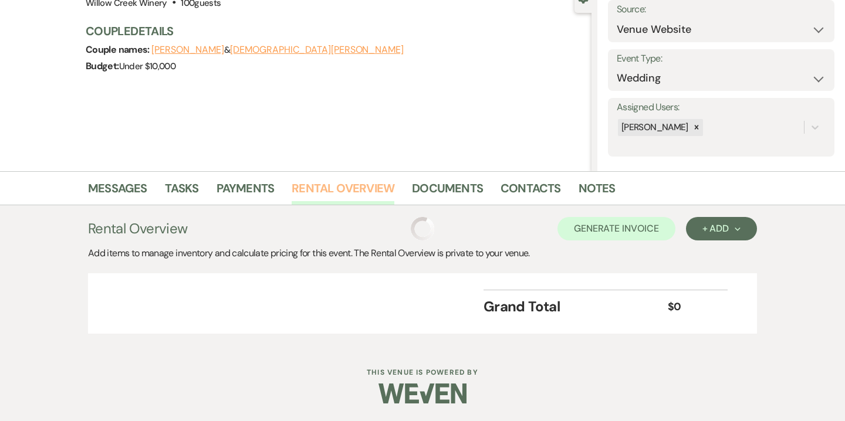
scroll to position [123, 0]
click at [715, 224] on div "+ Add Next" at bounding box center [721, 228] width 38 height 9
click at [710, 279] on button "Category" at bounding box center [717, 274] width 62 height 18
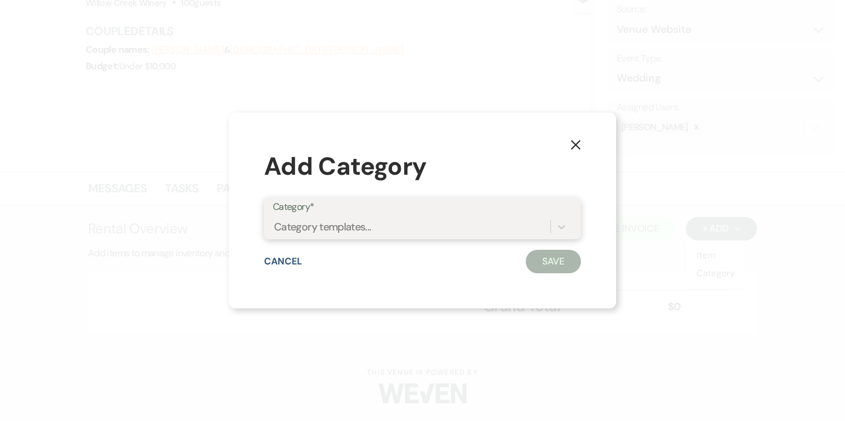
click at [338, 229] on div "Category templates..." at bounding box center [322, 227] width 97 height 16
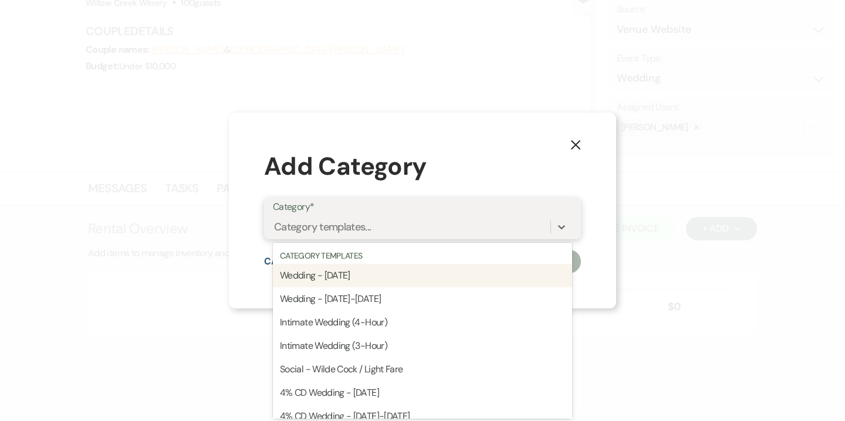
click at [334, 277] on div "Wedding - Saturday" at bounding box center [422, 275] width 299 height 23
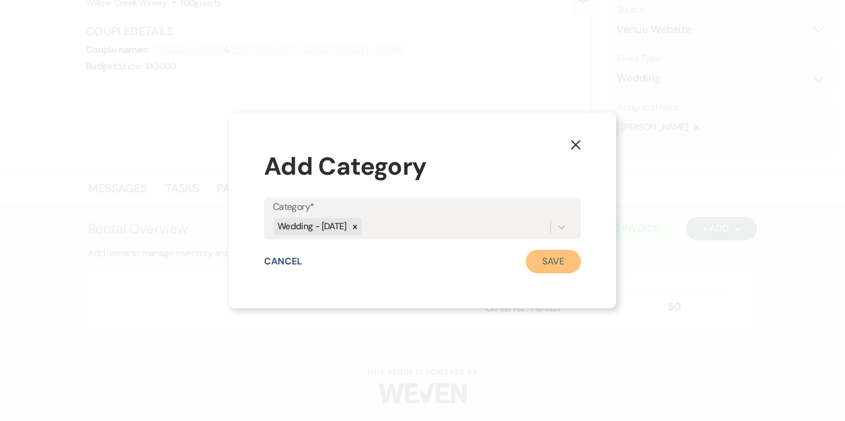
click at [569, 260] on button "Save" at bounding box center [553, 261] width 55 height 23
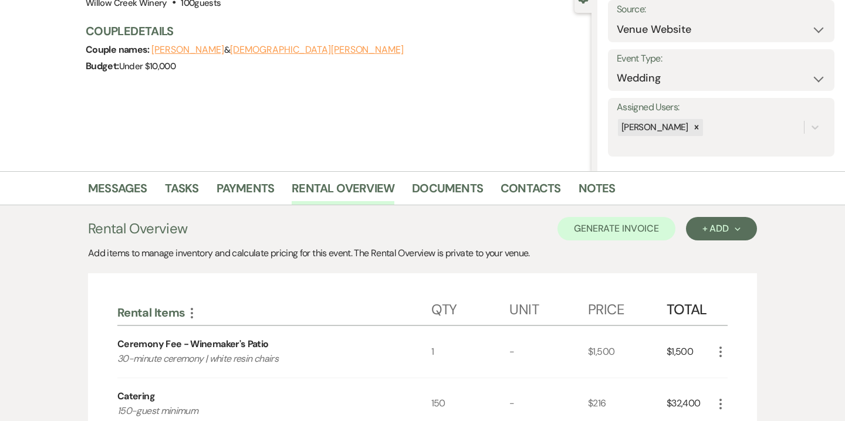
click at [726, 402] on icon "More" at bounding box center [720, 404] width 14 height 14
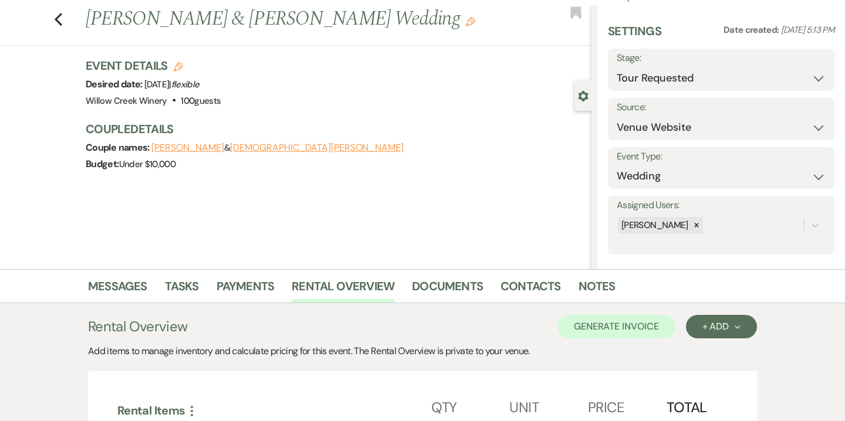
scroll to position [0, 0]
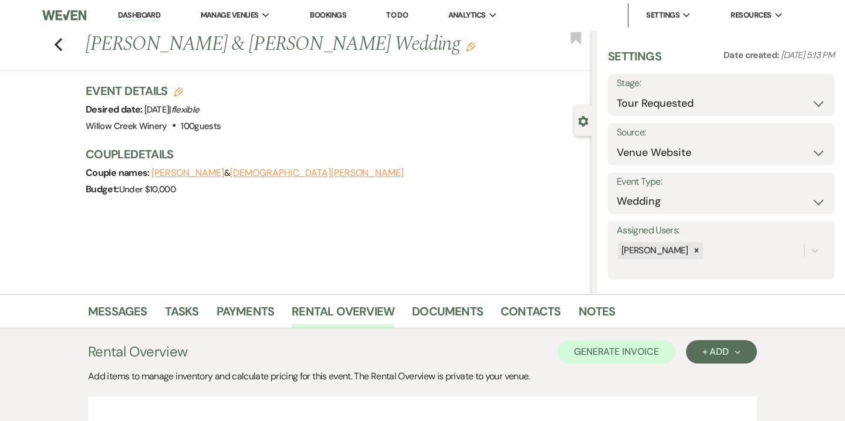
click at [175, 93] on icon "Edit" at bounding box center [178, 91] width 9 height 9
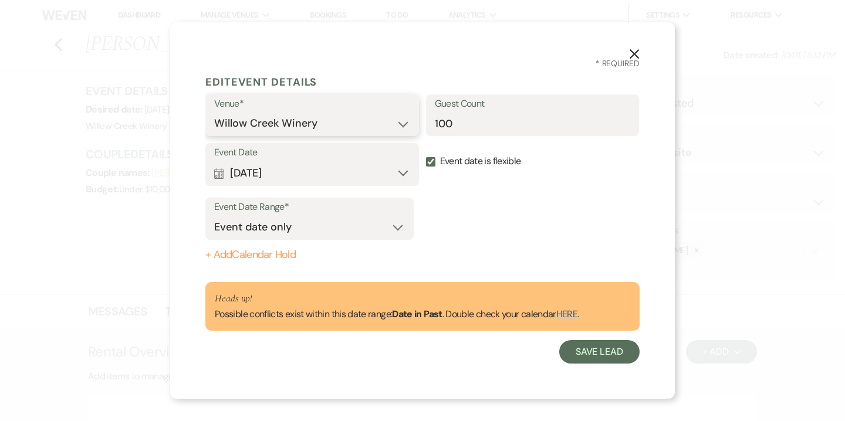
click at [234, 116] on select "Willow Creek Winery The Southern Mansion" at bounding box center [312, 123] width 196 height 23
select select "641"
click at [214, 112] on select "Willow Creek Winery The Southern Mansion" at bounding box center [312, 123] width 196 height 23
click at [588, 353] on button "Save Lead" at bounding box center [599, 351] width 80 height 23
select select "2"
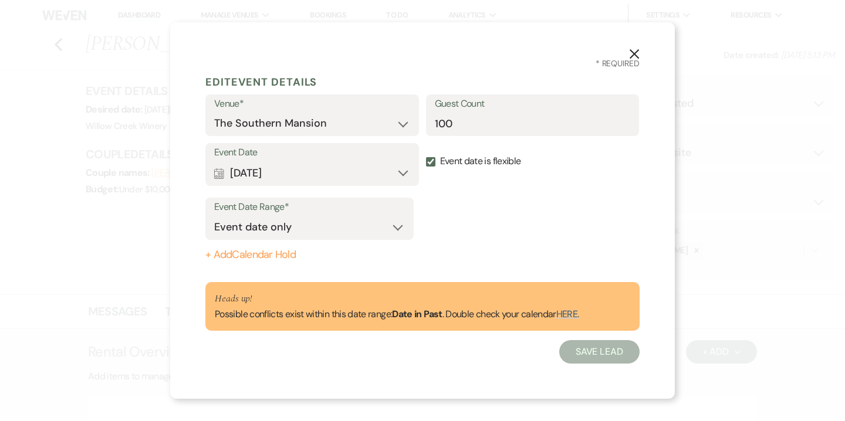
select select "5"
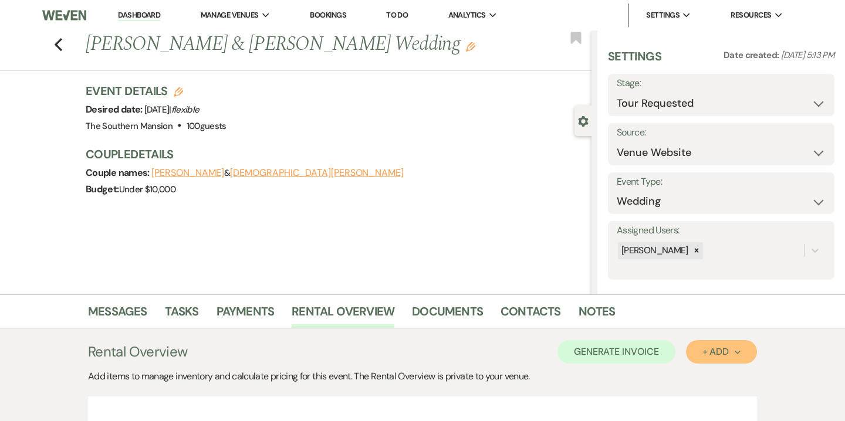
click at [711, 350] on div "+ Add Next" at bounding box center [721, 351] width 38 height 9
click at [717, 406] on ul "Item Category" at bounding box center [715, 388] width 59 height 48
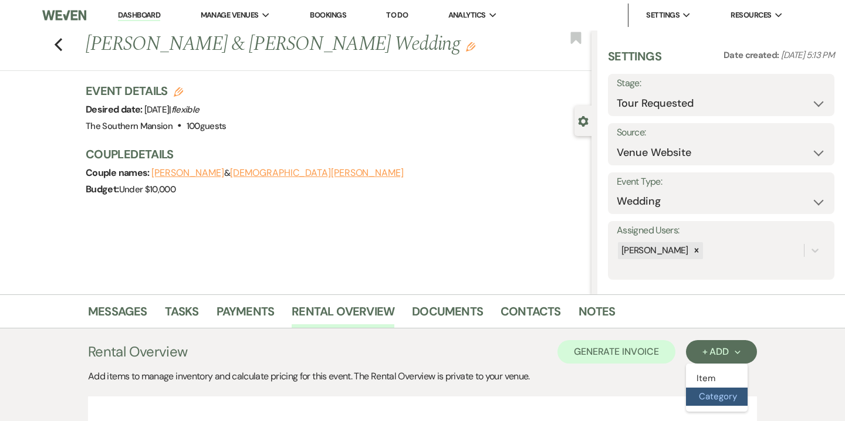
click at [722, 399] on button "Category" at bounding box center [717, 397] width 62 height 18
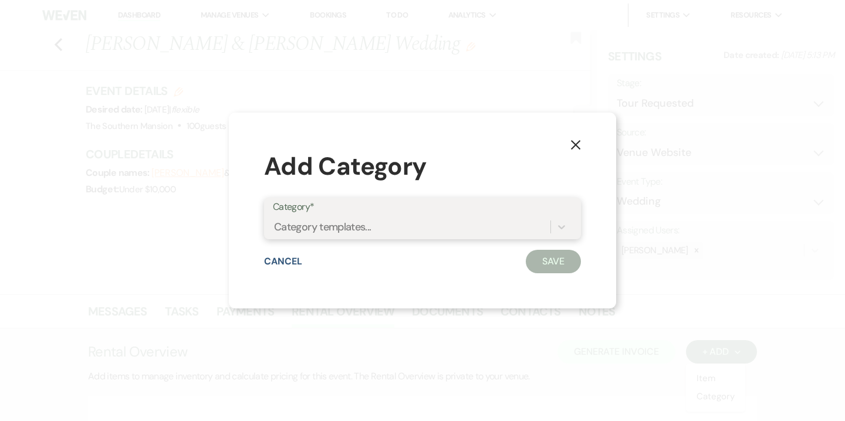
click at [363, 225] on div "Category templates..." at bounding box center [322, 227] width 97 height 16
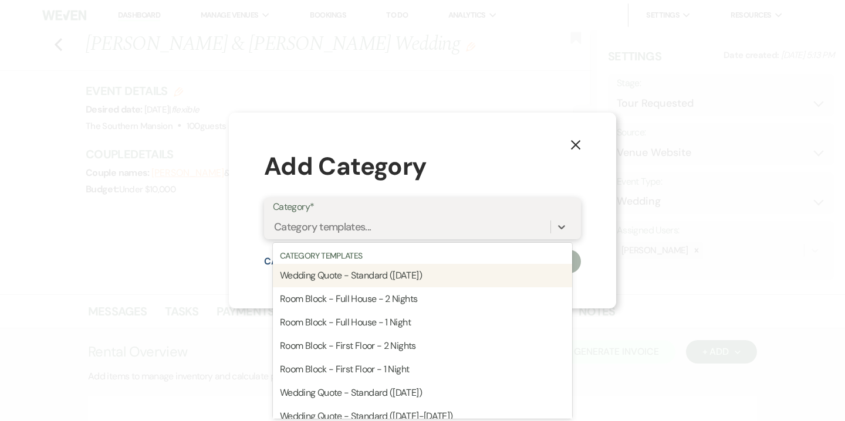
click at [359, 273] on div "Wedding Quote - Standard (Saturday)" at bounding box center [422, 275] width 299 height 23
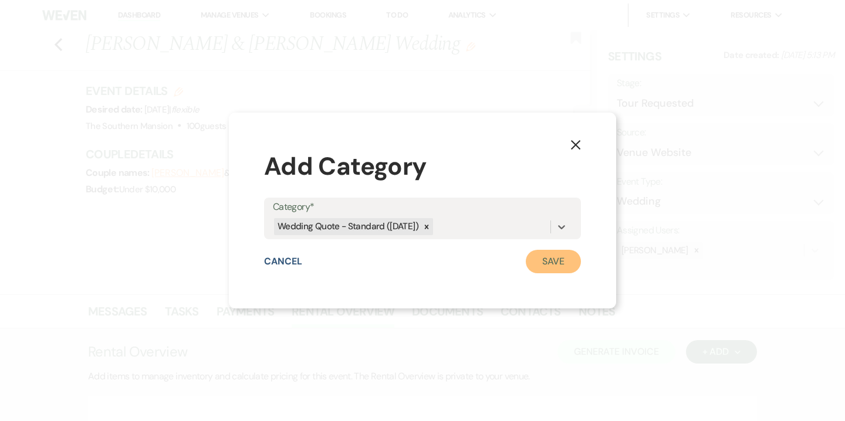
click at [550, 273] on button "Save" at bounding box center [553, 261] width 55 height 23
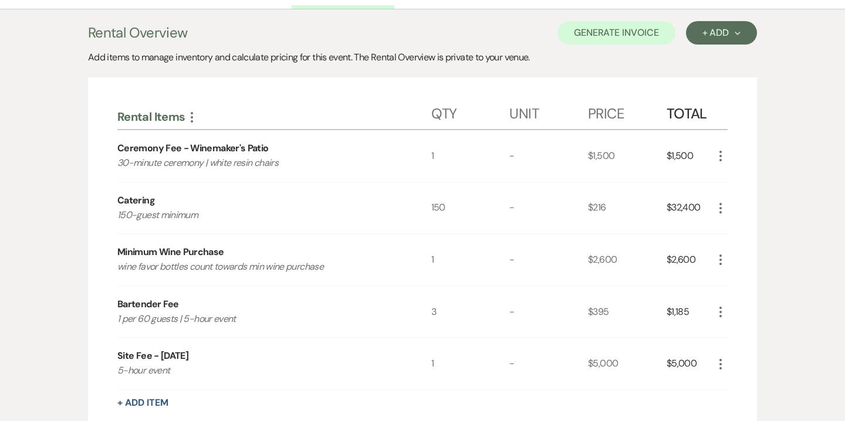
scroll to position [320, 0]
click at [195, 117] on icon "More" at bounding box center [192, 117] width 14 height 14
click at [214, 140] on button "Expand Move Down" at bounding box center [243, 139] width 116 height 19
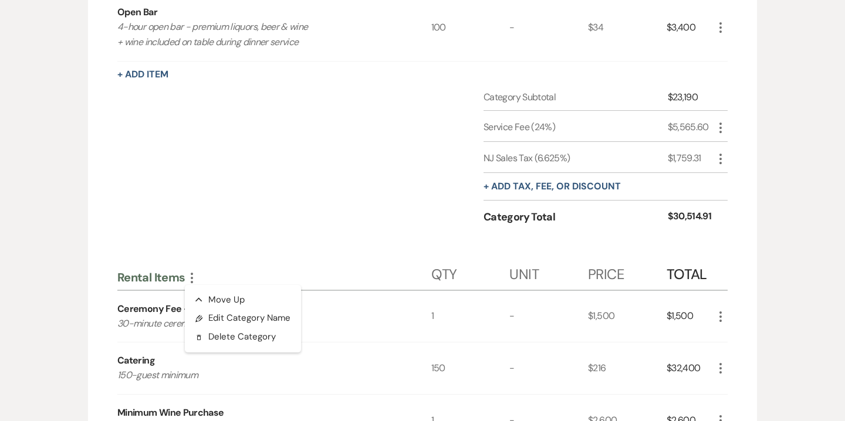
scroll to position [882, 0]
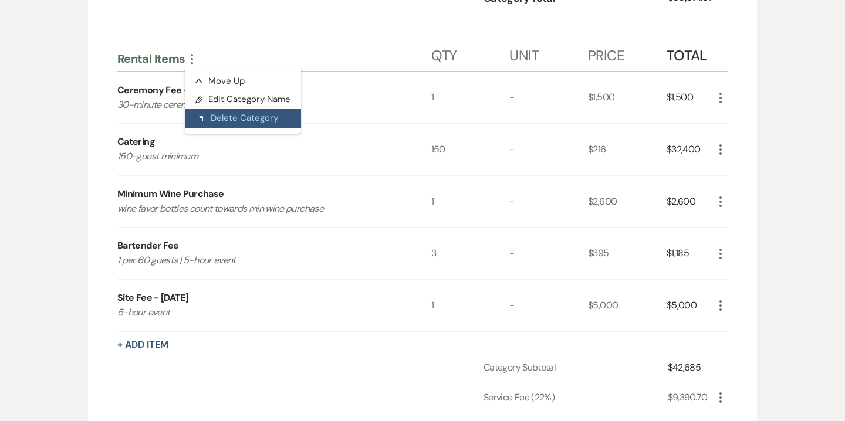
click at [239, 121] on button "Delete Delete Category" at bounding box center [243, 118] width 116 height 19
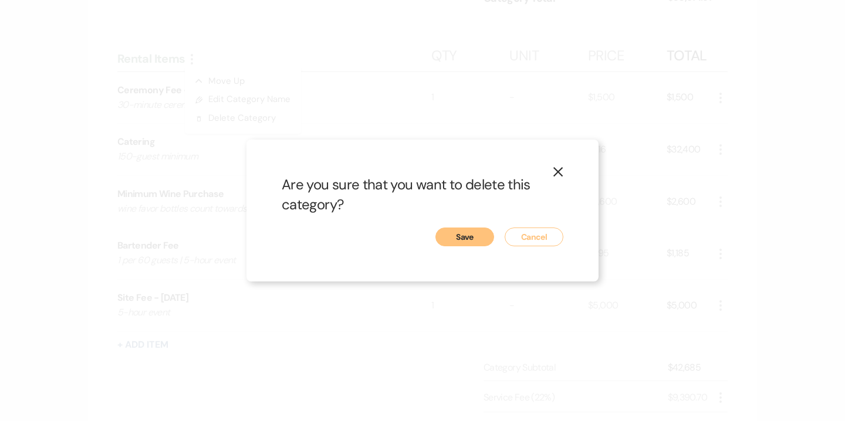
click at [462, 241] on button "Save" at bounding box center [464, 237] width 59 height 19
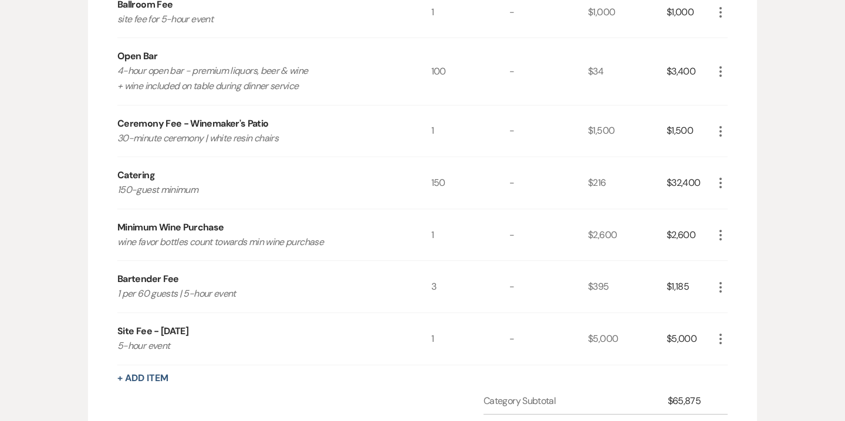
scroll to position [616, 0]
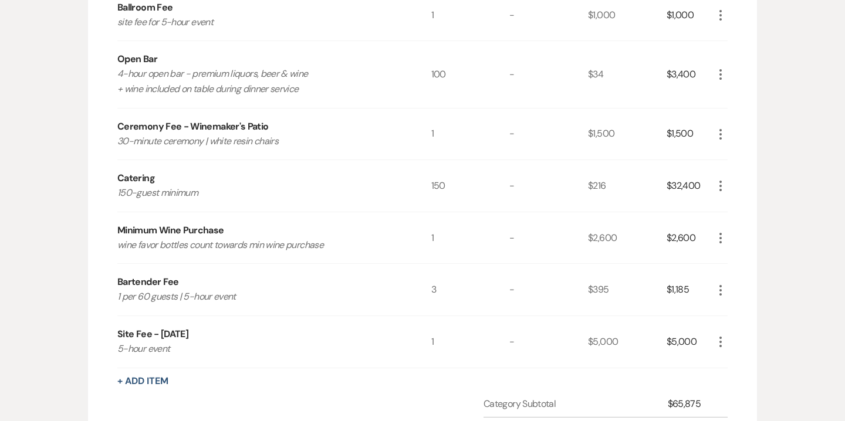
click at [719, 137] on icon "More" at bounding box center [720, 134] width 14 height 14
click at [746, 182] on button "X Delete" at bounding box center [744, 176] width 63 height 19
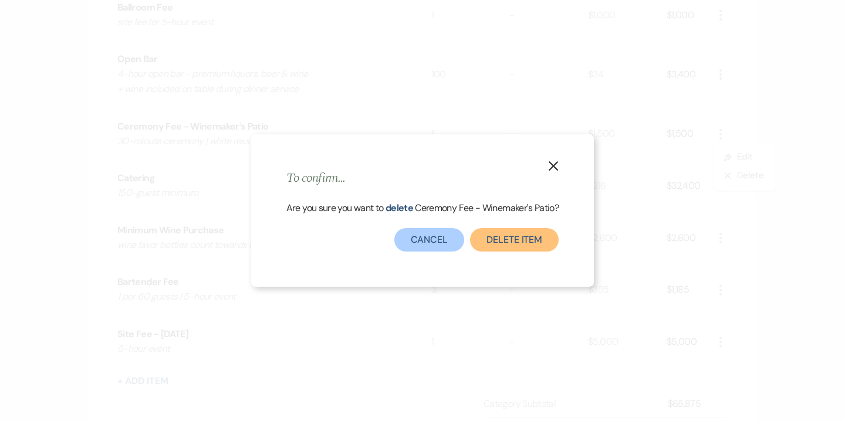
click at [514, 244] on button "Delete Item" at bounding box center [514, 239] width 89 height 23
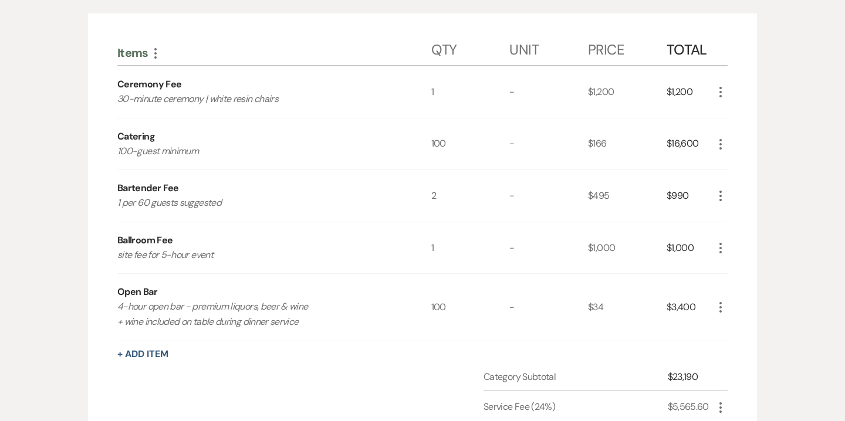
scroll to position [363, 0]
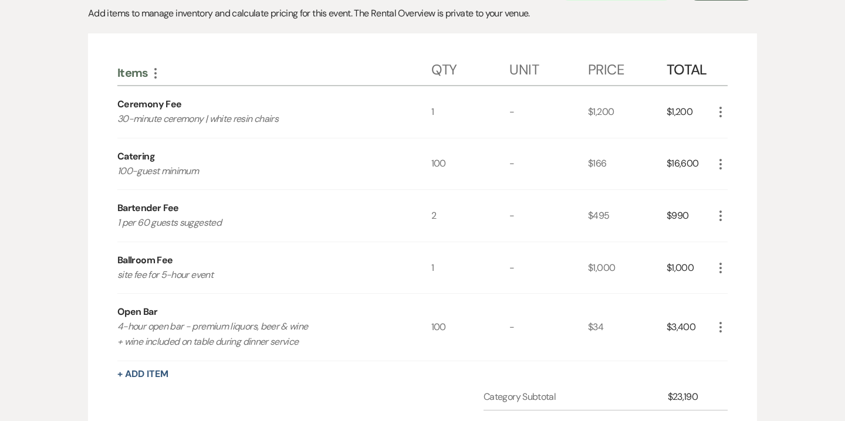
click at [721, 167] on use "button" at bounding box center [720, 164] width 2 height 11
click at [742, 191] on button "Pencil Edit" at bounding box center [743, 187] width 61 height 19
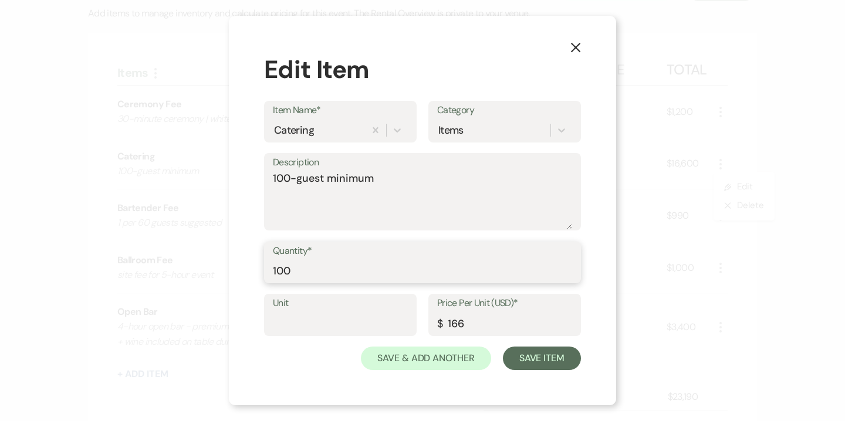
click at [284, 268] on input "100" at bounding box center [422, 270] width 299 height 23
type input "150"
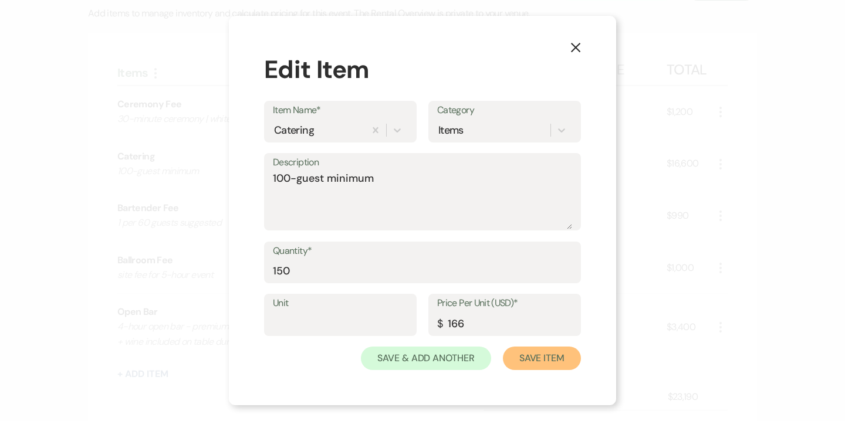
click at [548, 357] on button "Save Item" at bounding box center [542, 358] width 78 height 23
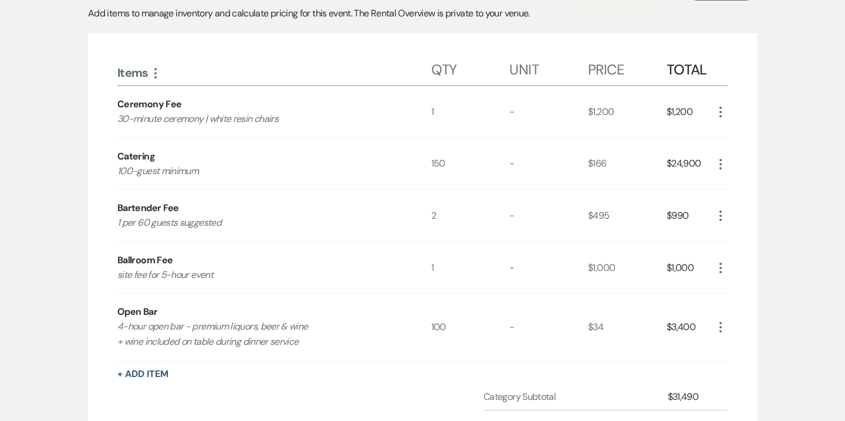
click at [722, 321] on icon "More" at bounding box center [720, 327] width 14 height 14
click at [746, 346] on button "Pencil Edit" at bounding box center [743, 350] width 61 height 19
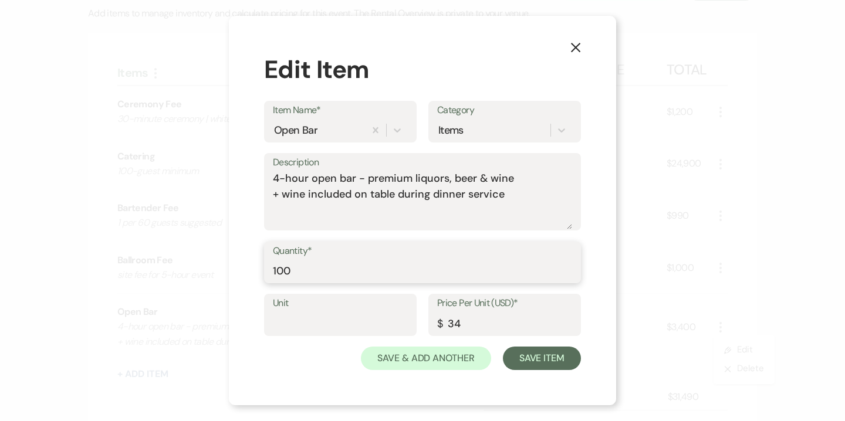
click at [286, 269] on input "100" at bounding box center [422, 270] width 299 height 23
type input "150"
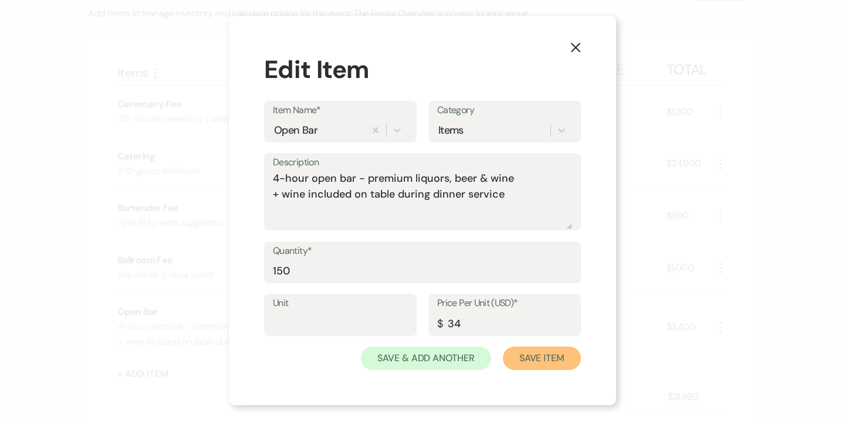
click at [566, 360] on button "Save Item" at bounding box center [542, 358] width 78 height 23
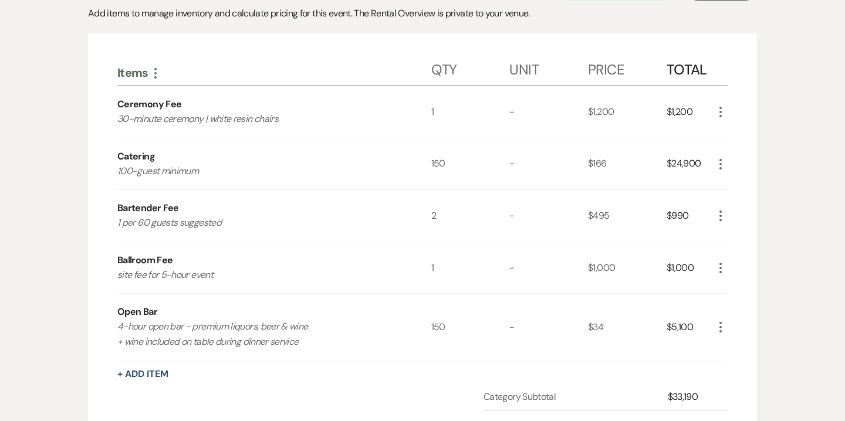
click at [719, 215] on icon "More" at bounding box center [720, 216] width 14 height 14
click at [740, 243] on button "Pencil Edit" at bounding box center [743, 238] width 61 height 19
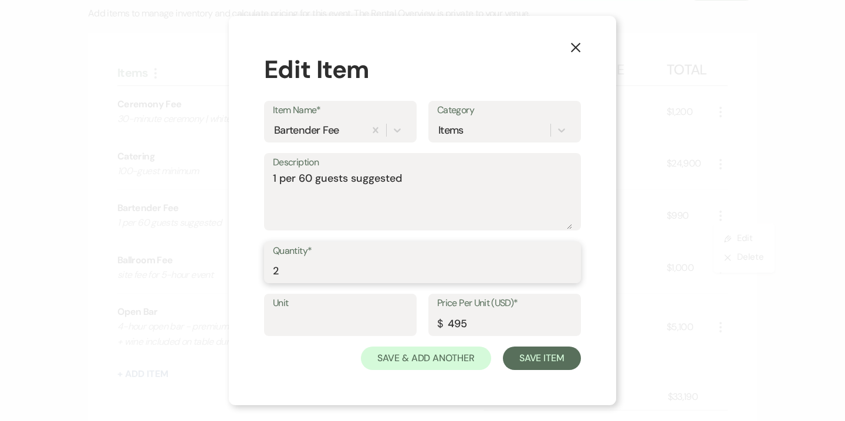
click at [321, 270] on input "2" at bounding box center [422, 270] width 299 height 23
type input "3"
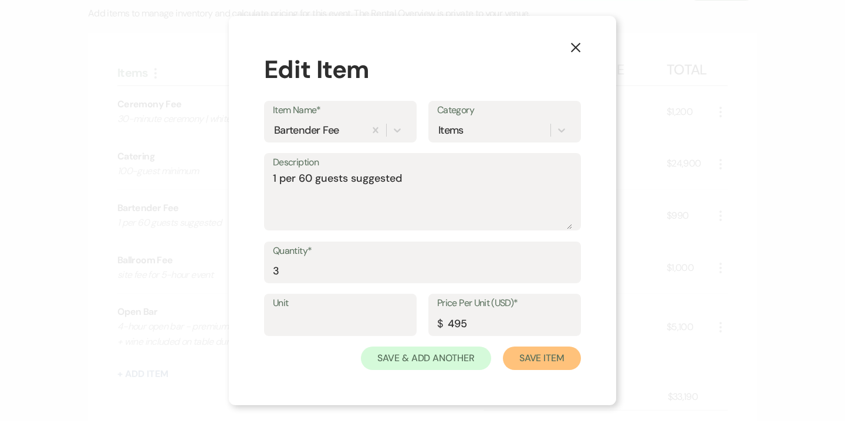
click at [543, 350] on button "Save Item" at bounding box center [542, 358] width 78 height 23
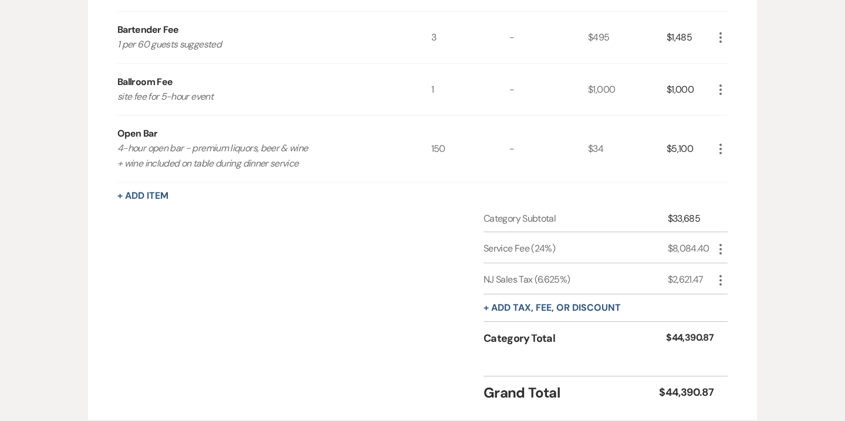
scroll to position [542, 0]
click at [720, 248] on use "button" at bounding box center [720, 248] width 2 height 11
click at [735, 263] on button "Pencil Edit" at bounding box center [743, 271] width 61 height 19
select select "false"
select select "1"
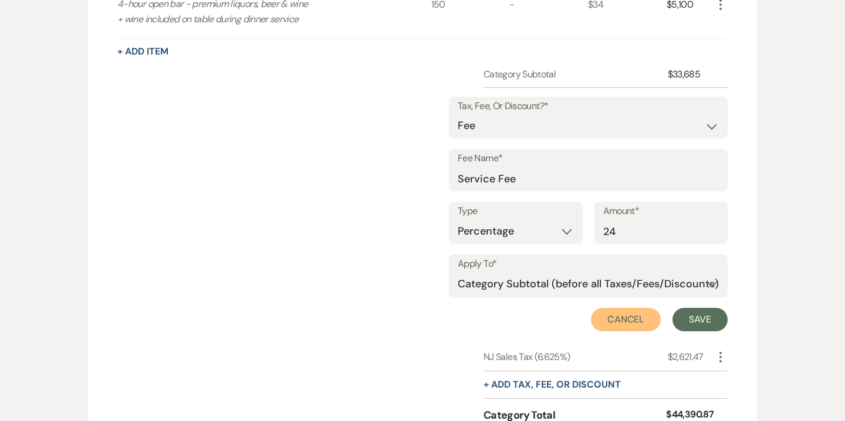
click at [636, 320] on button "Cancel" at bounding box center [626, 319] width 70 height 23
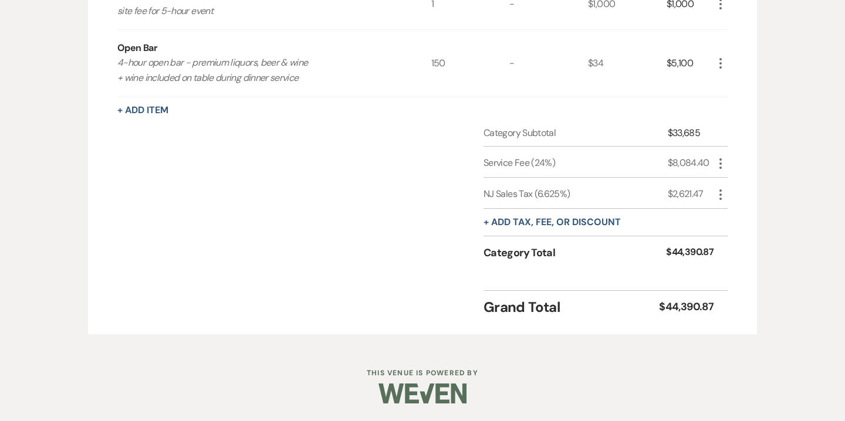
scroll to position [627, 0]
click at [726, 198] on icon "More" at bounding box center [720, 195] width 14 height 14
click at [740, 219] on button "Pencil Edit" at bounding box center [743, 218] width 61 height 19
select select "3"
select select "false"
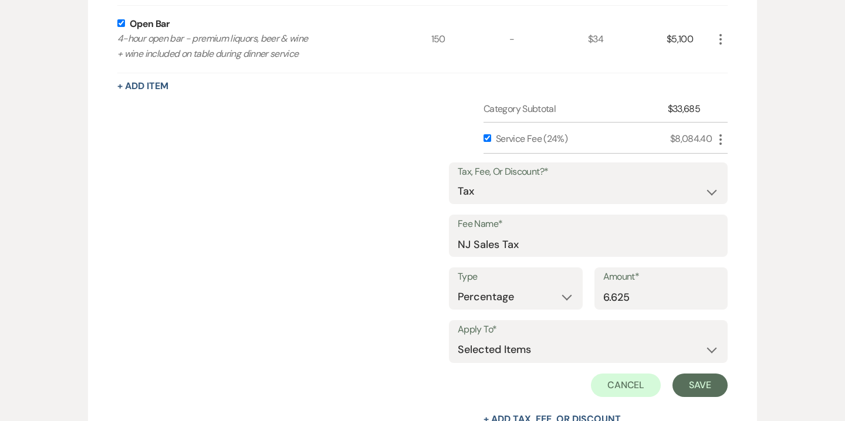
scroll to position [686, 0]
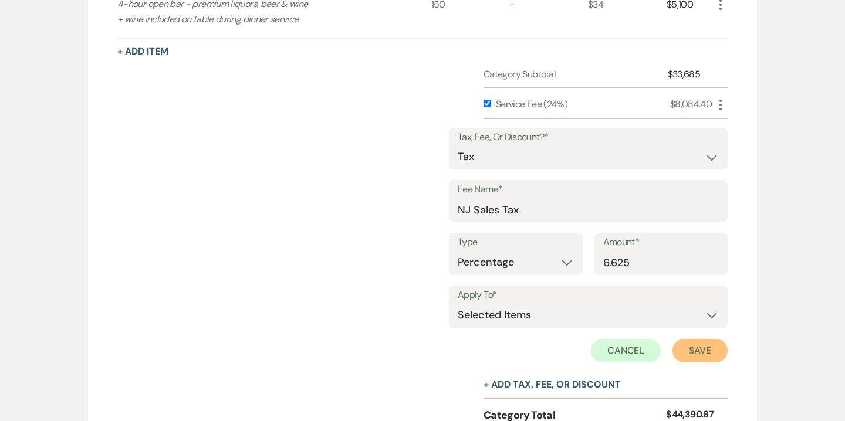
click at [693, 345] on button "Save" at bounding box center [699, 350] width 55 height 23
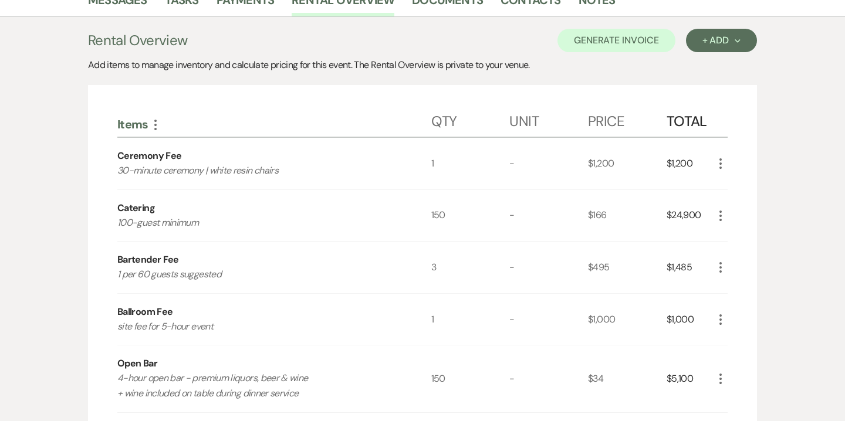
scroll to position [282, 0]
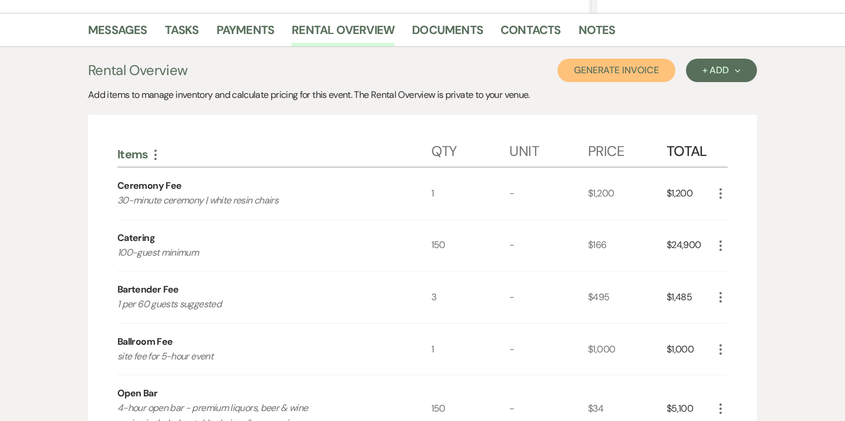
click at [644, 69] on button "Generate Invoice" at bounding box center [616, 70] width 118 height 23
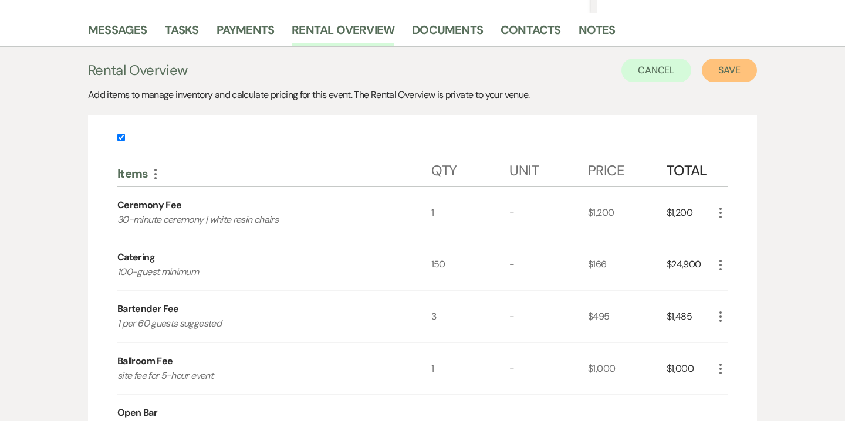
click at [711, 70] on button "Save" at bounding box center [729, 70] width 55 height 23
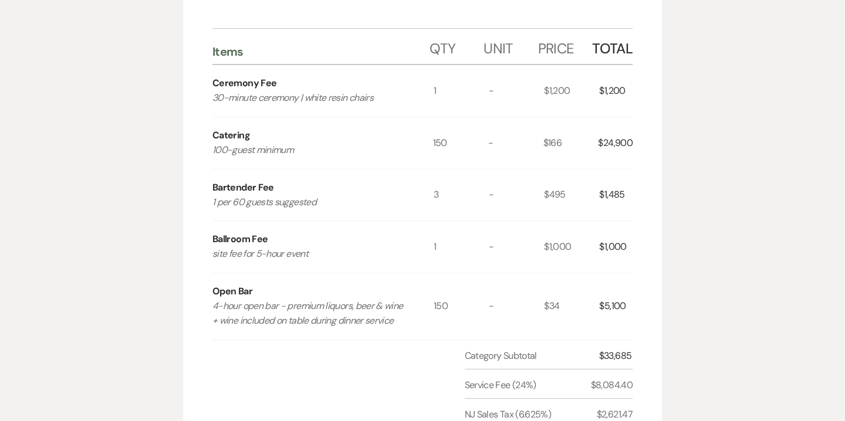
scroll to position [734, 0]
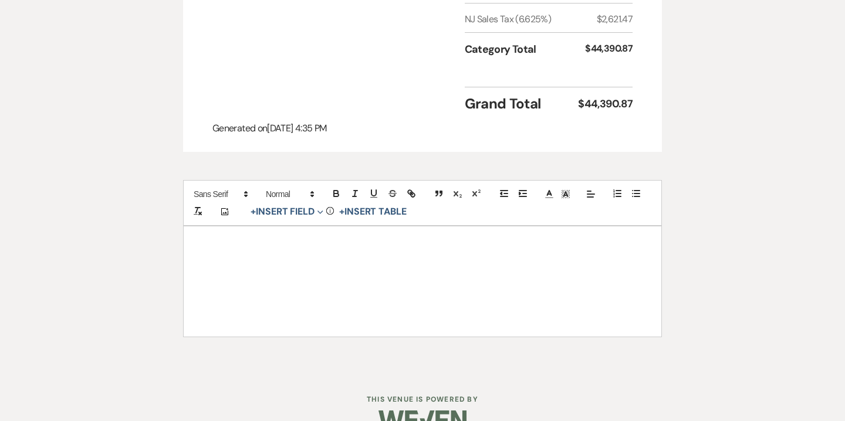
click at [245, 226] on div at bounding box center [423, 281] width 478 height 110
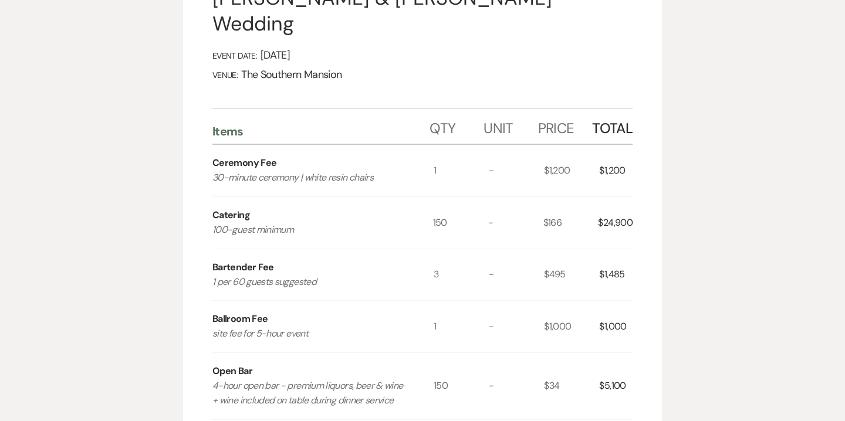
scroll to position [0, 0]
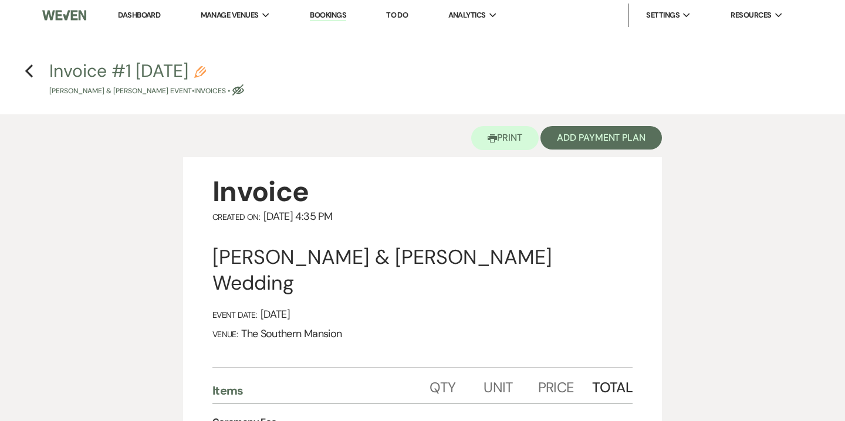
click at [206, 69] on use "button" at bounding box center [200, 72] width 12 height 12
click at [206, 69] on icon "Pencil" at bounding box center [200, 72] width 12 height 12
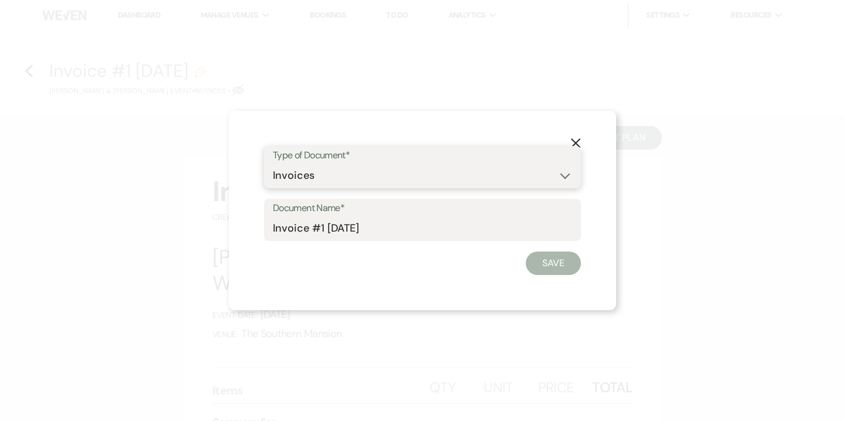
click at [278, 174] on select "Special Event Insurance Vendor Certificate of Insurance Contracts / Rental Agre…" at bounding box center [422, 175] width 299 height 23
select select "8"
click at [273, 164] on select "Special Event Insurance Vendor Certificate of Insurance Contracts / Rental Agre…" at bounding box center [422, 175] width 299 height 23
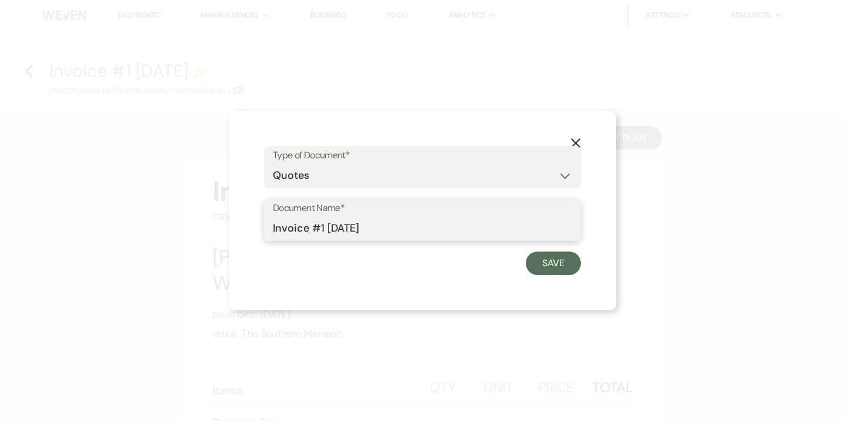
drag, startPoint x: 300, startPoint y: 226, endPoint x: 228, endPoint y: 227, distance: 72.2
click at [228, 227] on div "X Type of Document* Special Event Insurance Vendor Certificate of Insurance Con…" at bounding box center [422, 210] width 845 height 421
click at [321, 226] on input "Quote #1 10-12-2025" at bounding box center [422, 228] width 299 height 23
click at [399, 227] on input "Quote #1 (10-12-2025" at bounding box center [422, 228] width 299 height 23
type input "Quote #1 (10-12-2025) - 150 guests"
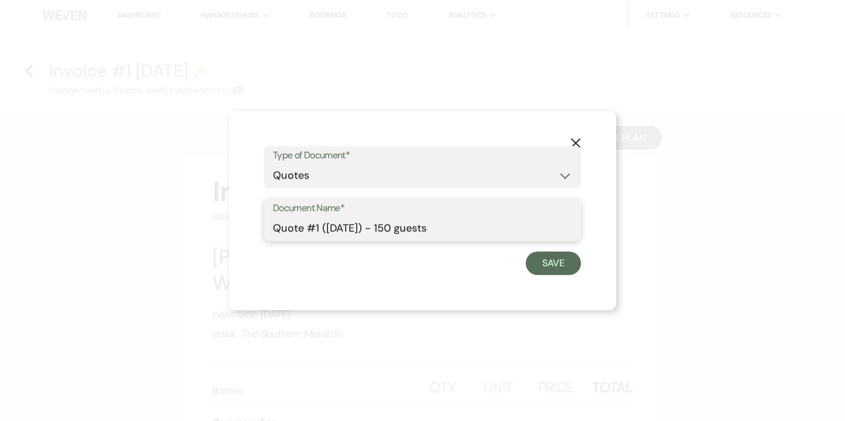
click button "Save" at bounding box center [553, 263] width 55 height 23
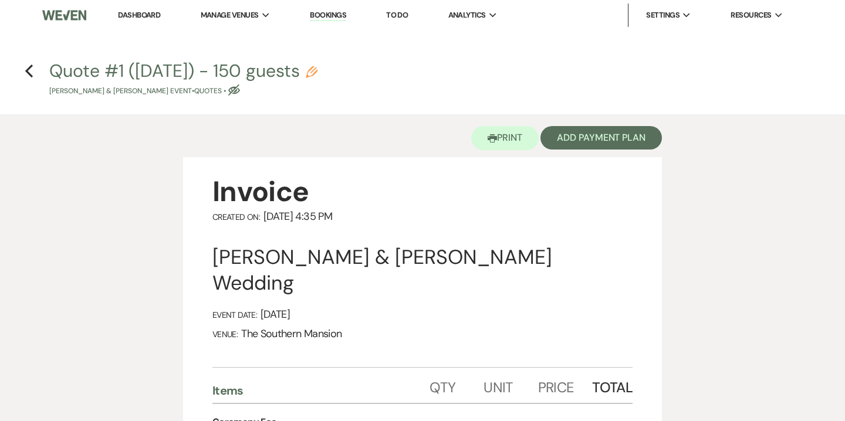
click at [317, 72] on use "button" at bounding box center [312, 72] width 12 height 12
select select "8"
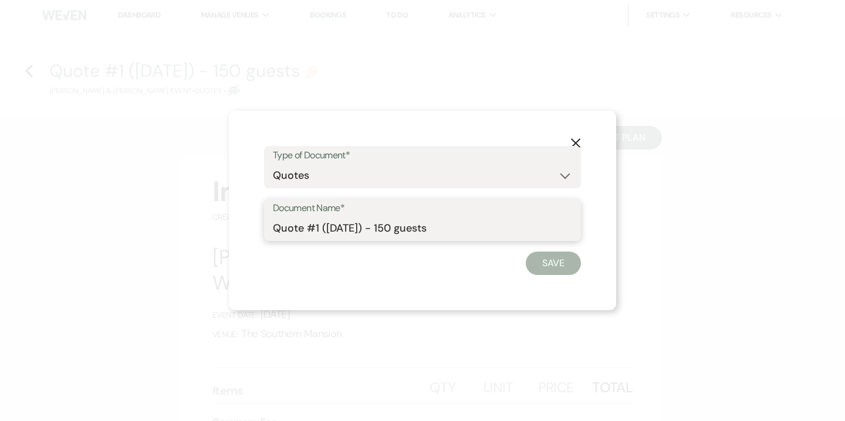
click at [493, 225] on input "Quote #1 (10-12-2025) - 150 guests" at bounding box center [422, 228] width 299 height 23
type input "Quote #1 ([DATE]) - 150 guests | The [GEOGRAPHIC_DATA]"
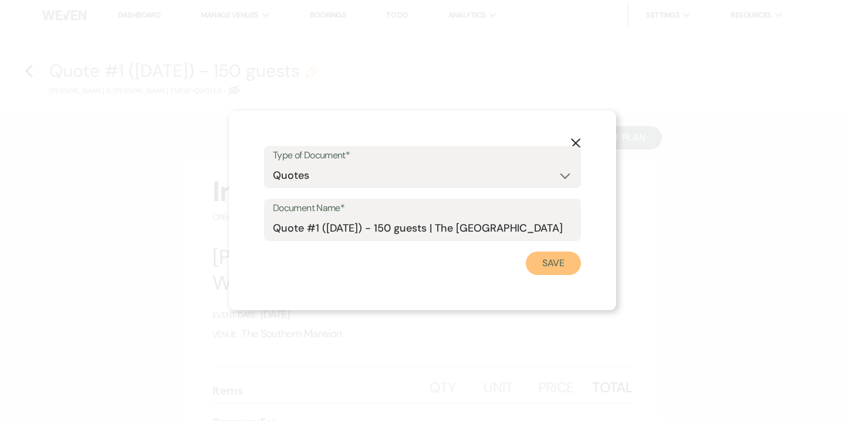
click at [547, 264] on button "Save" at bounding box center [553, 263] width 55 height 23
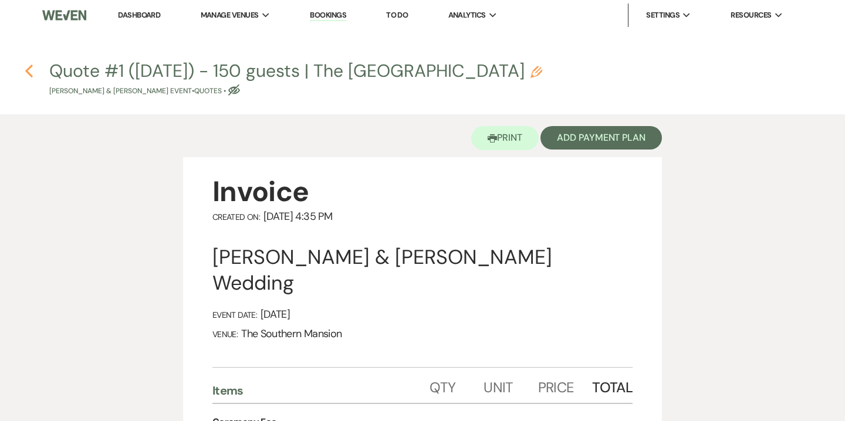
click at [28, 69] on use "button" at bounding box center [29, 71] width 8 height 13
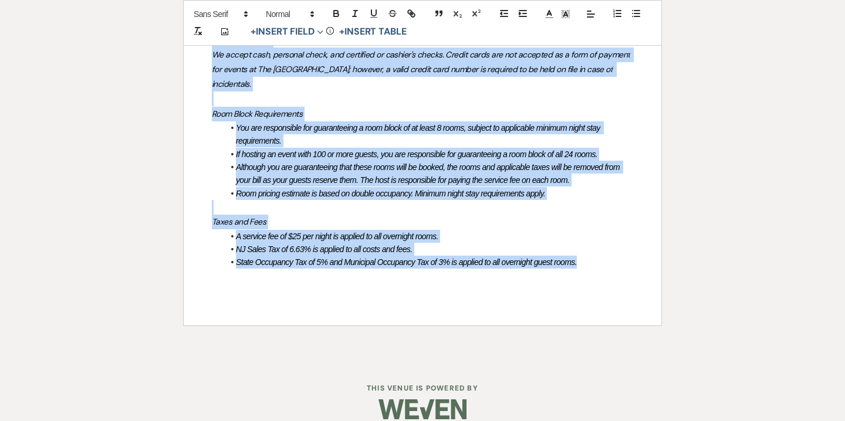
scroll to position [1340, 0]
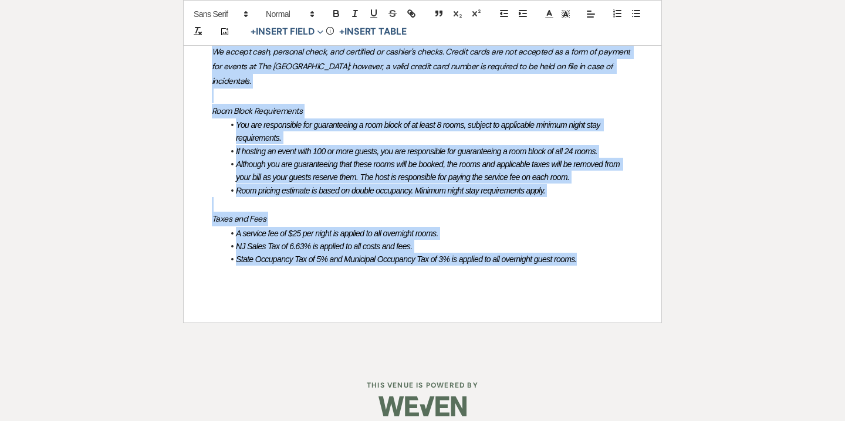
drag, startPoint x: 211, startPoint y: 263, endPoint x: 307, endPoint y: 378, distance: 149.5
copy div "Lor Ipsumdol Sitamet Consect Adipiscing Elitsedd: Eiusmo Temporinci utla etdo M…"
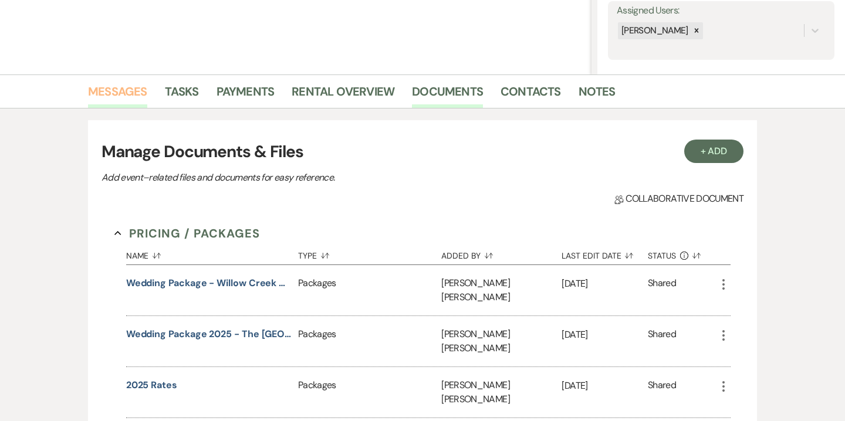
click at [123, 102] on link "Messages" at bounding box center [117, 95] width 59 height 26
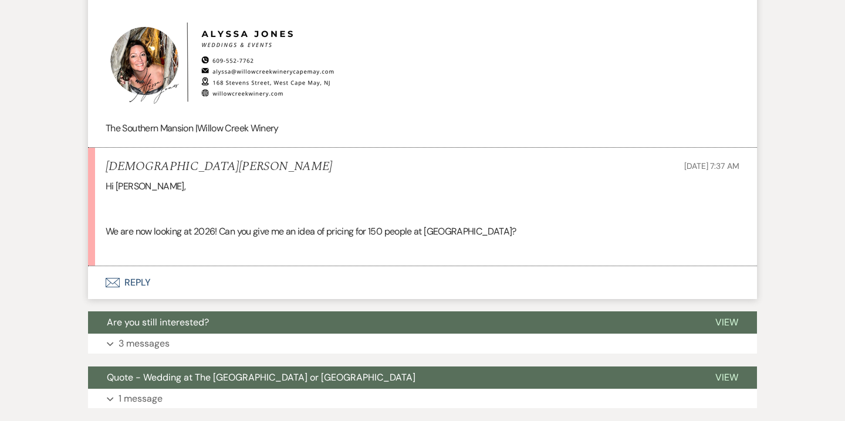
scroll to position [1545, 0]
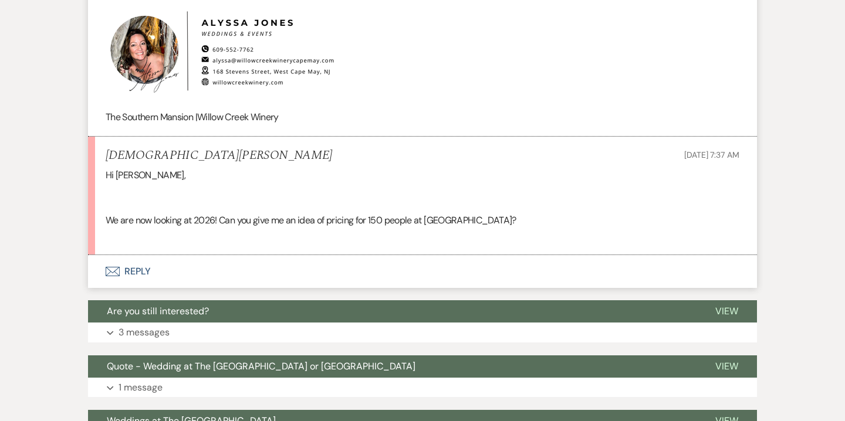
click at [144, 269] on button "Envelope Reply" at bounding box center [422, 271] width 669 height 33
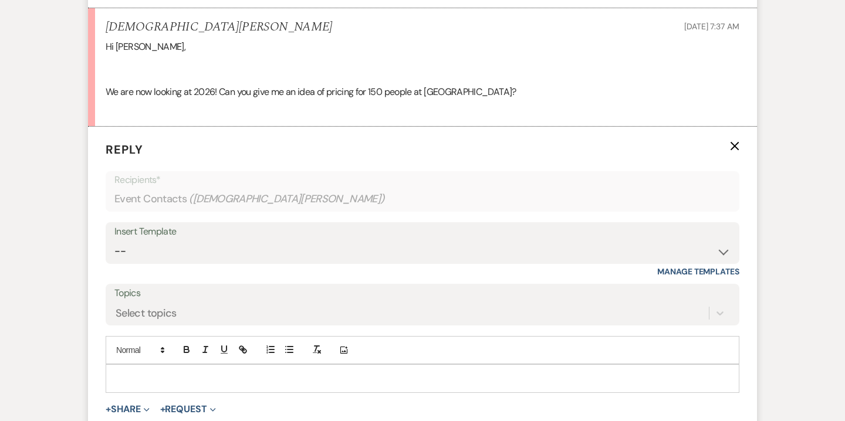
scroll to position [1711, 0]
